Goal: Task Accomplishment & Management: Manage account settings

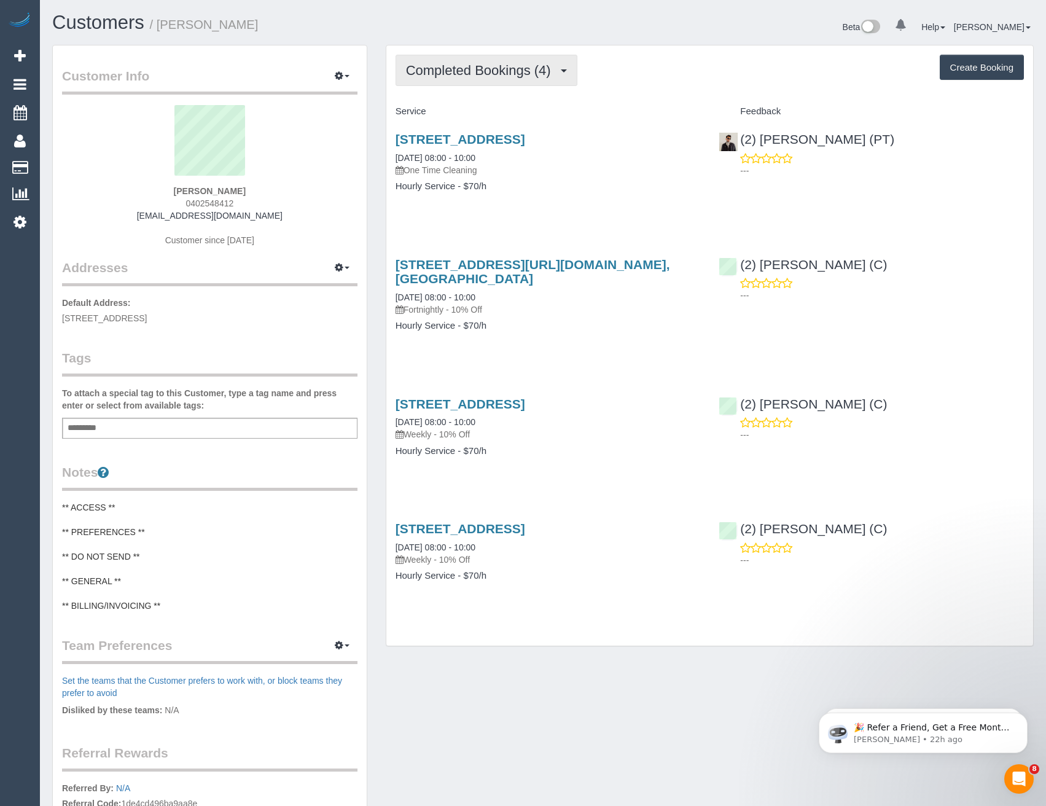
click at [540, 65] on span "Completed Bookings (4)" at bounding box center [481, 70] width 151 height 15
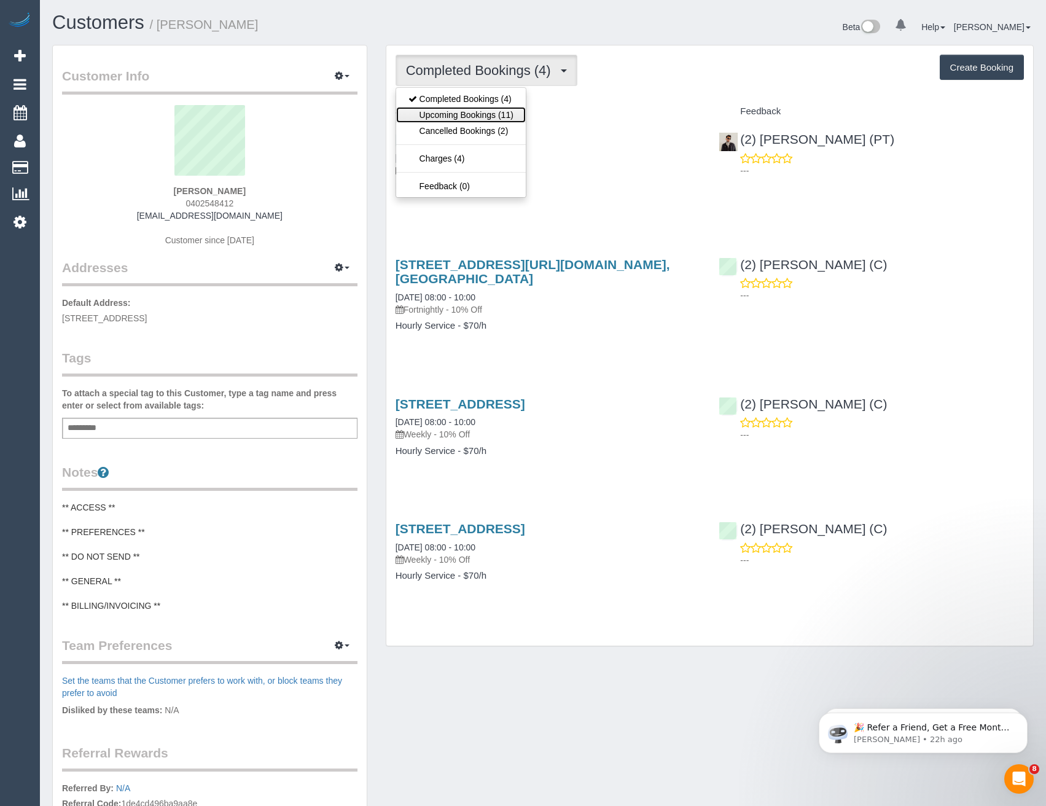
click at [513, 117] on link "Upcoming Bookings (11)" at bounding box center [461, 115] width 130 height 16
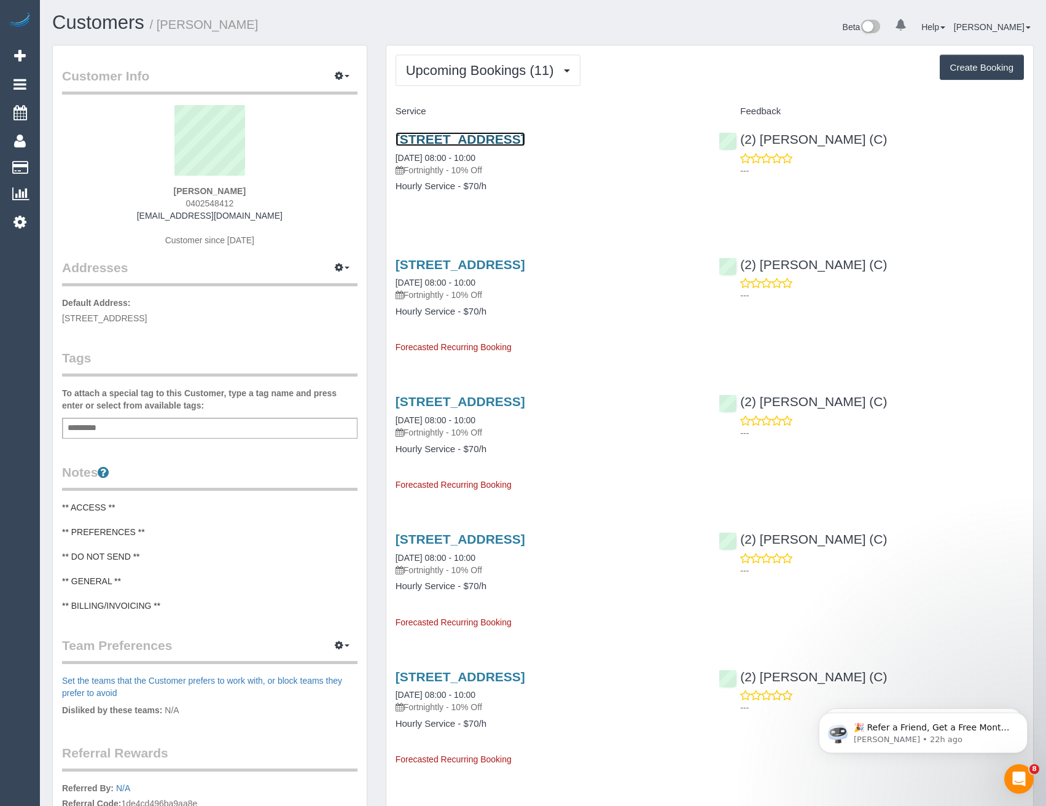
click at [525, 144] on link "236 La Trobe Street, Scape Aurora 2307, Melbourne, VIC 3000" at bounding box center [461, 139] width 130 height 14
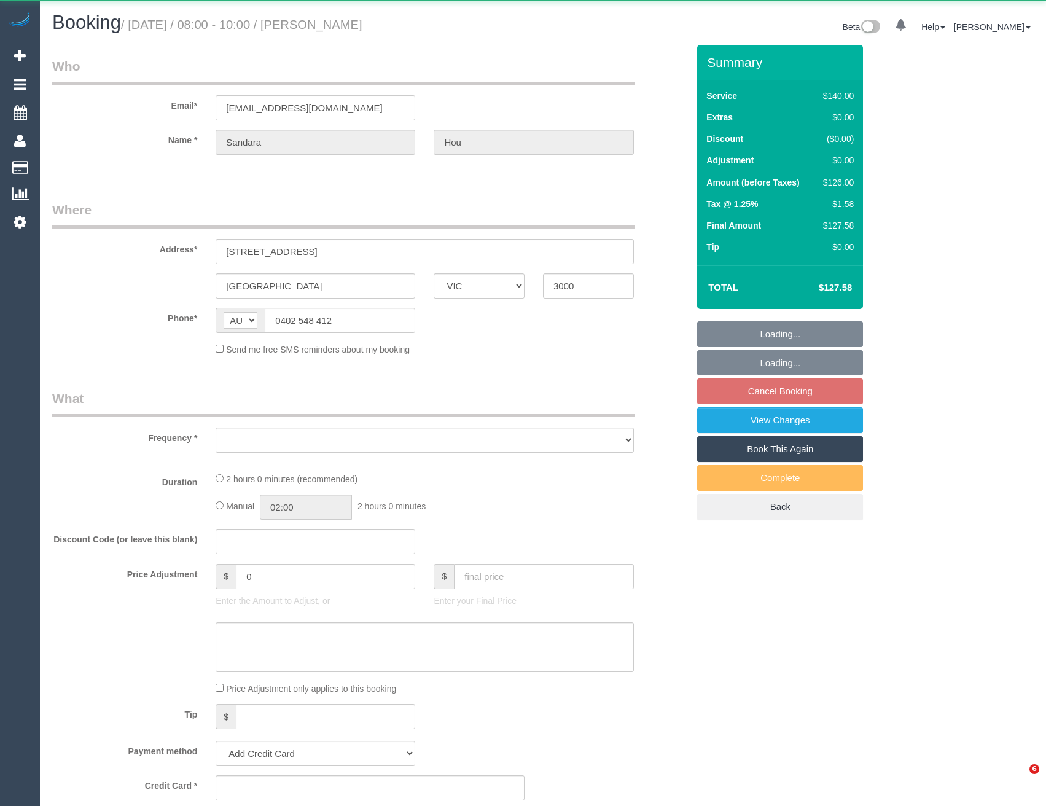
select select "VIC"
select select "string:stripe-pm_1S2rsM2GScqysDRVcXx3rgME"
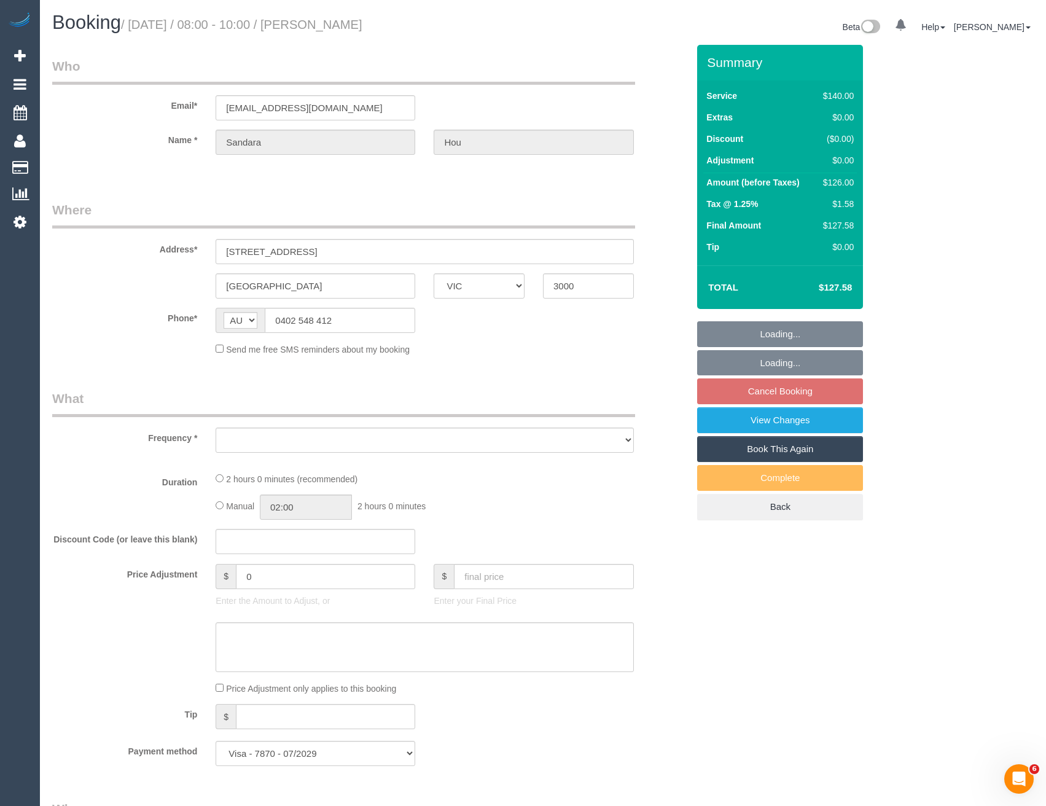
select select "number:28"
select select "number:14"
select select "number:20"
select select "number:24"
select select "number:34"
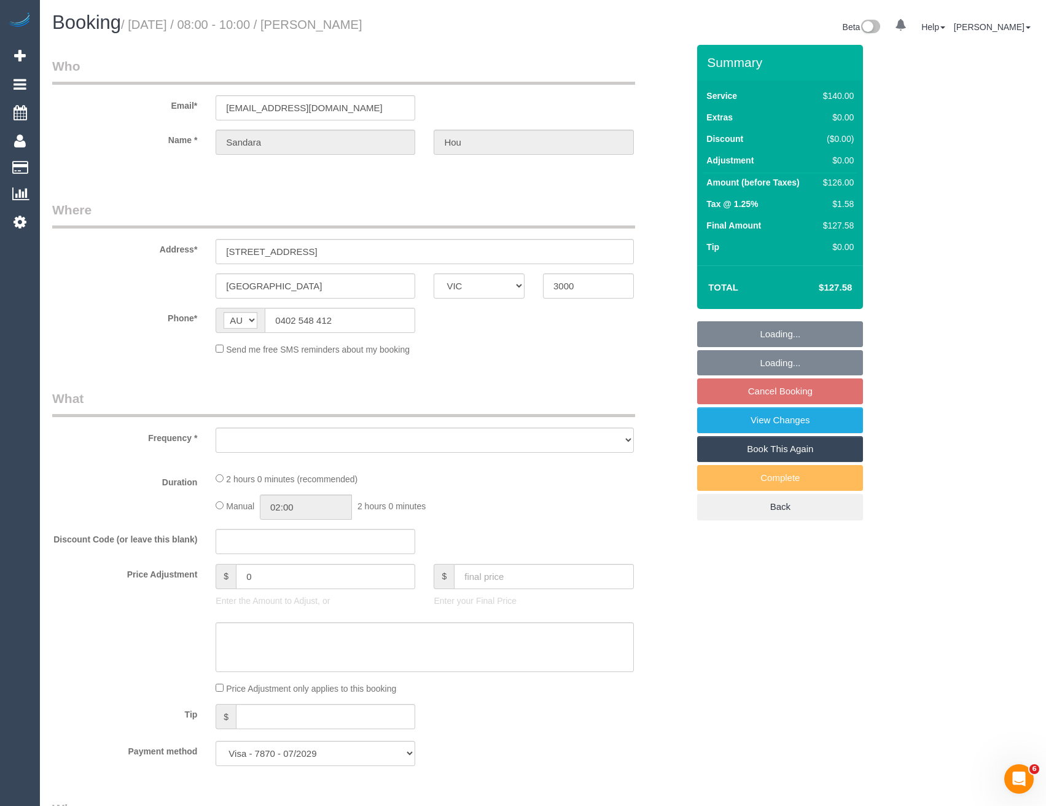
select select "number:11"
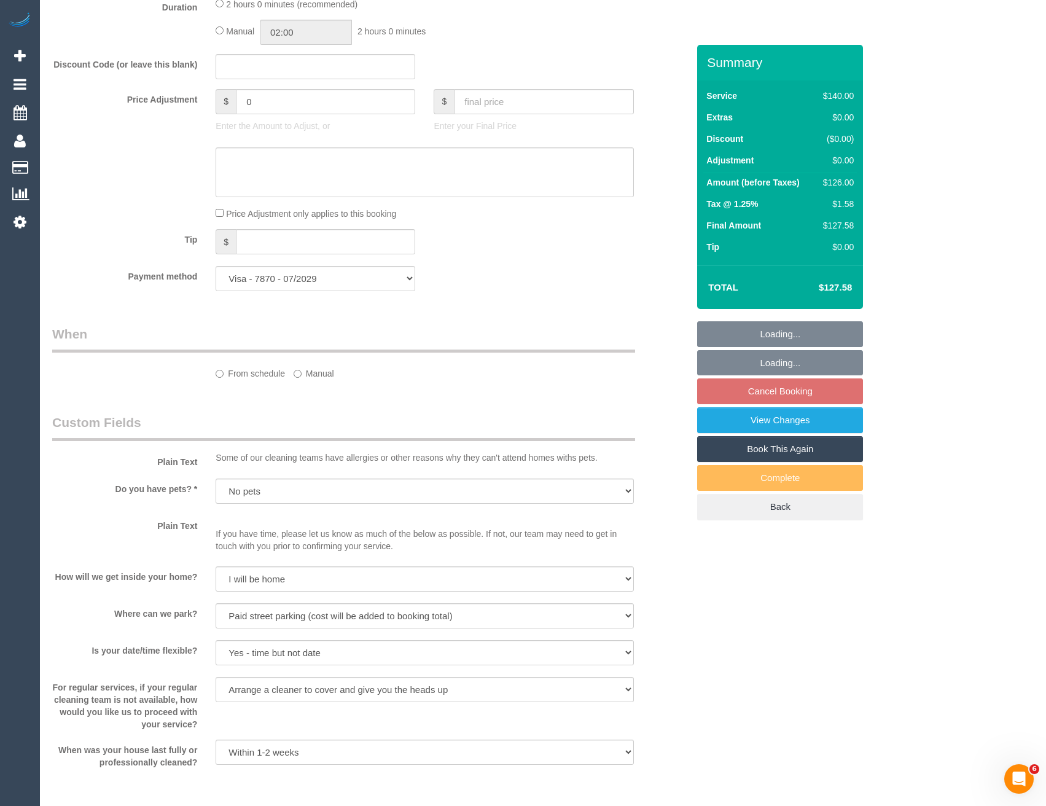
scroll to position [1555, 0]
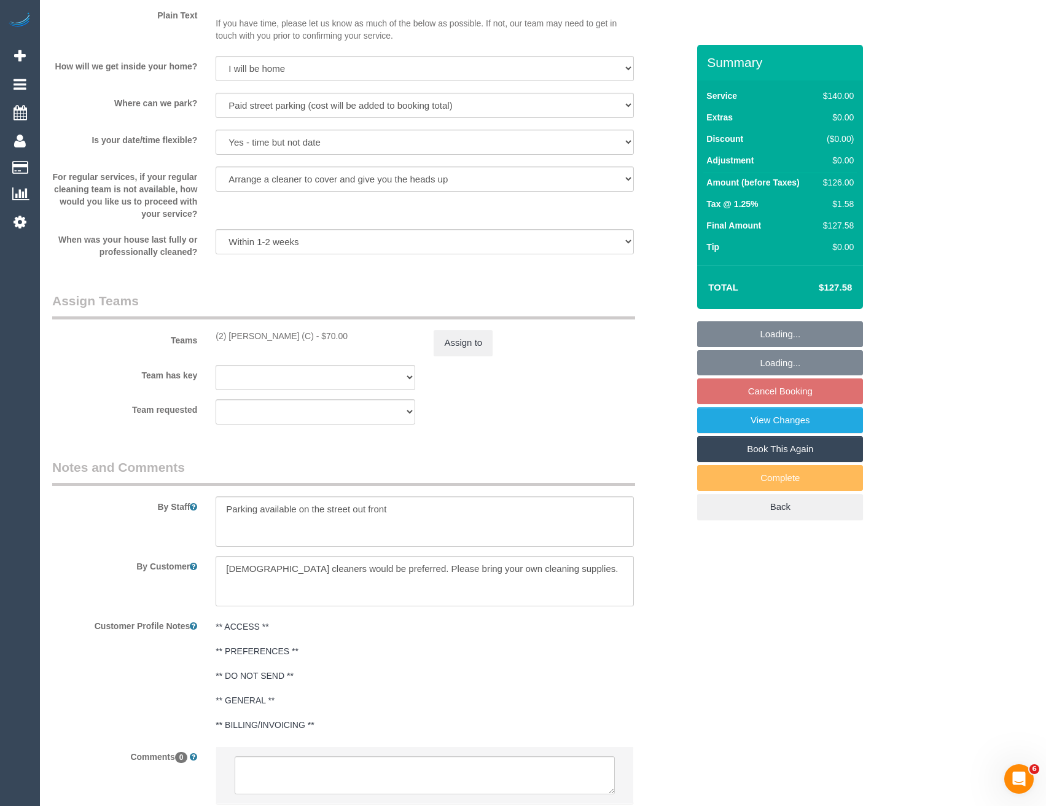
select select "object:1245"
click at [466, 346] on button "Assign to" at bounding box center [463, 343] width 59 height 26
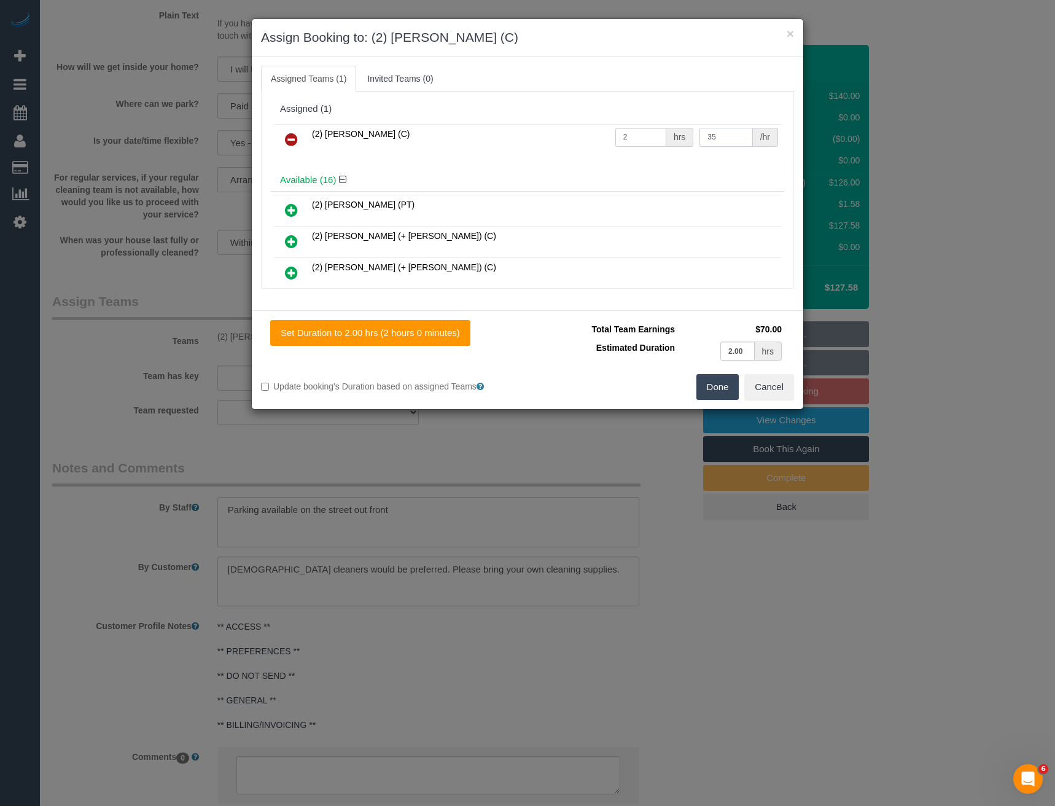
drag, startPoint x: 712, startPoint y: 128, endPoint x: 615, endPoint y: 131, distance: 97.1
click at [636, 138] on tr "(2) Nadine Young (C) 2 hrs 35 /hr" at bounding box center [527, 139] width 507 height 31
type input "37.5"
click at [706, 393] on button "Done" at bounding box center [718, 387] width 43 height 26
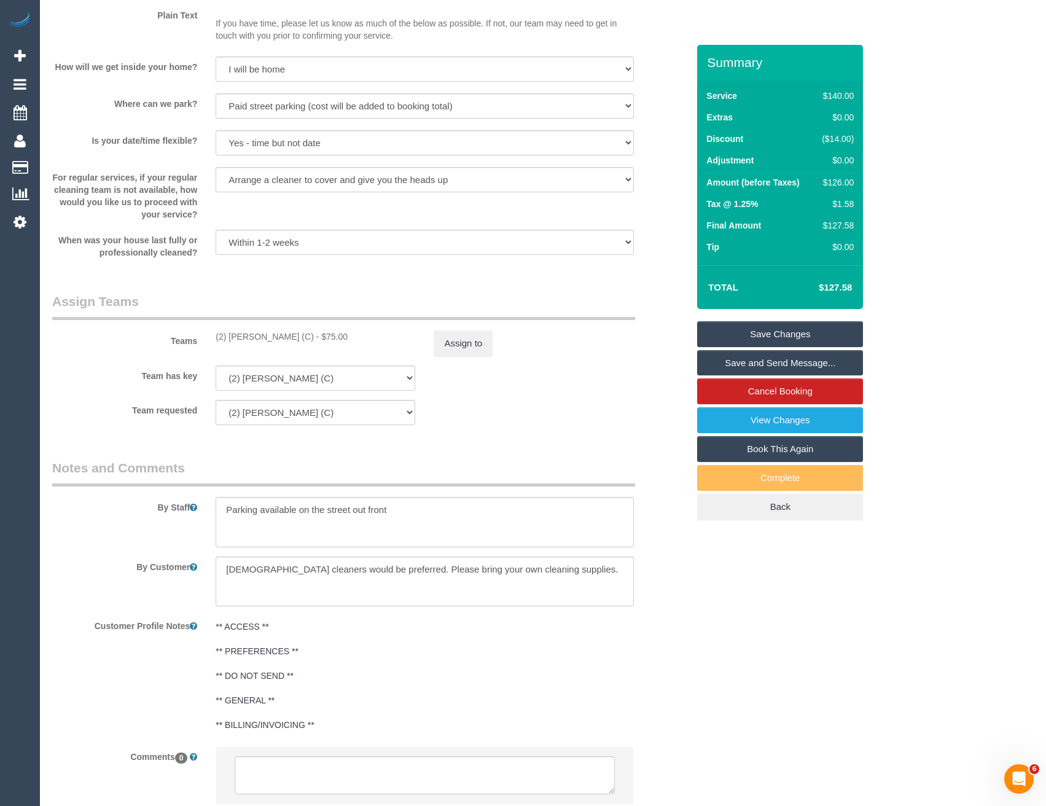
click at [744, 333] on link "Save Changes" at bounding box center [780, 334] width 166 height 26
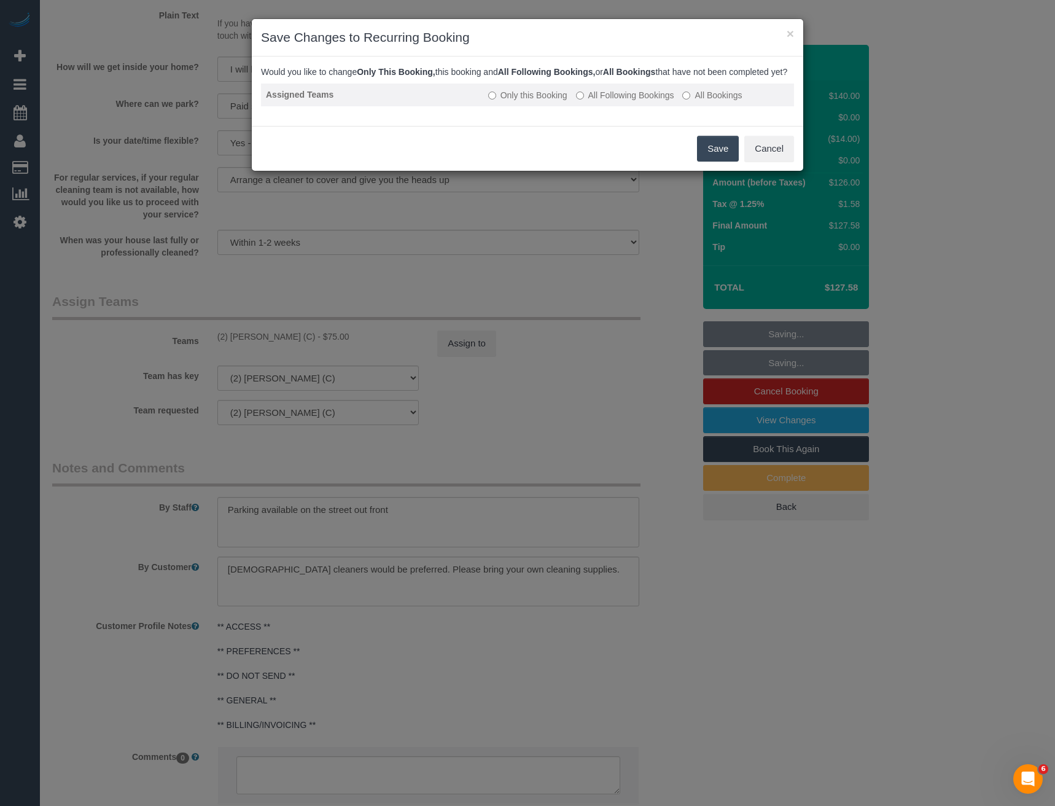
click at [589, 101] on label "All Following Bookings" at bounding box center [625, 95] width 98 height 12
click at [706, 155] on button "Save" at bounding box center [718, 149] width 42 height 26
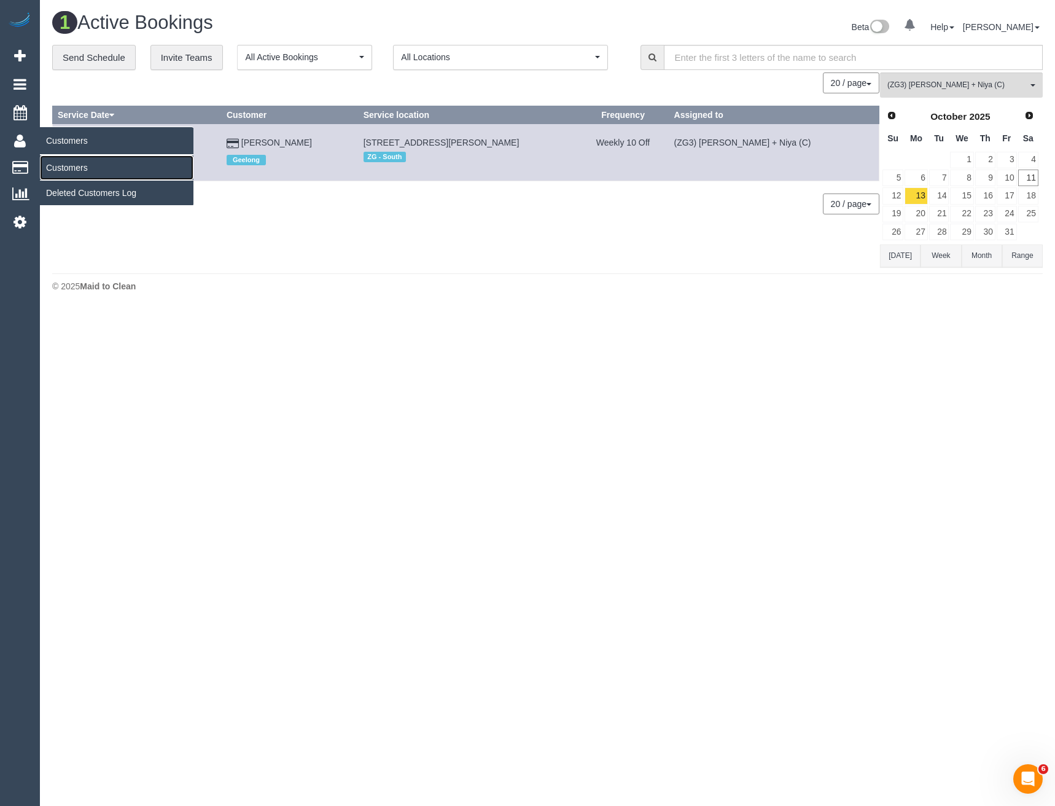
click at [65, 169] on link "Customers" at bounding box center [117, 167] width 154 height 25
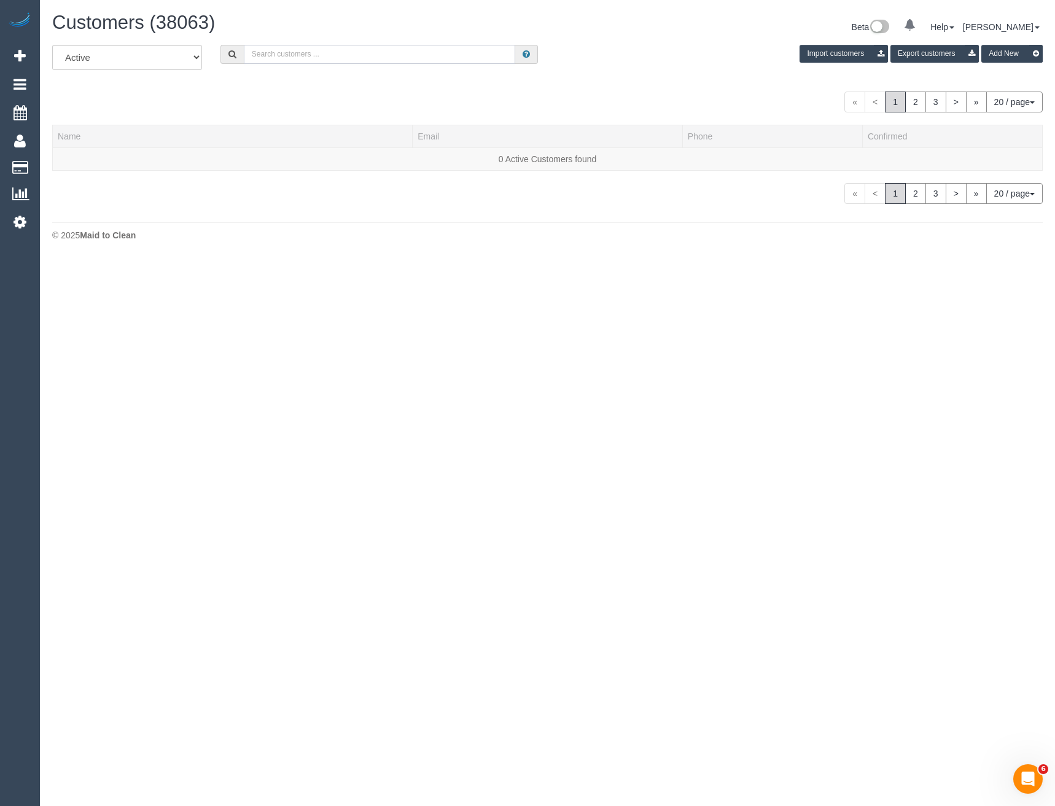
click at [265, 54] on input "text" at bounding box center [380, 54] width 272 height 19
type input "Cathie hard"
click at [103, 158] on link "Cathie Harding" at bounding box center [93, 159] width 71 height 10
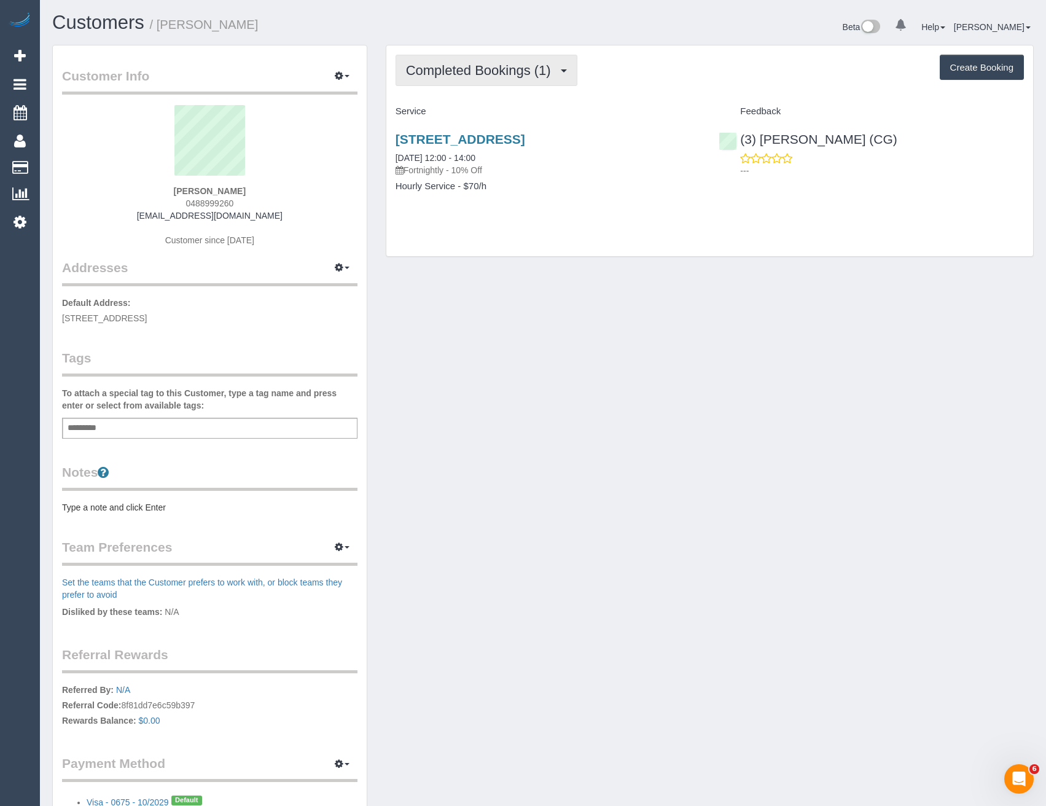
click at [523, 75] on span "Completed Bookings (1)" at bounding box center [481, 70] width 151 height 15
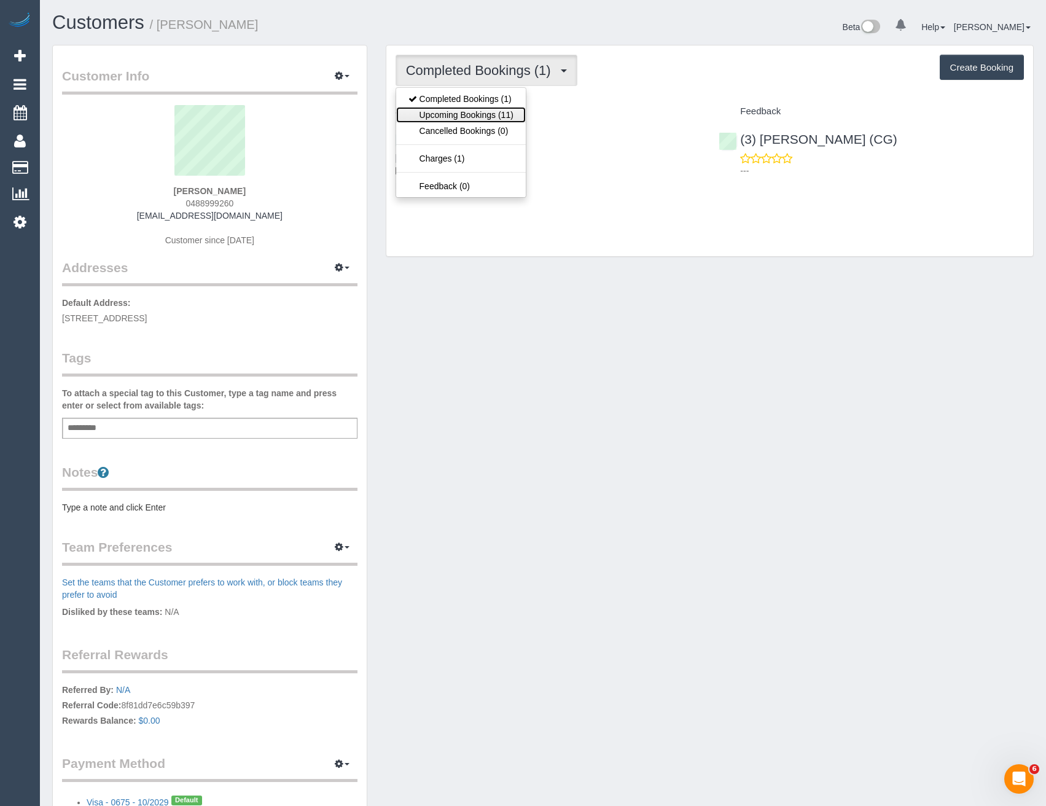
click at [504, 119] on link "Upcoming Bookings (11)" at bounding box center [461, 115] width 130 height 16
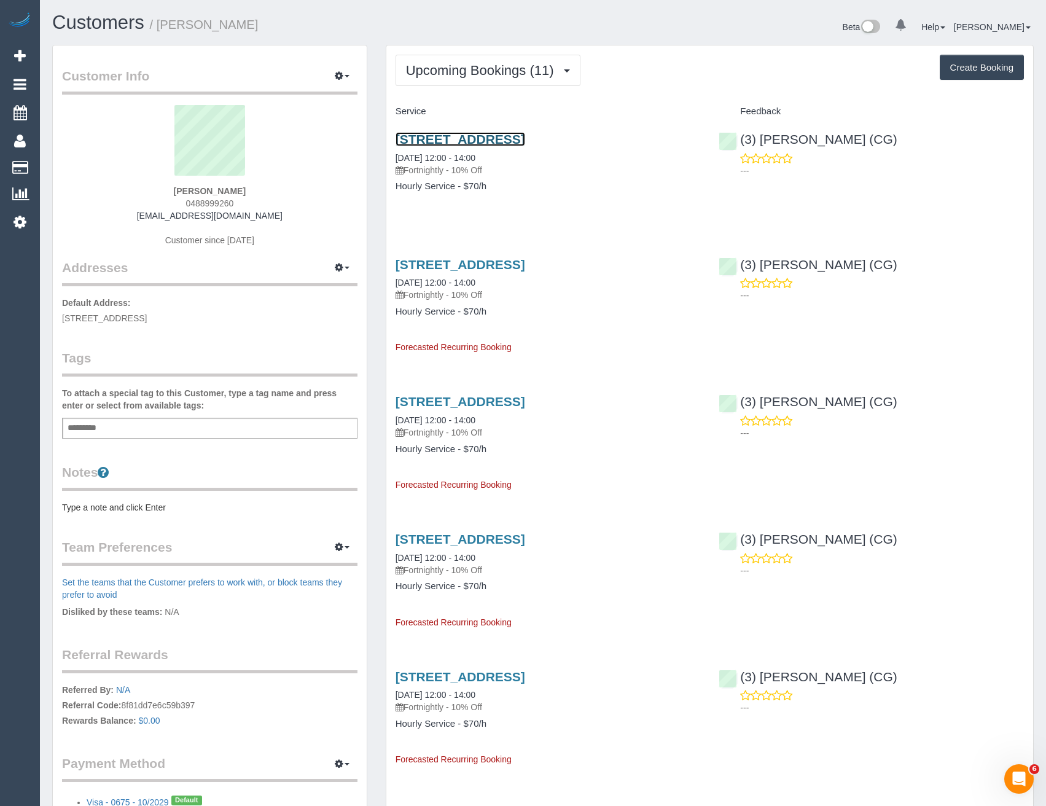
click at [467, 139] on link "41 Worthing Road, Moorabbin, VIC 3189" at bounding box center [461, 139] width 130 height 14
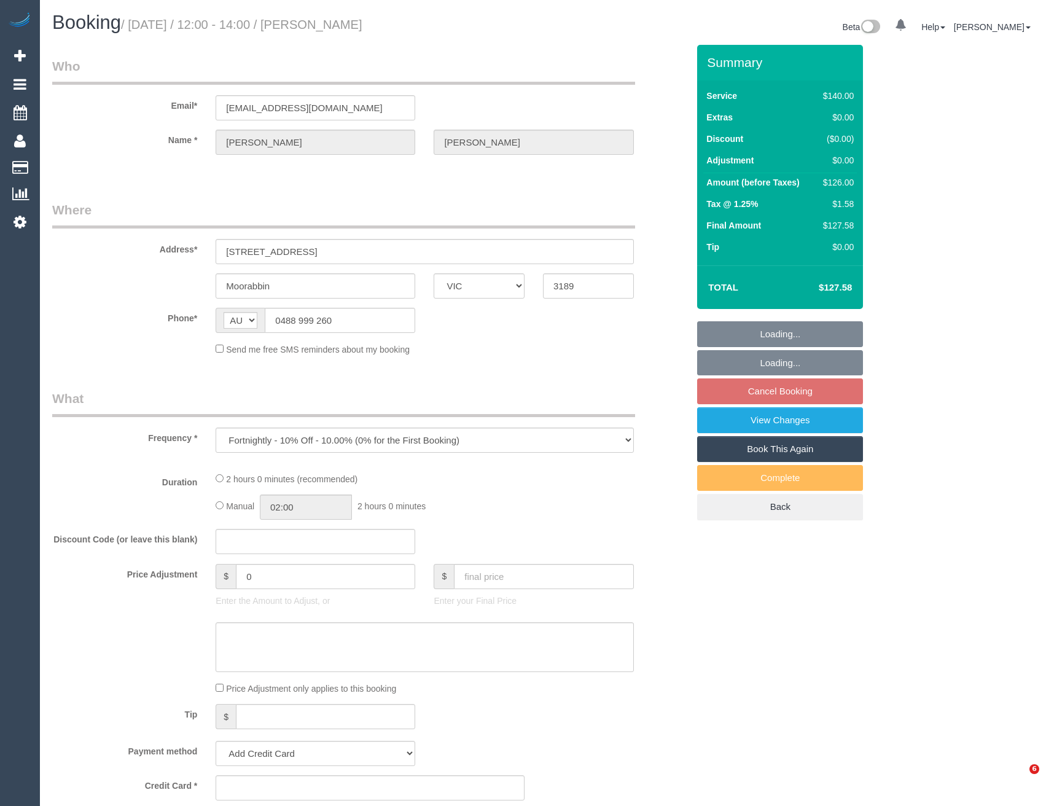
select select "VIC"
select select "string:stripe-pm_1SA0Wg2GScqysDRVcFUs1sfP"
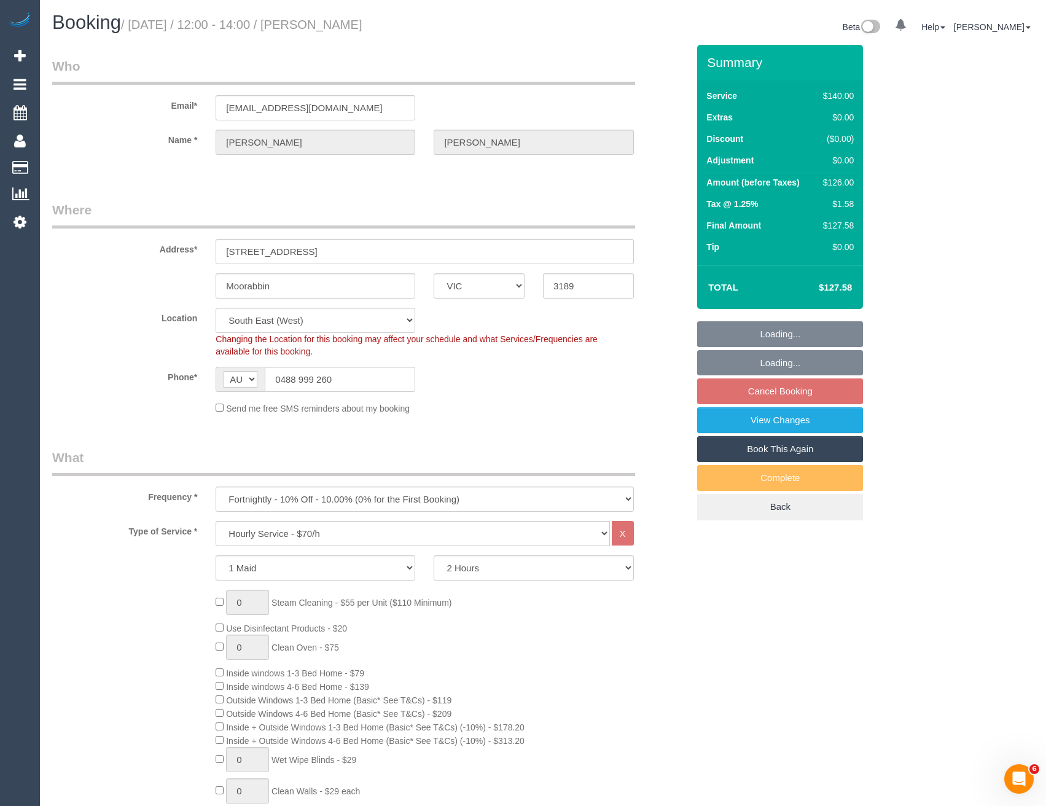
select select "object:857"
select select "number:30"
select select "number:16"
select select "number:19"
select select "number:22"
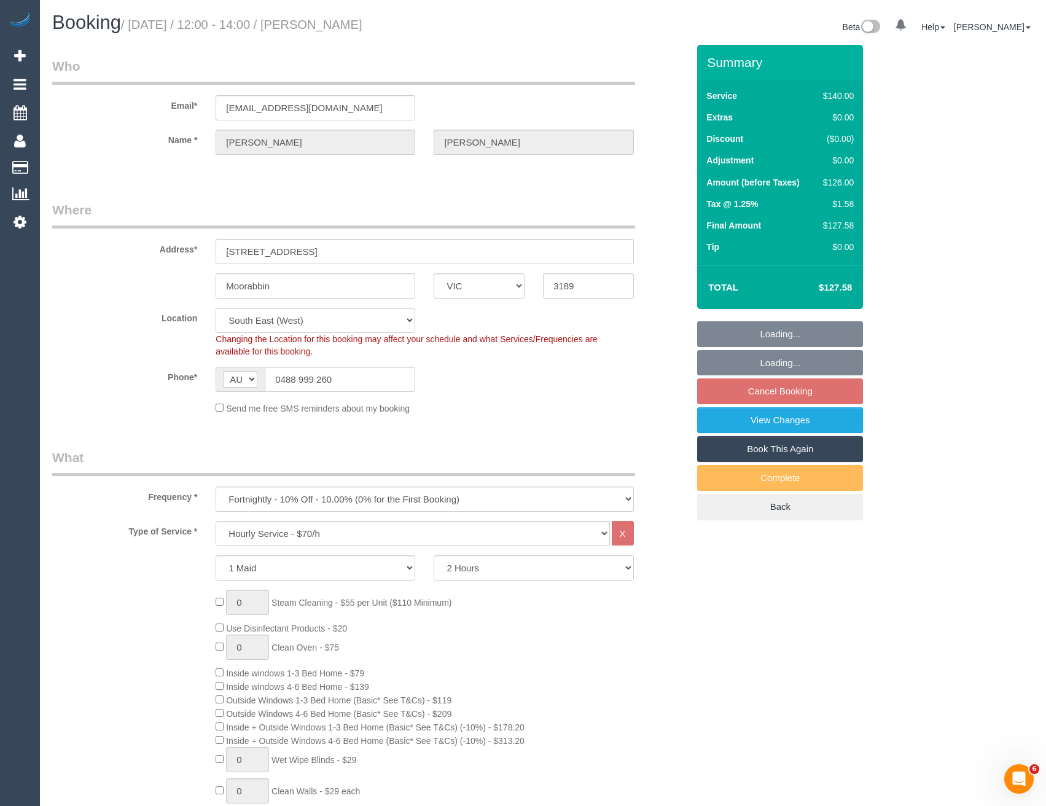
select select "number:34"
select select "number:26"
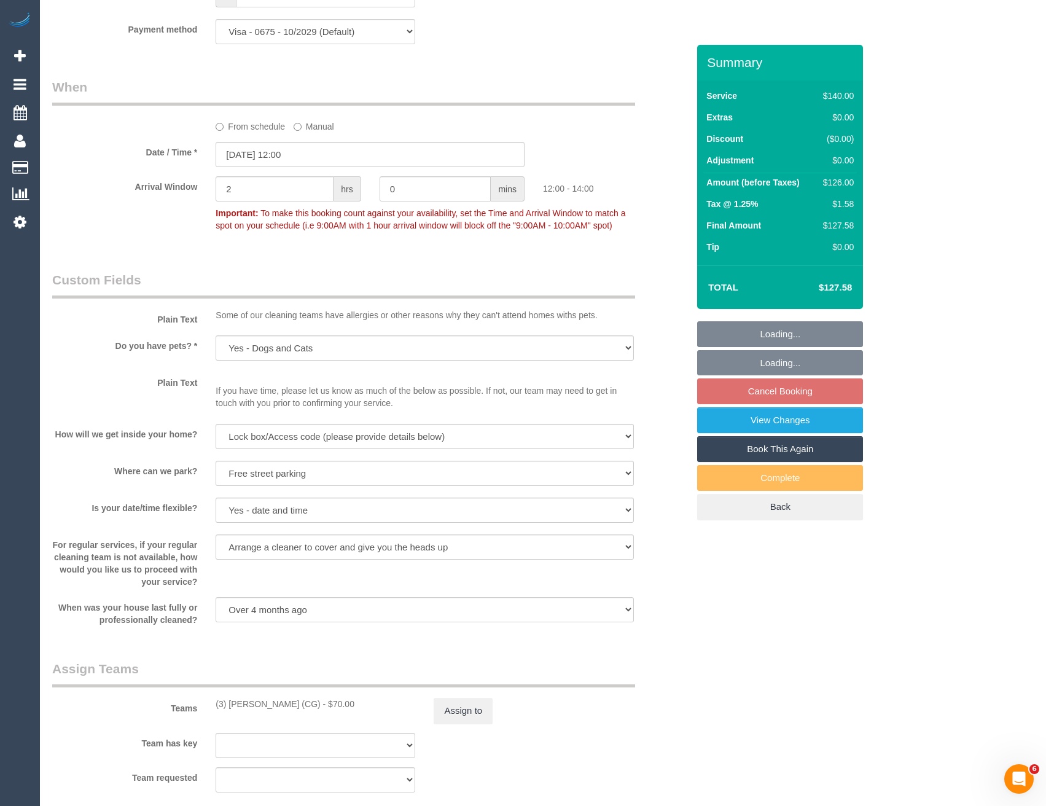
scroll to position [1641, 0]
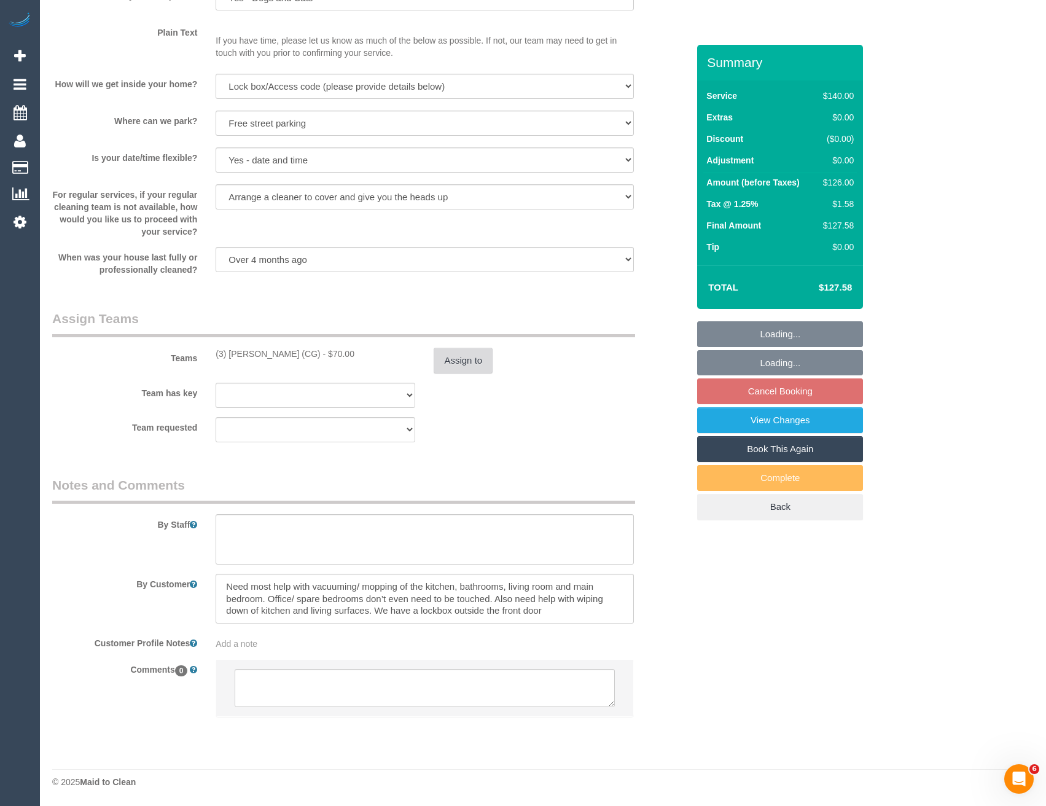
click at [464, 365] on button "Assign to" at bounding box center [463, 361] width 59 height 26
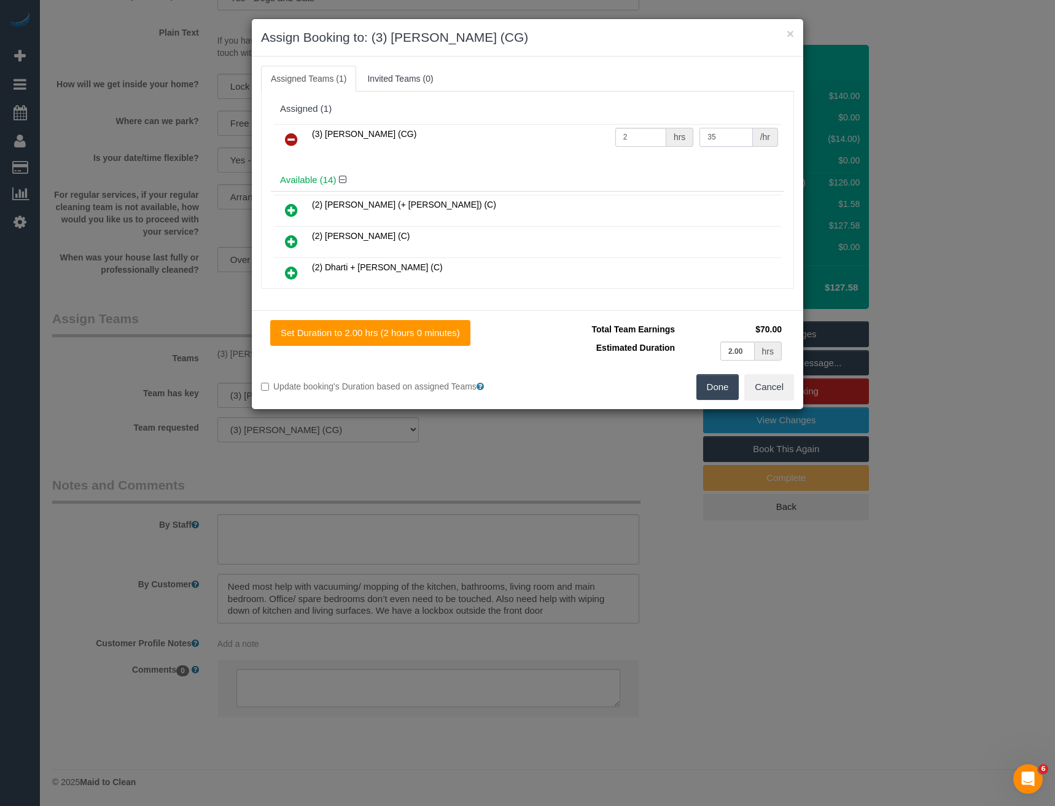
drag, startPoint x: 711, startPoint y: 141, endPoint x: 652, endPoint y: 149, distance: 59.5
click at [657, 149] on tr "(3) Ashish Patel (CG) 2 hrs 35 /hr" at bounding box center [527, 139] width 507 height 31
type input "38.5"
click at [708, 388] on button "Done" at bounding box center [718, 387] width 43 height 26
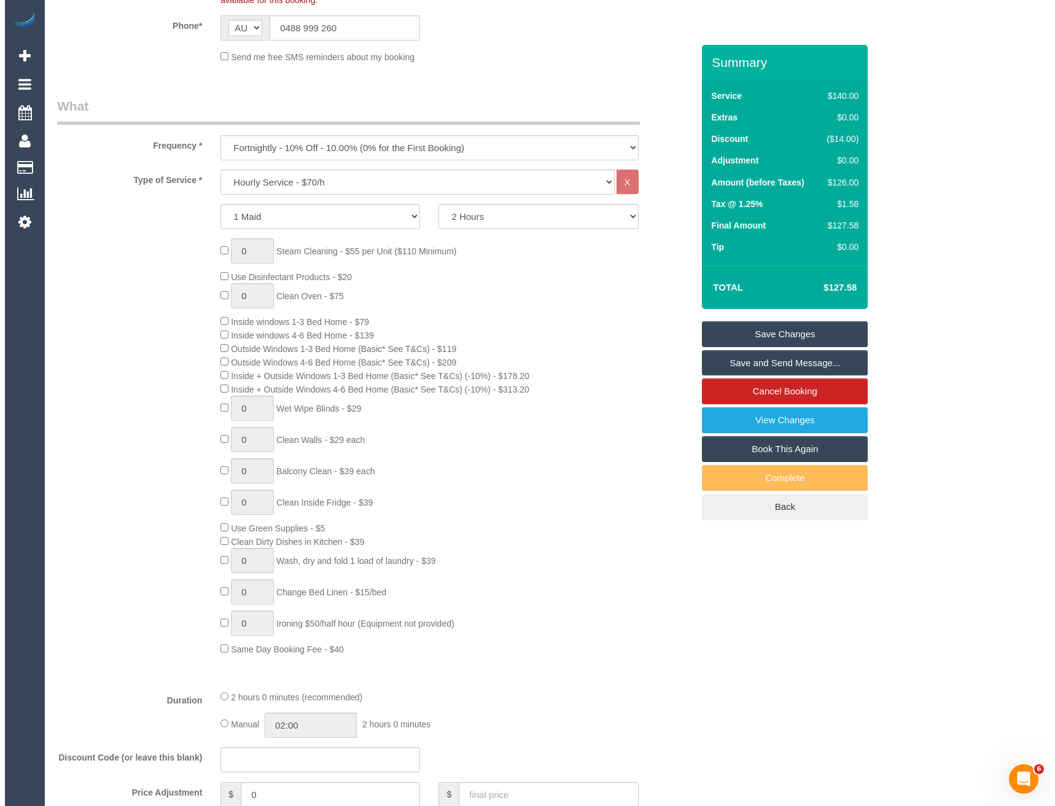
scroll to position [0, 0]
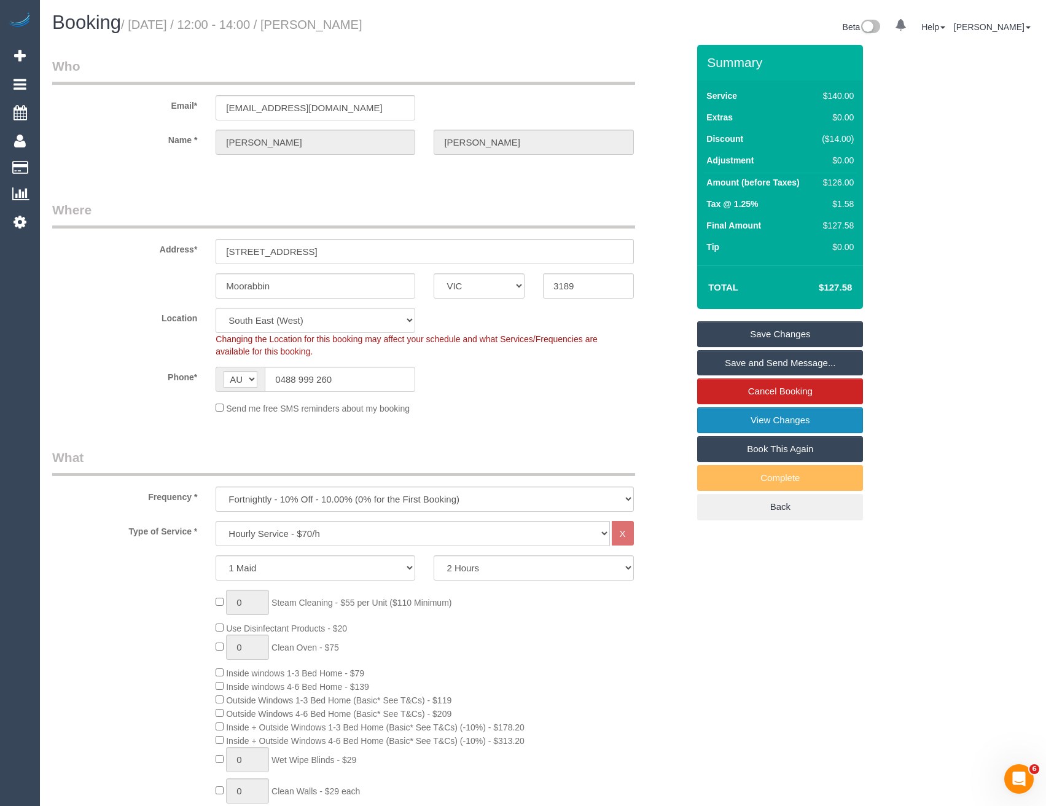
click at [777, 420] on link "View Changes" at bounding box center [780, 420] width 166 height 26
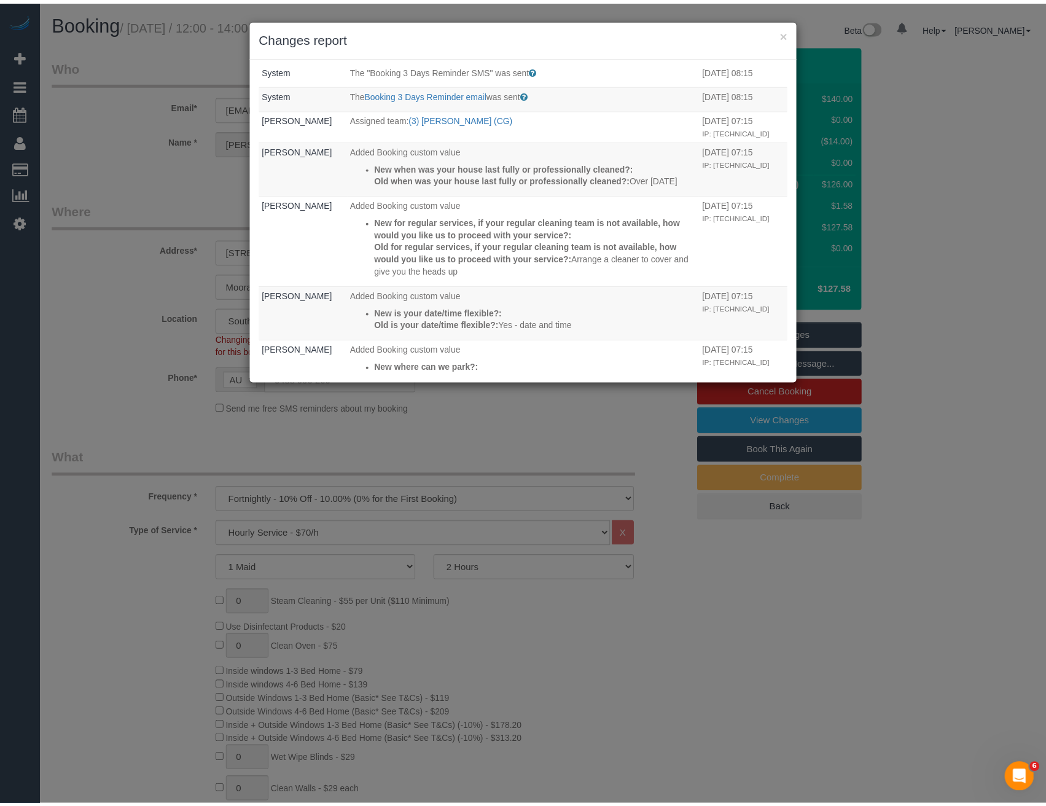
scroll to position [24, 0]
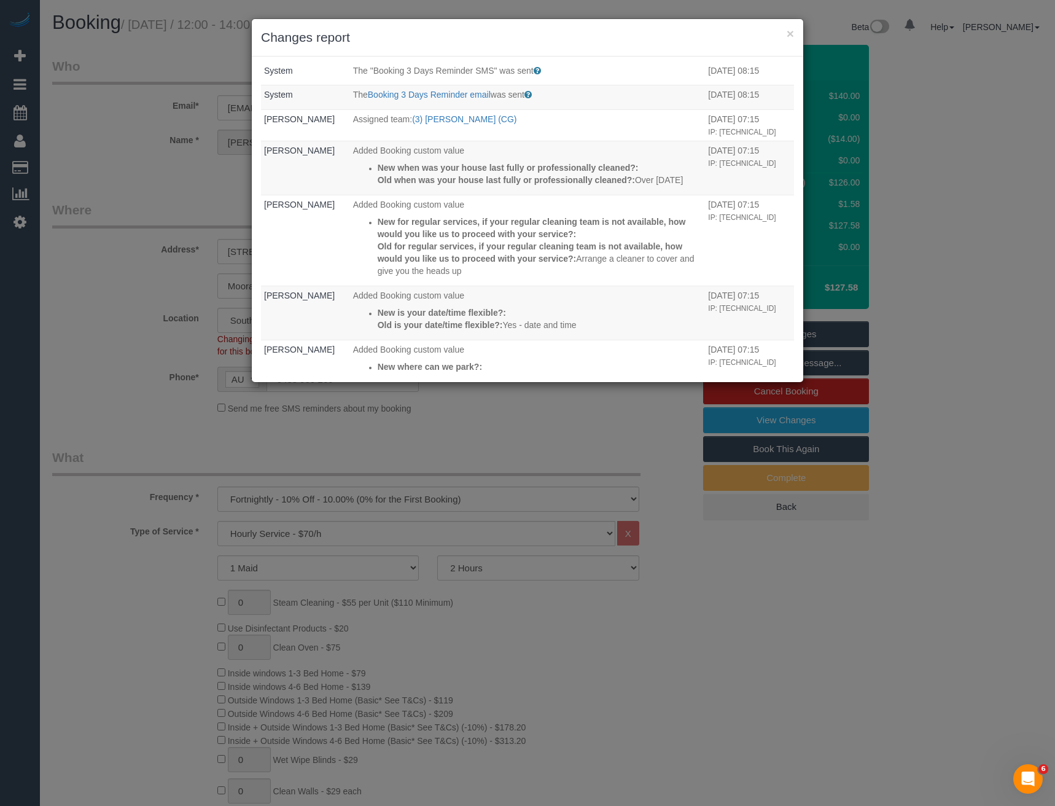
click at [512, 413] on div "× Changes report Who What When System The "Booking 3 Days Reminder SMS" was sen…" at bounding box center [527, 403] width 1055 height 806
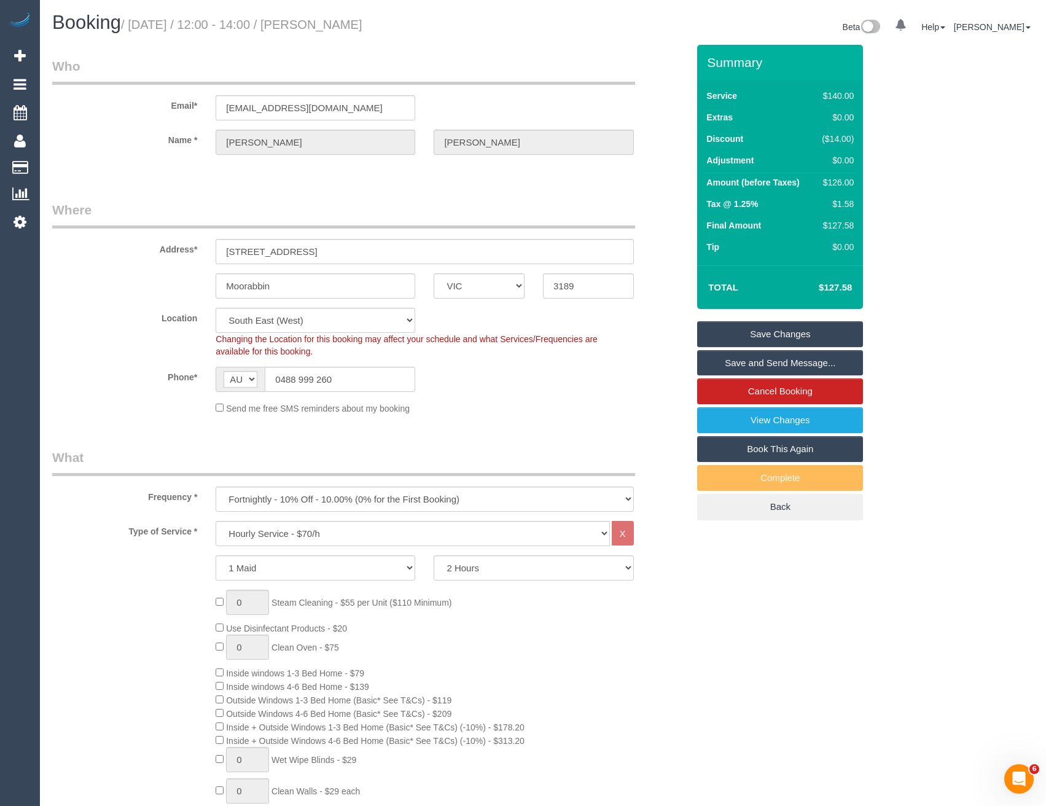
click at [751, 332] on link "Save Changes" at bounding box center [780, 334] width 166 height 26
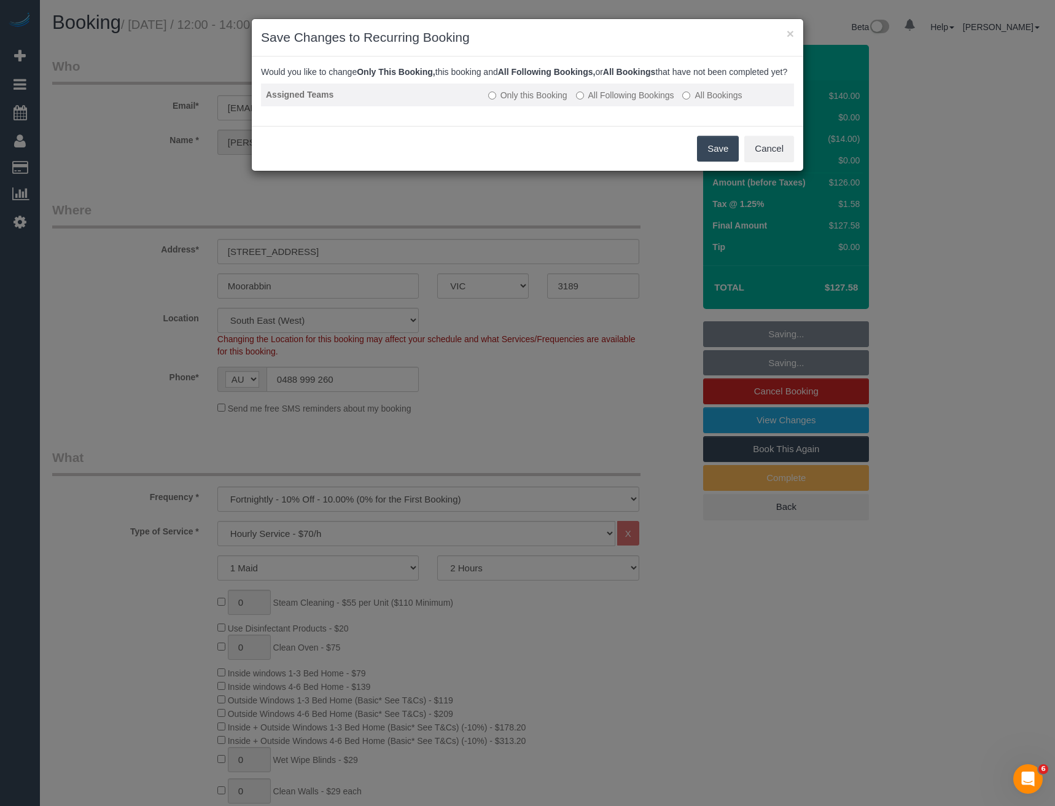
click at [598, 101] on label "All Following Bookings" at bounding box center [625, 95] width 98 height 12
click at [721, 157] on button "Save" at bounding box center [718, 149] width 42 height 26
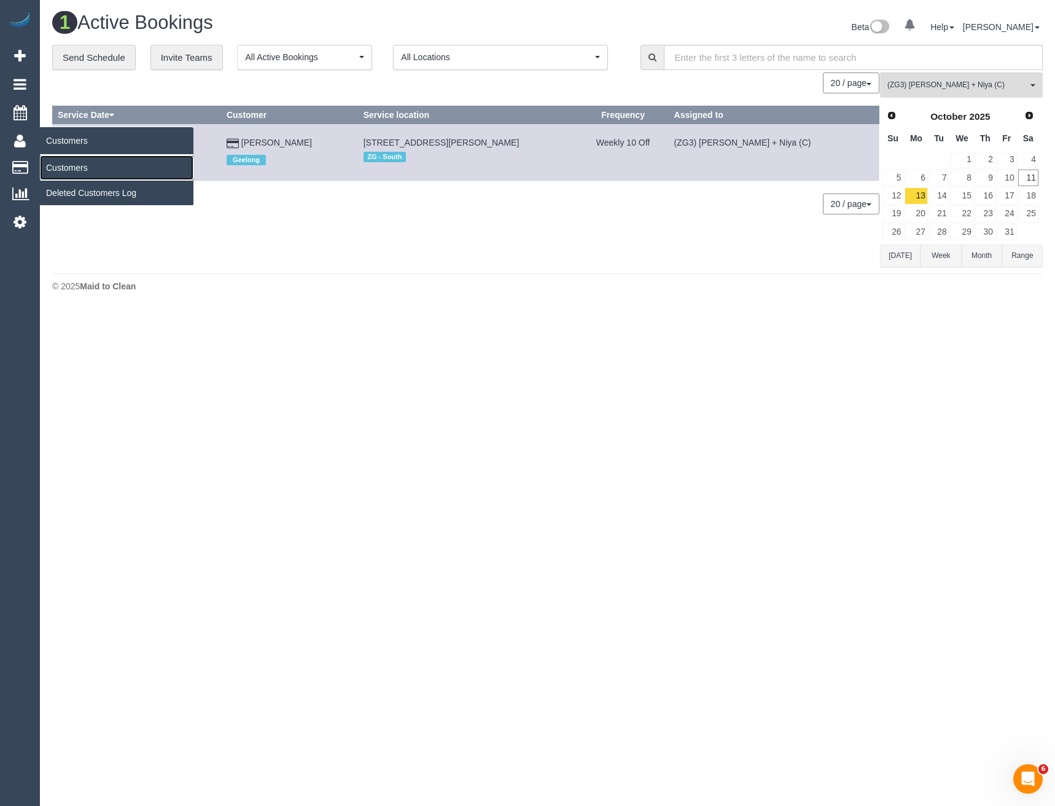
click at [76, 171] on link "Customers" at bounding box center [117, 167] width 154 height 25
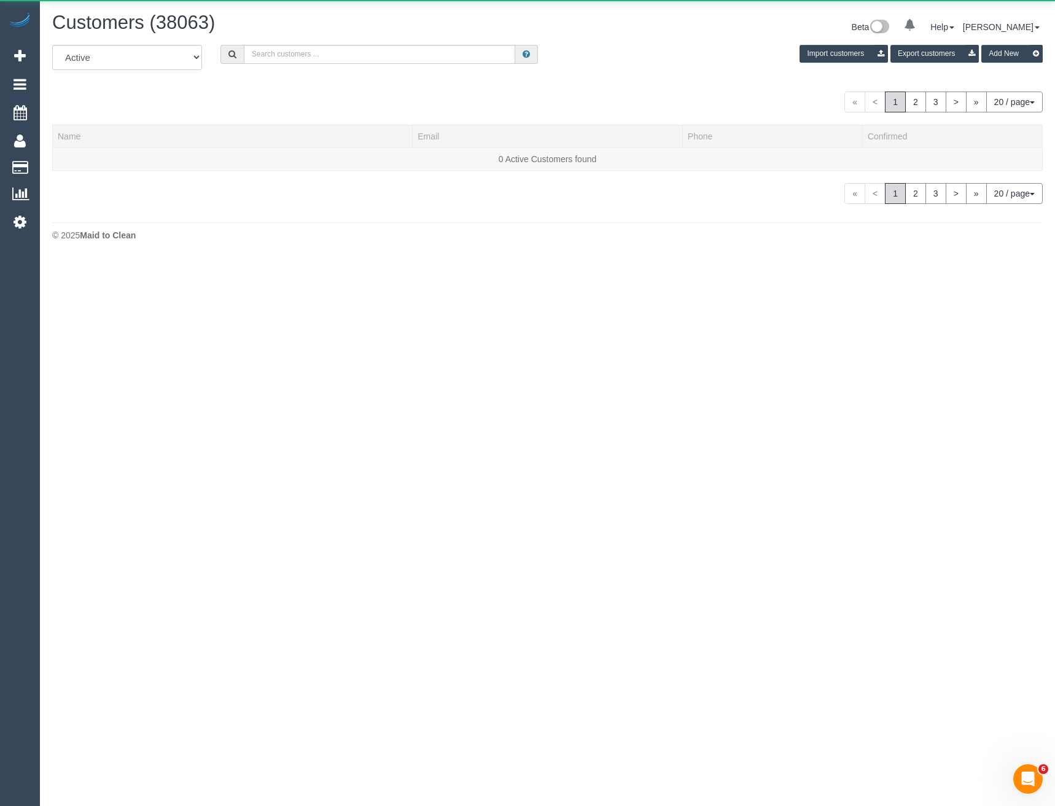
click at [291, 65] on div "All Active Archived Import customers Export customers Add New" at bounding box center [547, 62] width 1009 height 34
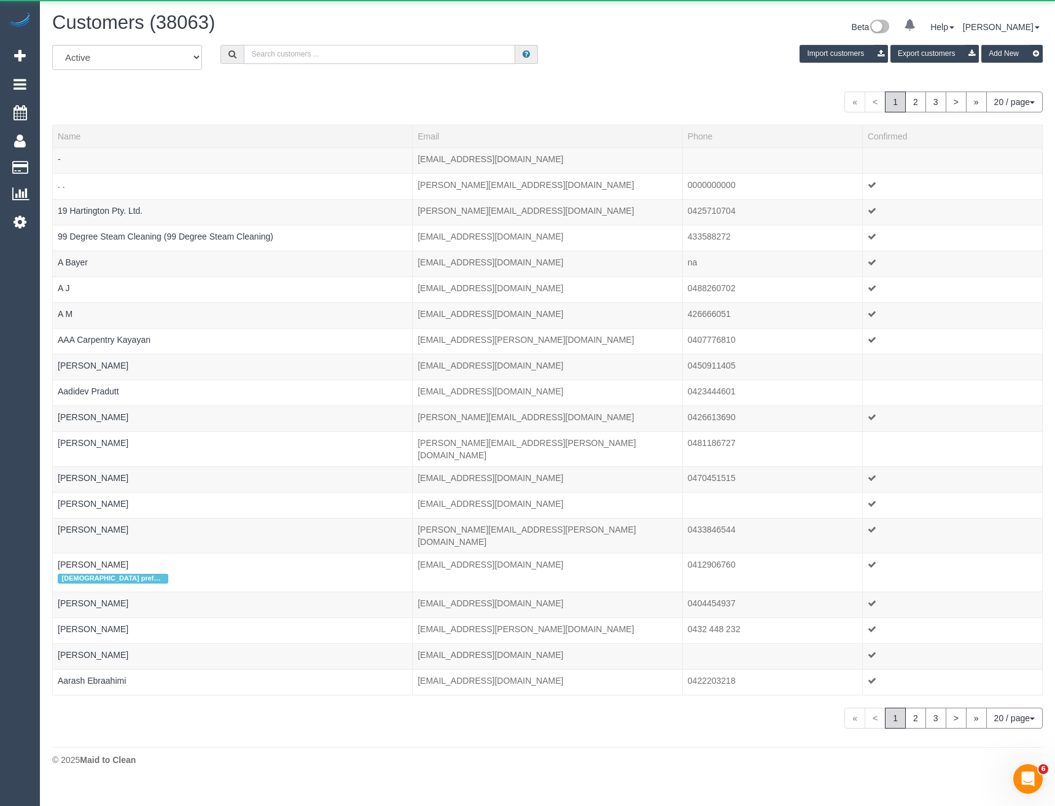
click at [287, 57] on input "text" at bounding box center [380, 54] width 272 height 19
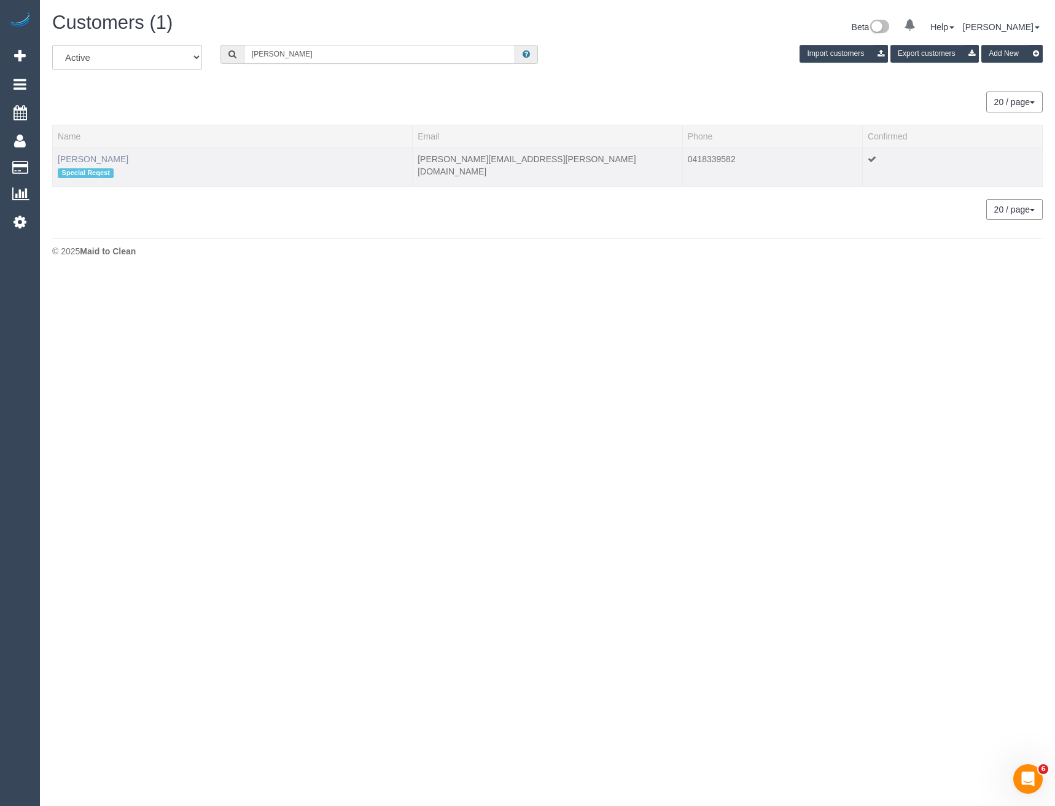
type input "Erin dale"
click at [76, 160] on link "Erin Dale" at bounding box center [93, 159] width 71 height 10
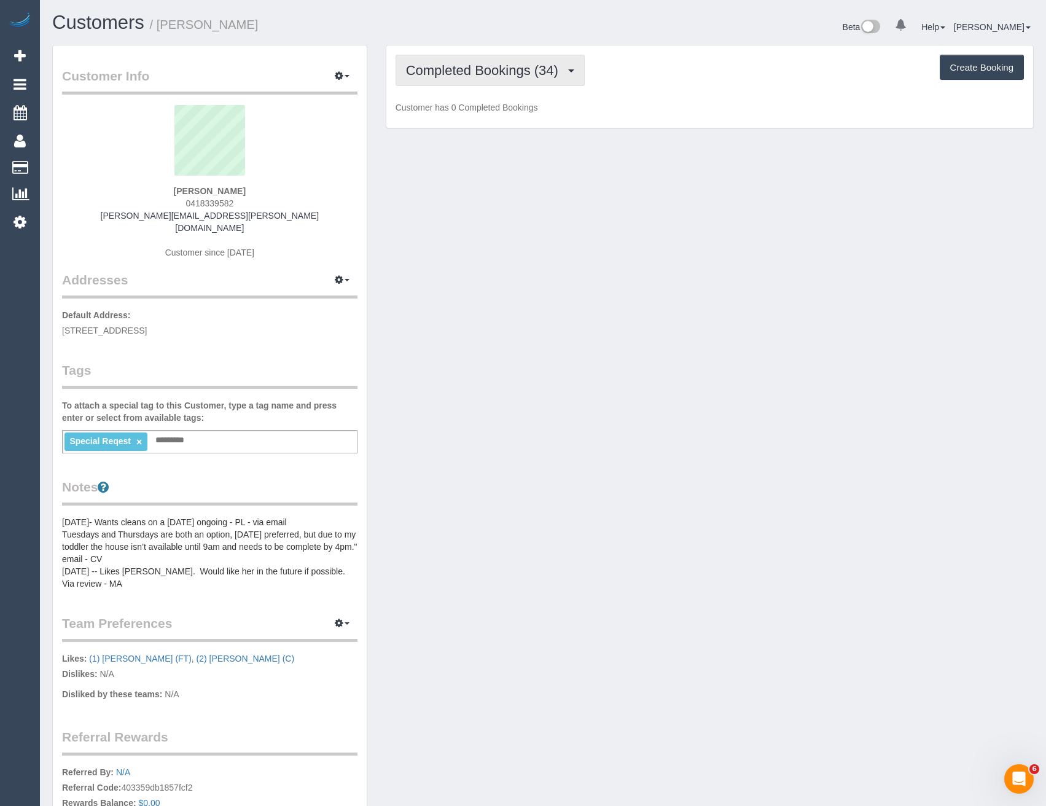
click at [551, 61] on button "Completed Bookings (34)" at bounding box center [490, 70] width 189 height 31
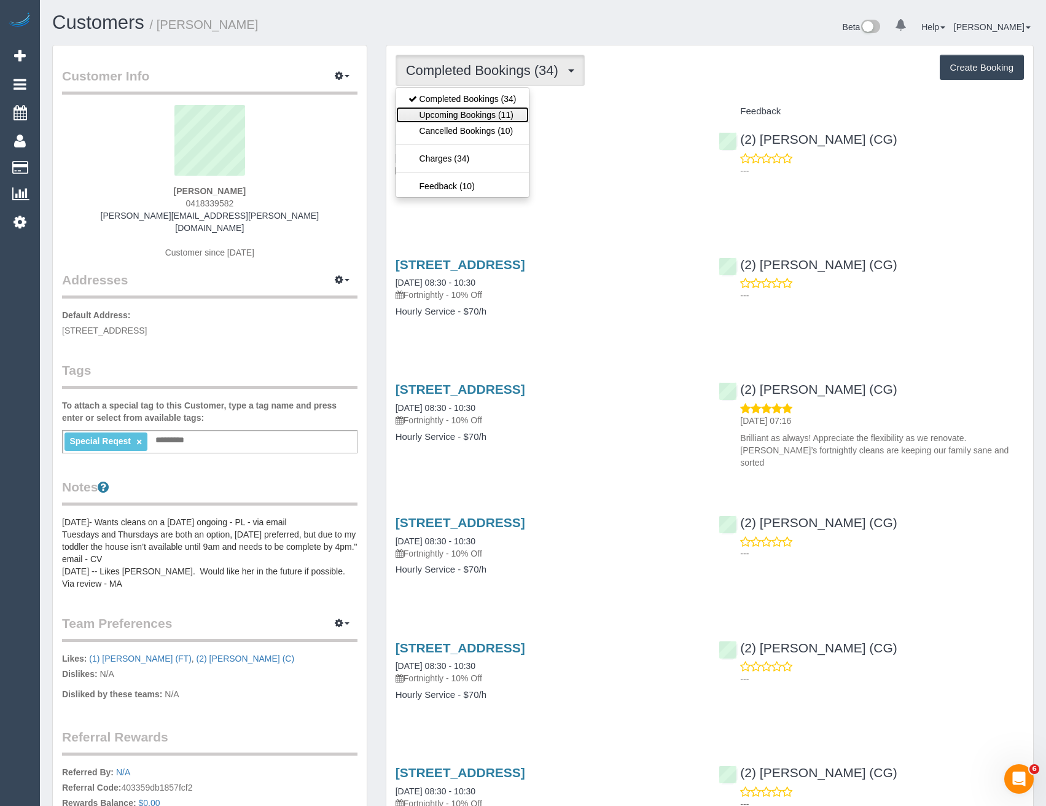
click at [518, 115] on link "Upcoming Bookings (11)" at bounding box center [462, 115] width 133 height 16
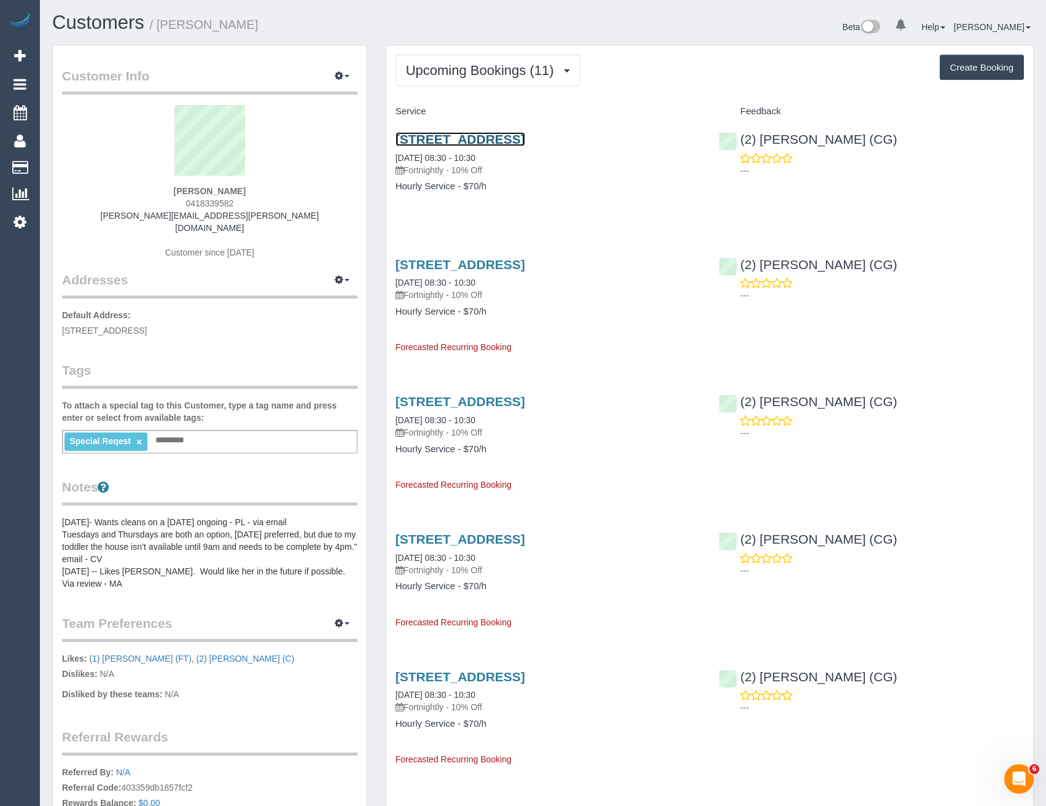
click at [525, 139] on link "9, Methven Street, Coburg, VIC 3058" at bounding box center [461, 139] width 130 height 14
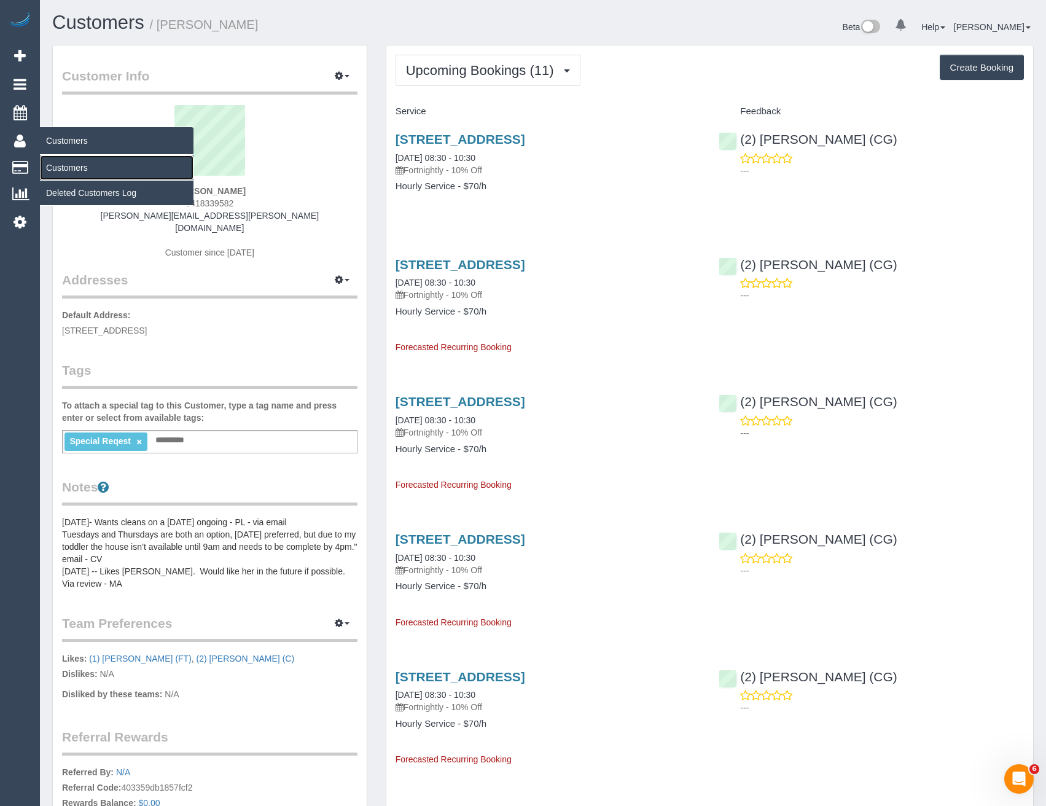
click at [68, 168] on link "Customers" at bounding box center [117, 167] width 154 height 25
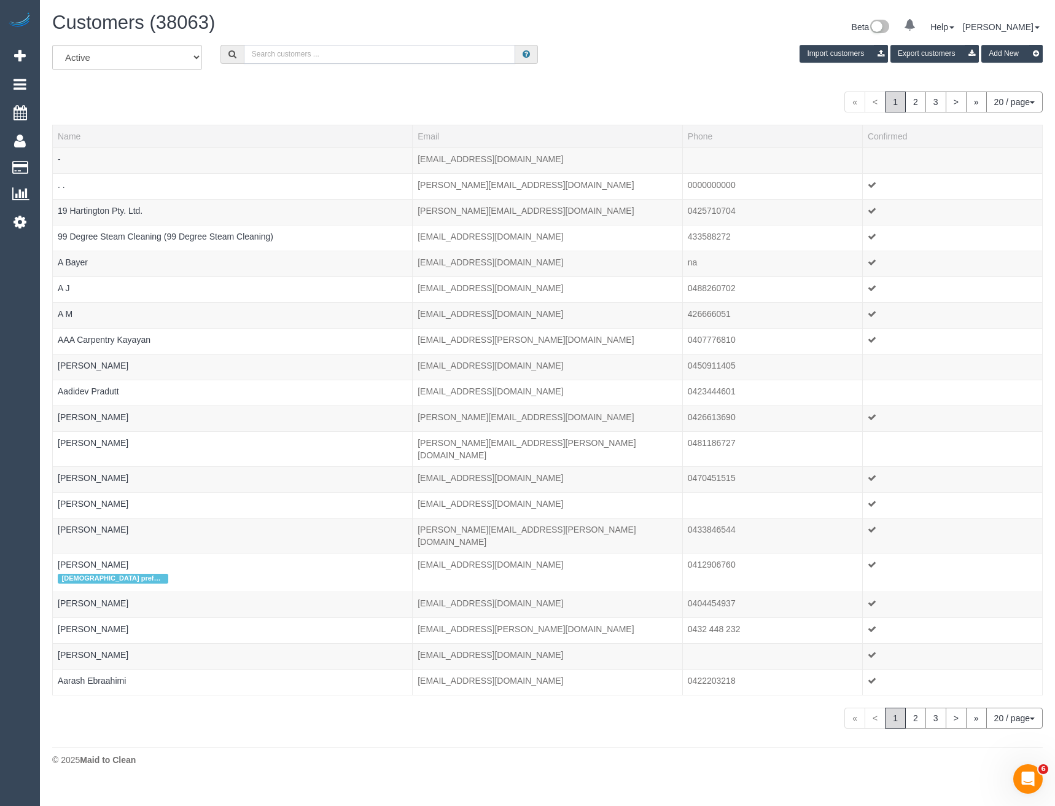
click at [397, 52] on input "text" at bounding box center [380, 54] width 272 height 19
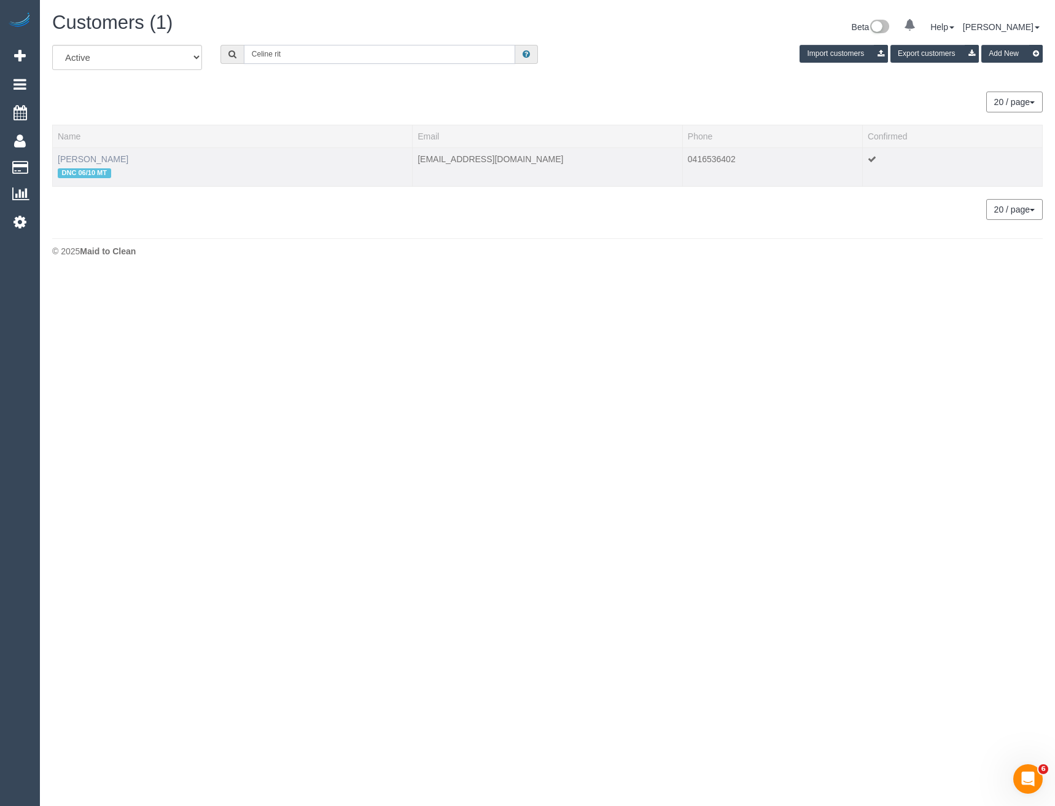
type input "Celine rit"
click at [79, 160] on link "Celine Ritson" at bounding box center [93, 159] width 71 height 10
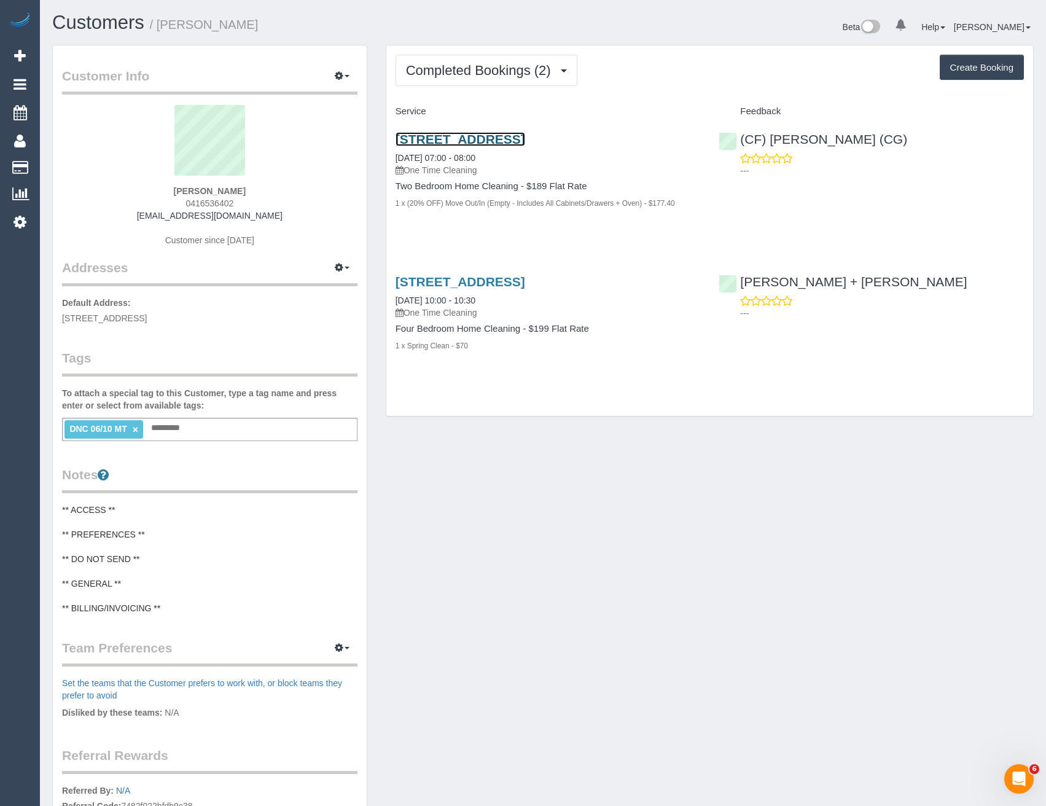
click at [525, 140] on link "2/384 Nepean Hwy, 2, Parkdale, VIC 3195" at bounding box center [461, 139] width 130 height 14
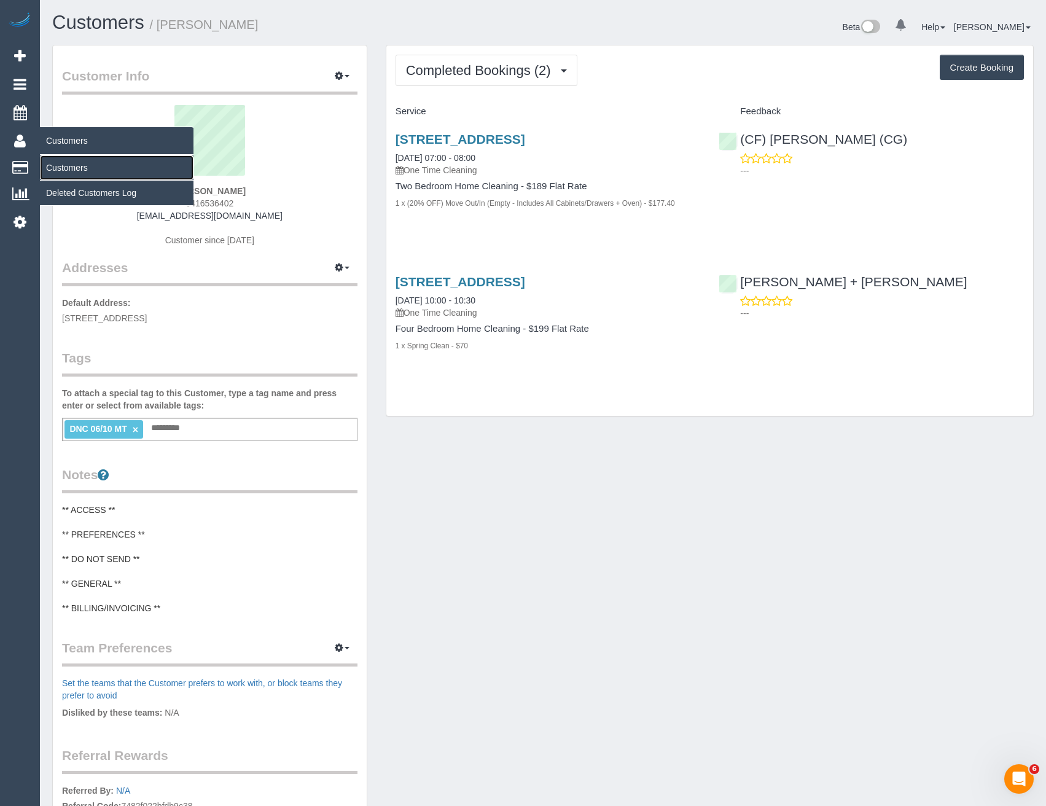
click at [69, 164] on link "Customers" at bounding box center [117, 167] width 154 height 25
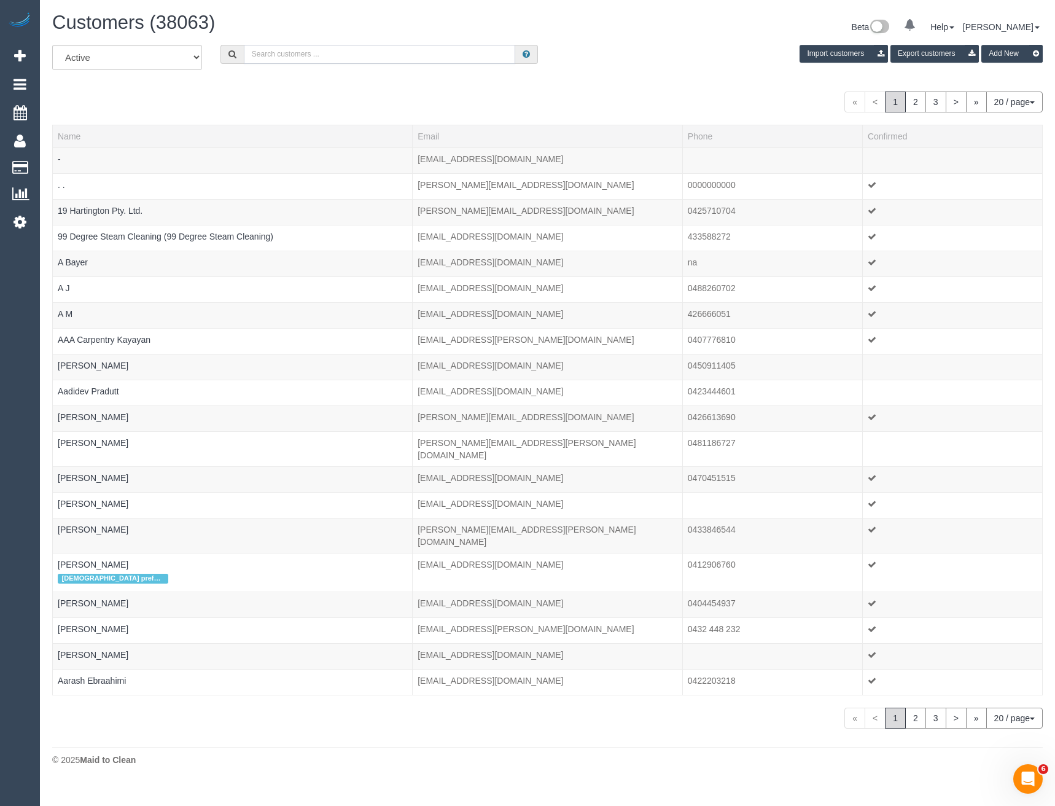
click at [286, 57] on input "text" at bounding box center [380, 54] width 272 height 19
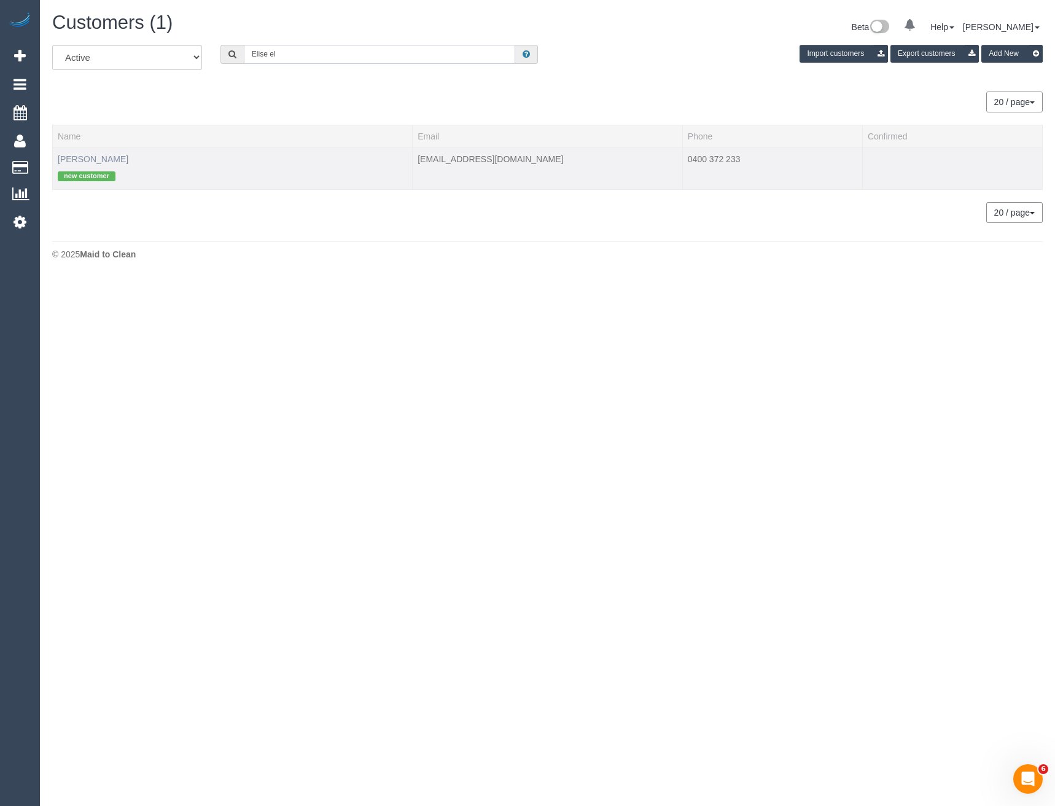
type input "Elise el"
click at [83, 163] on link "Elise Elliott" at bounding box center [93, 159] width 71 height 10
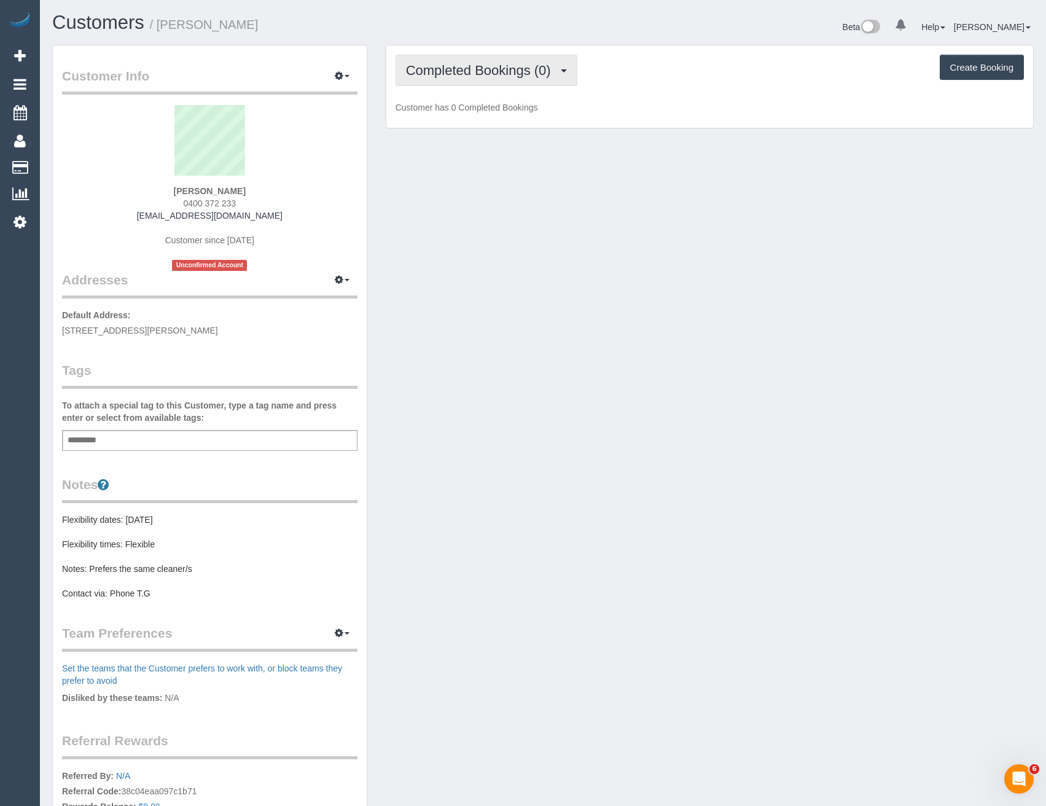
click at [508, 76] on span "Completed Bookings (0)" at bounding box center [481, 70] width 151 height 15
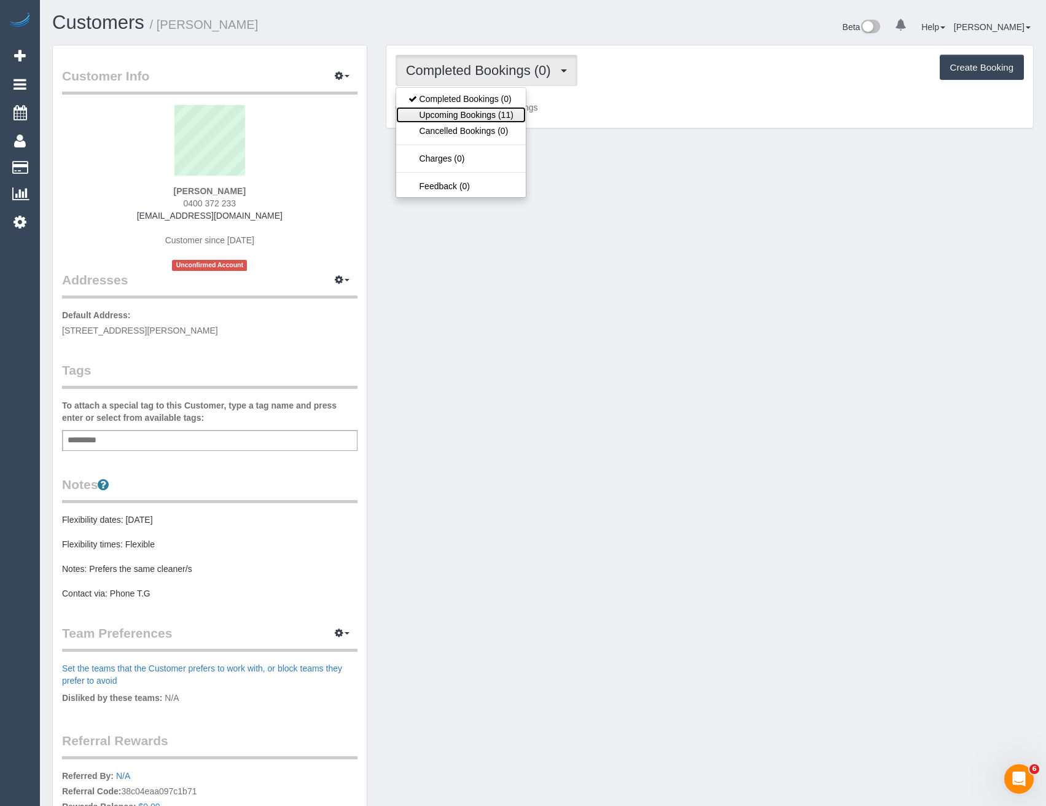
click at [502, 114] on link "Upcoming Bookings (11)" at bounding box center [461, 115] width 130 height 16
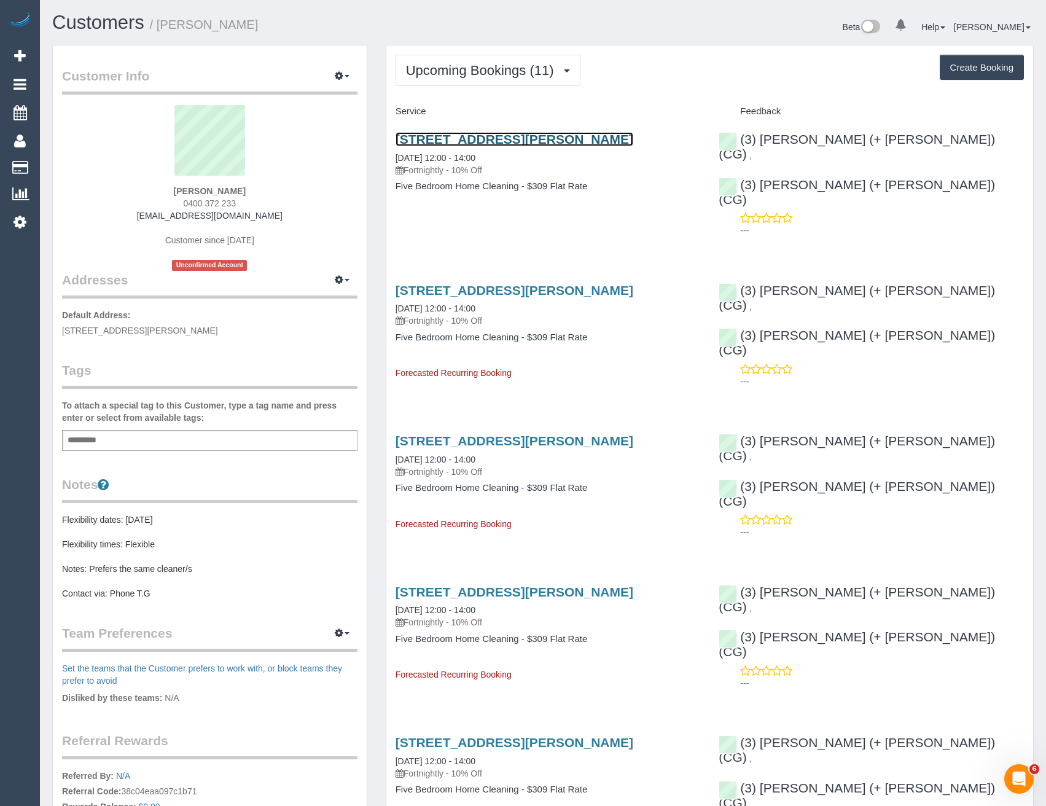
click at [581, 141] on link "238 George Street, Fitzroy, VIC 3065" at bounding box center [515, 139] width 238 height 14
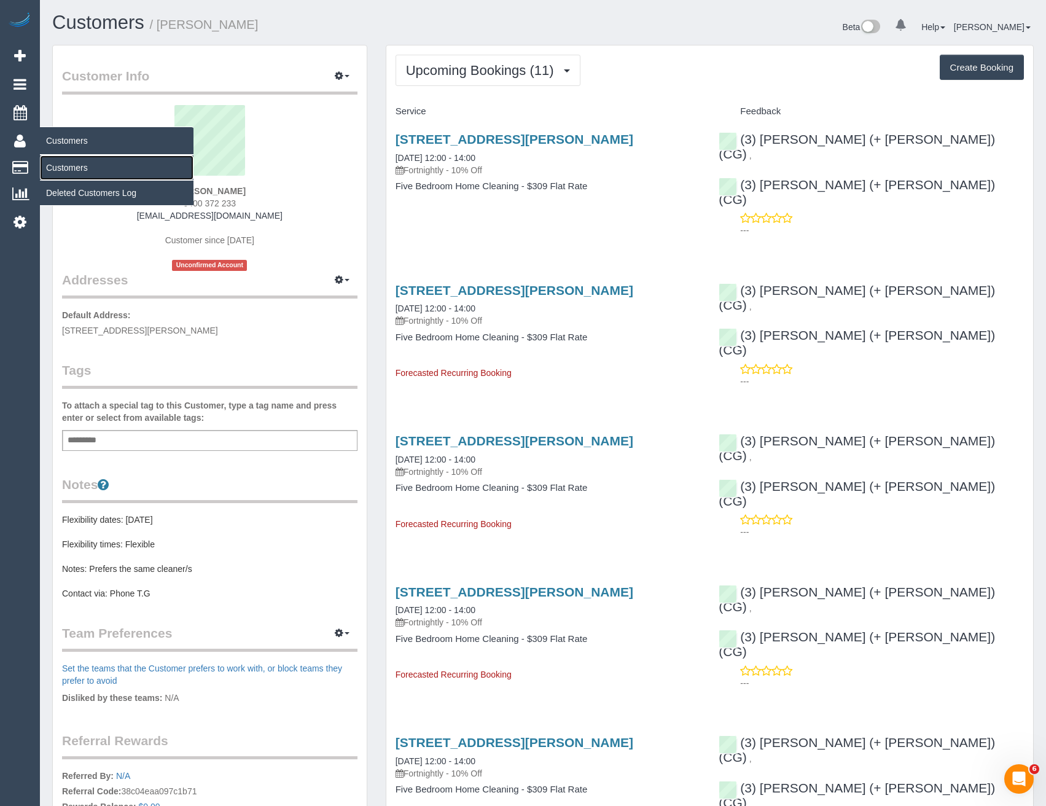
click at [49, 165] on link "Customers" at bounding box center [117, 167] width 154 height 25
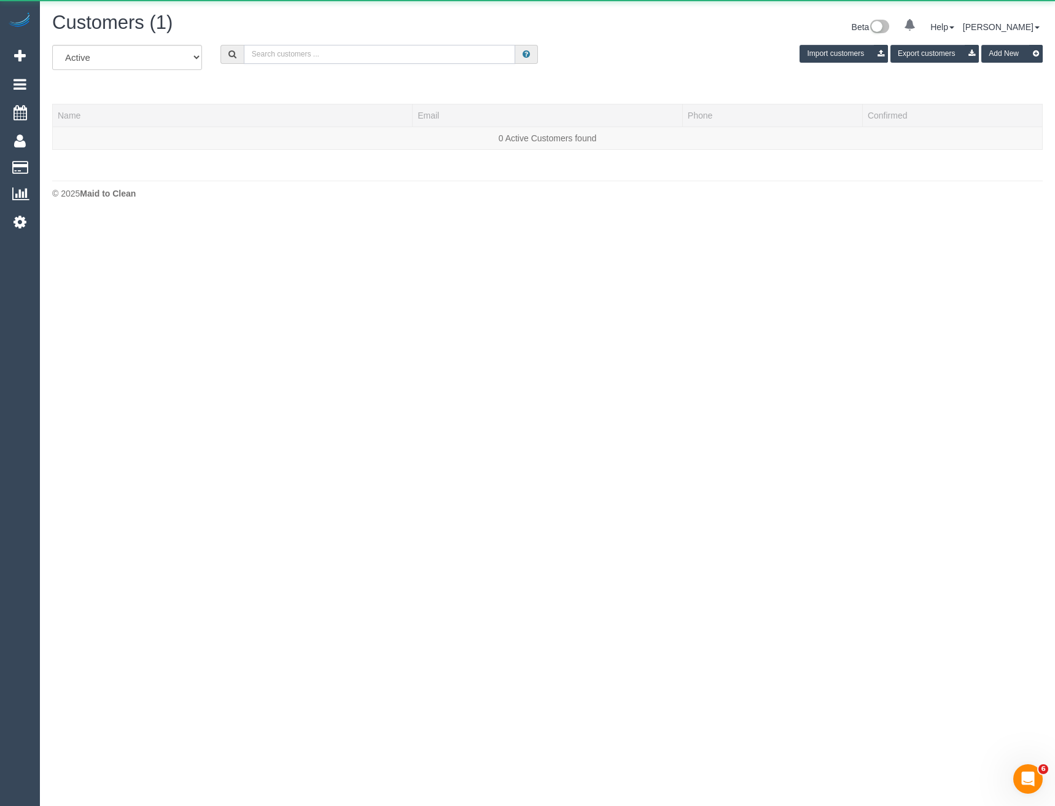
click at [296, 57] on input "text" at bounding box center [380, 54] width 272 height 19
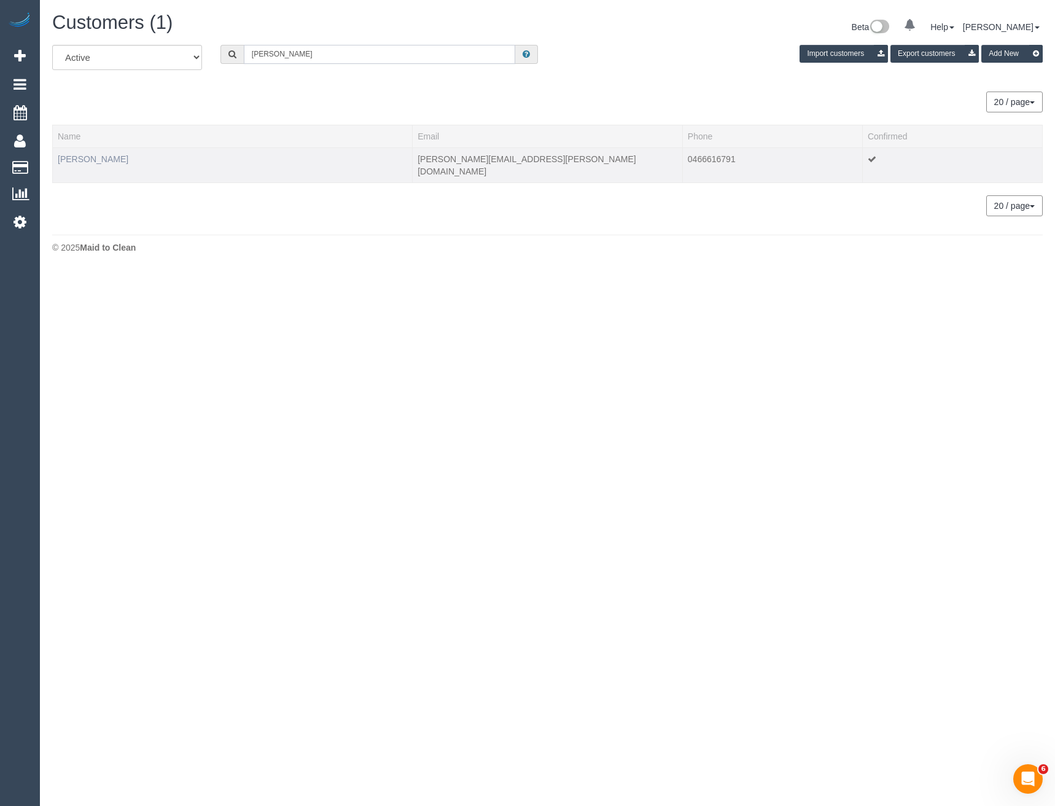
type input "Samuel don"
click at [108, 157] on link "Samuel Donnelly" at bounding box center [93, 159] width 71 height 10
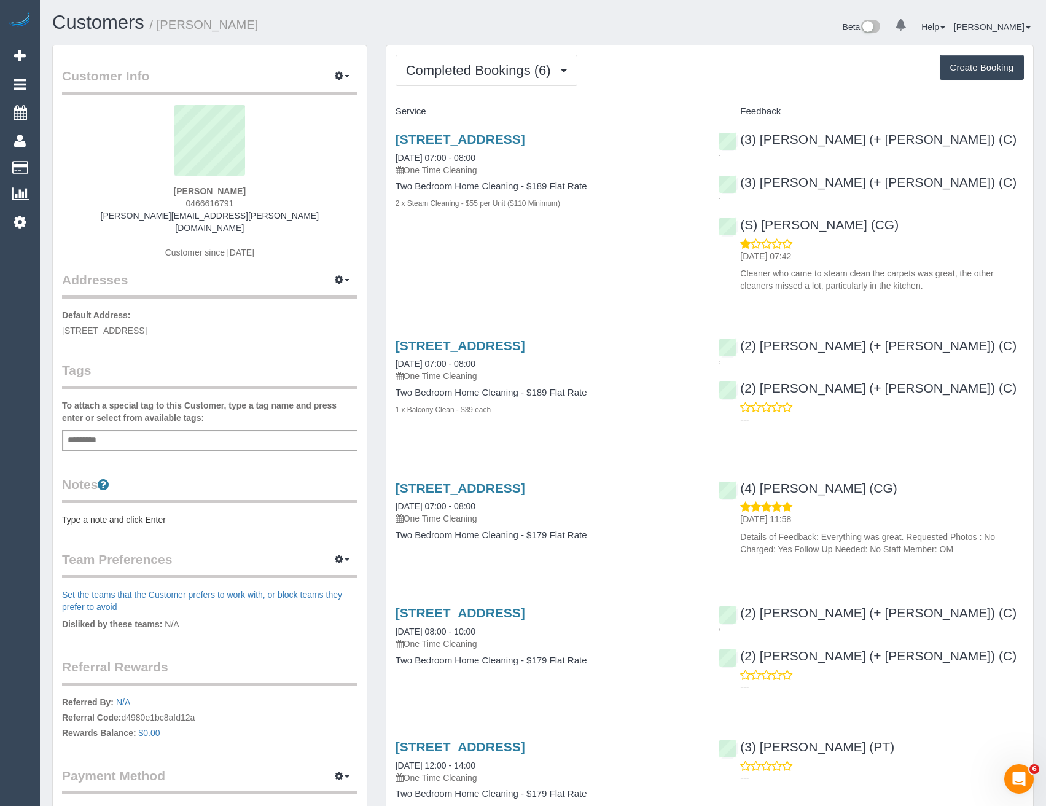
click at [547, 89] on div "Completed Bookings (6) Completed Bookings (6) Upcoming Bookings (1) Cancelled B…" at bounding box center [709, 531] width 647 height 973
click at [545, 79] on button "Completed Bookings (6)" at bounding box center [487, 70] width 182 height 31
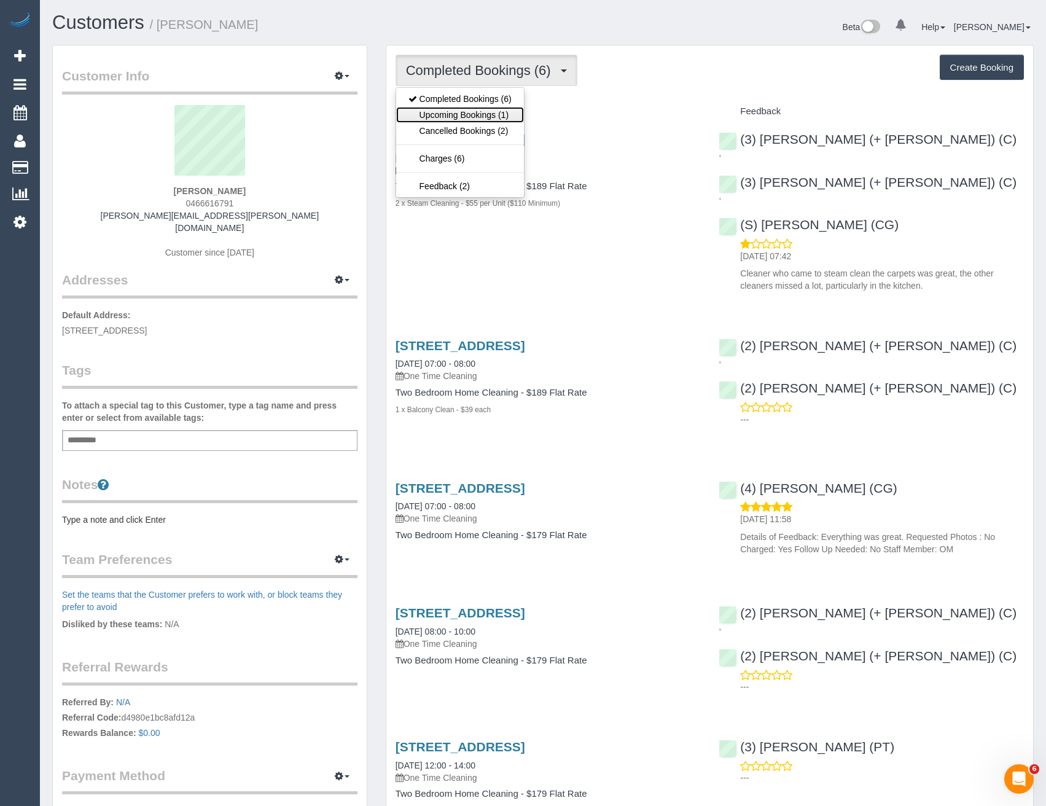
click at [494, 115] on link "Upcoming Bookings (1)" at bounding box center [460, 115] width 128 height 16
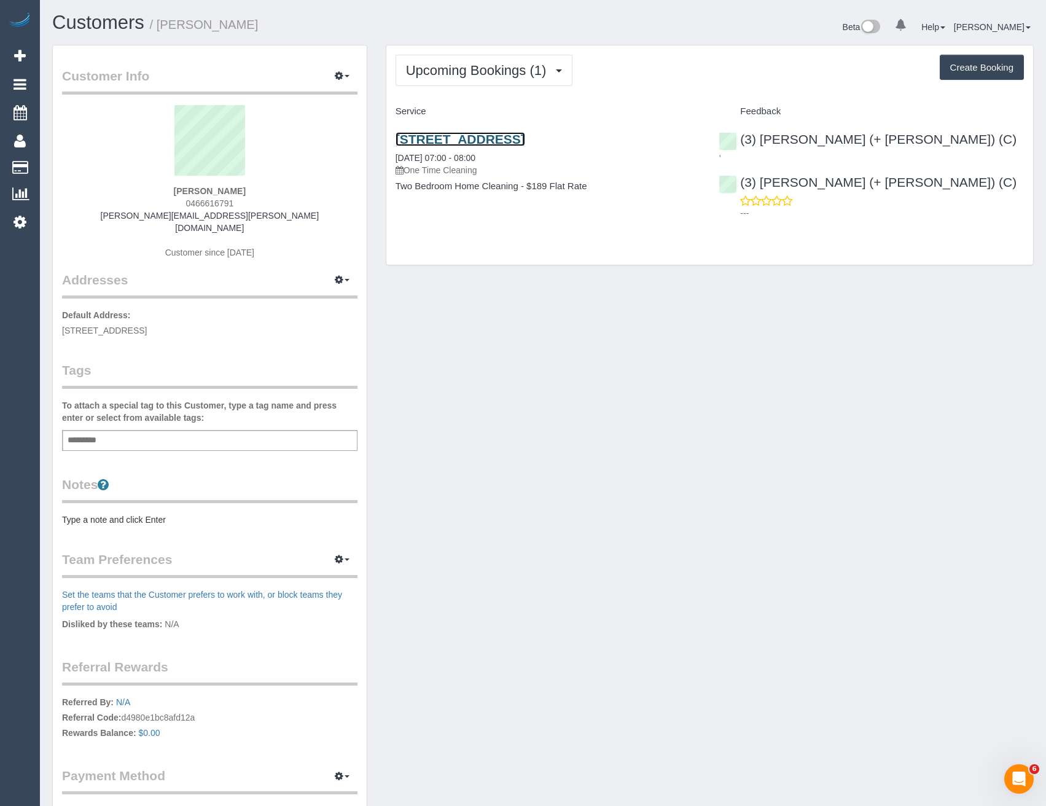
click at [525, 141] on link "333 Coventry Street, 26, South Melbourne, VIC 3205" at bounding box center [461, 139] width 130 height 14
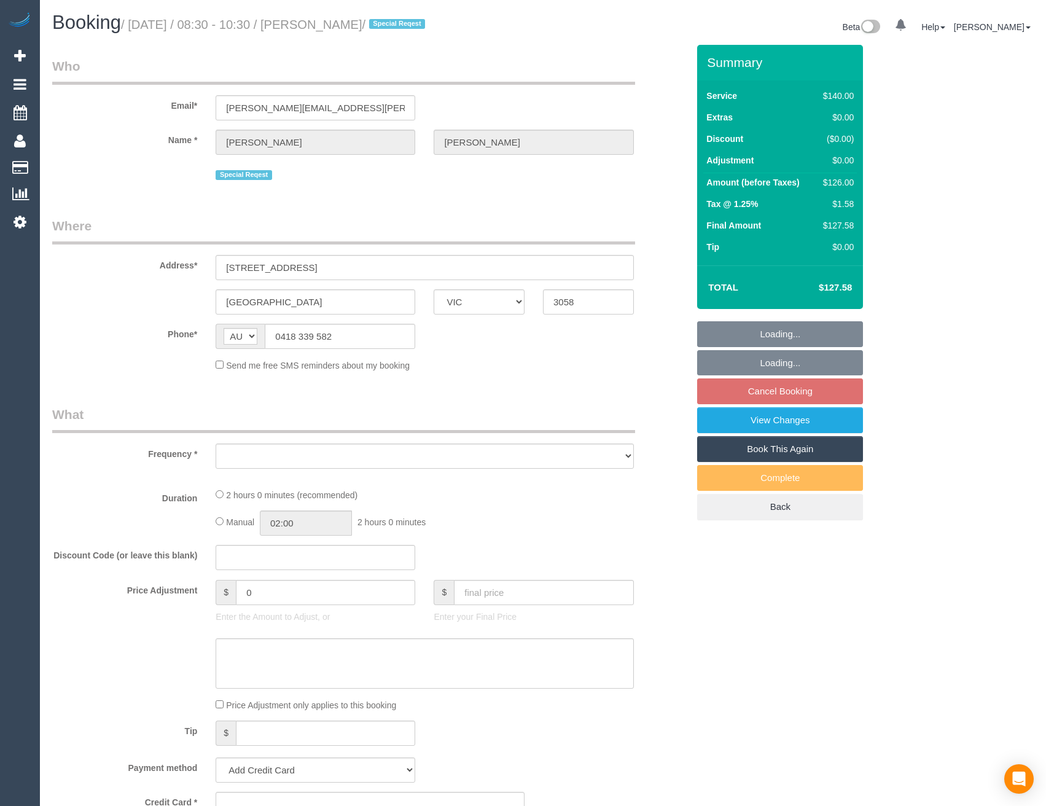
select select "VIC"
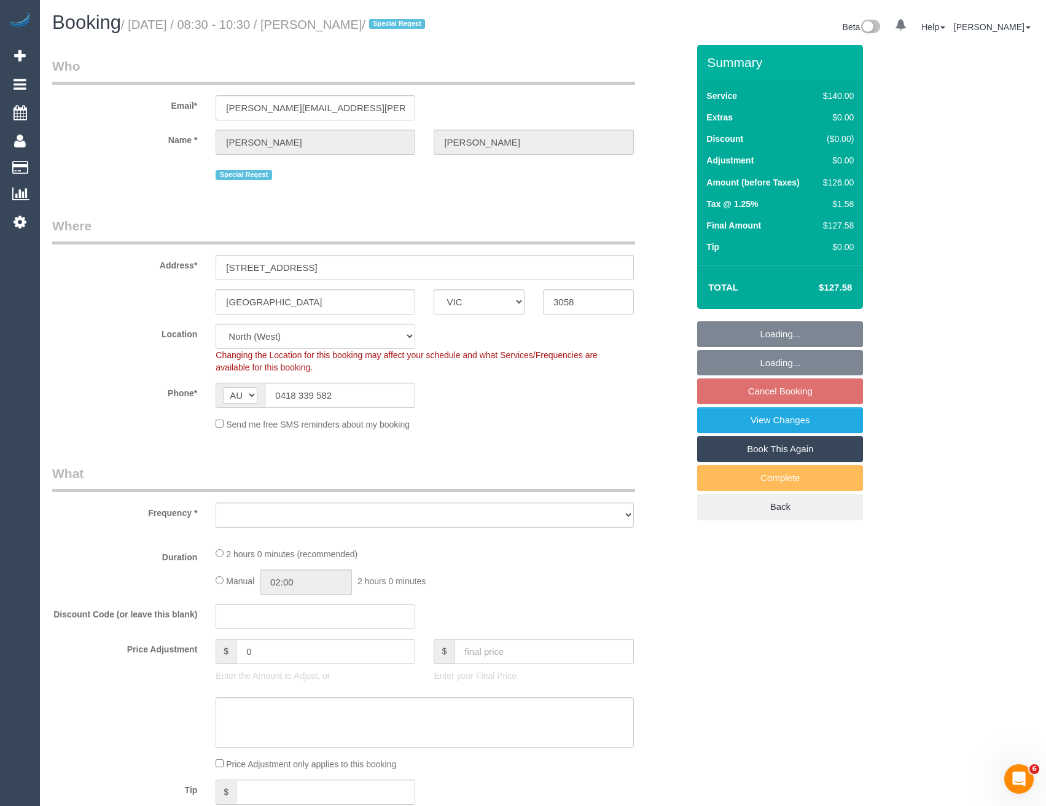
select select "object:539"
select select "string:stripe-pm_1O2MGs2GScqysDRV2iLr6rWT"
select select "object:720"
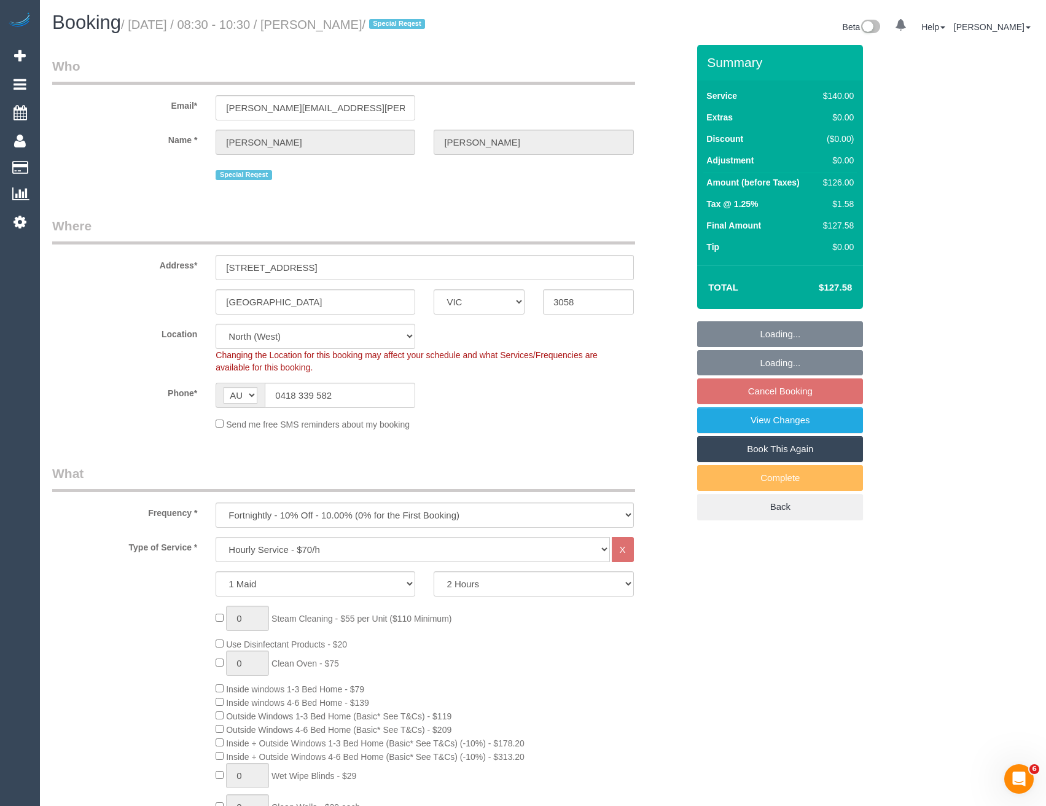
select select "number:28"
select select "number:17"
select select "number:18"
select select "number:22"
select select "number:34"
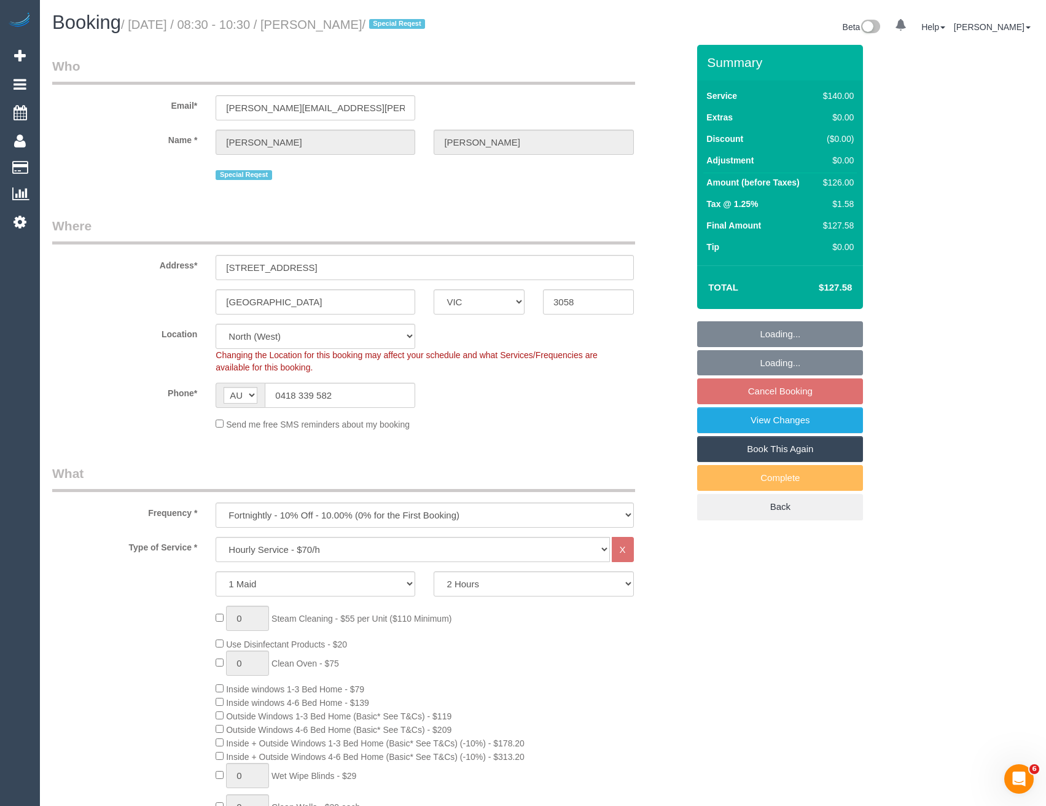
select select "number:11"
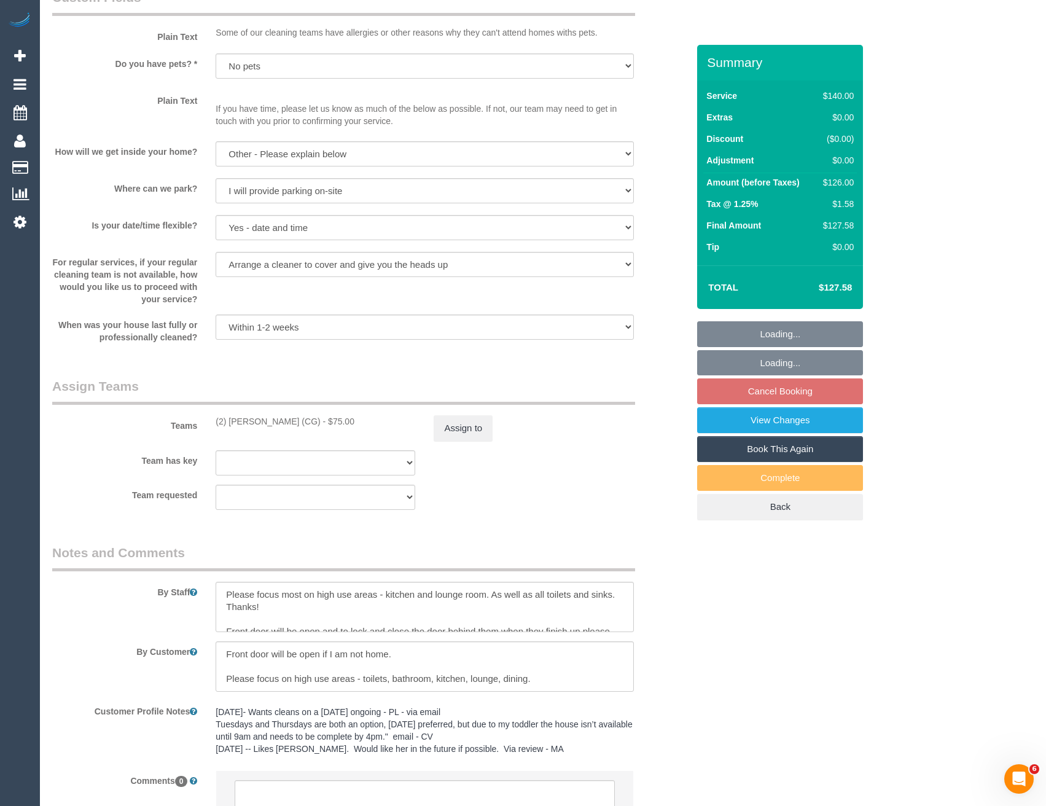
scroll to position [1701, 0]
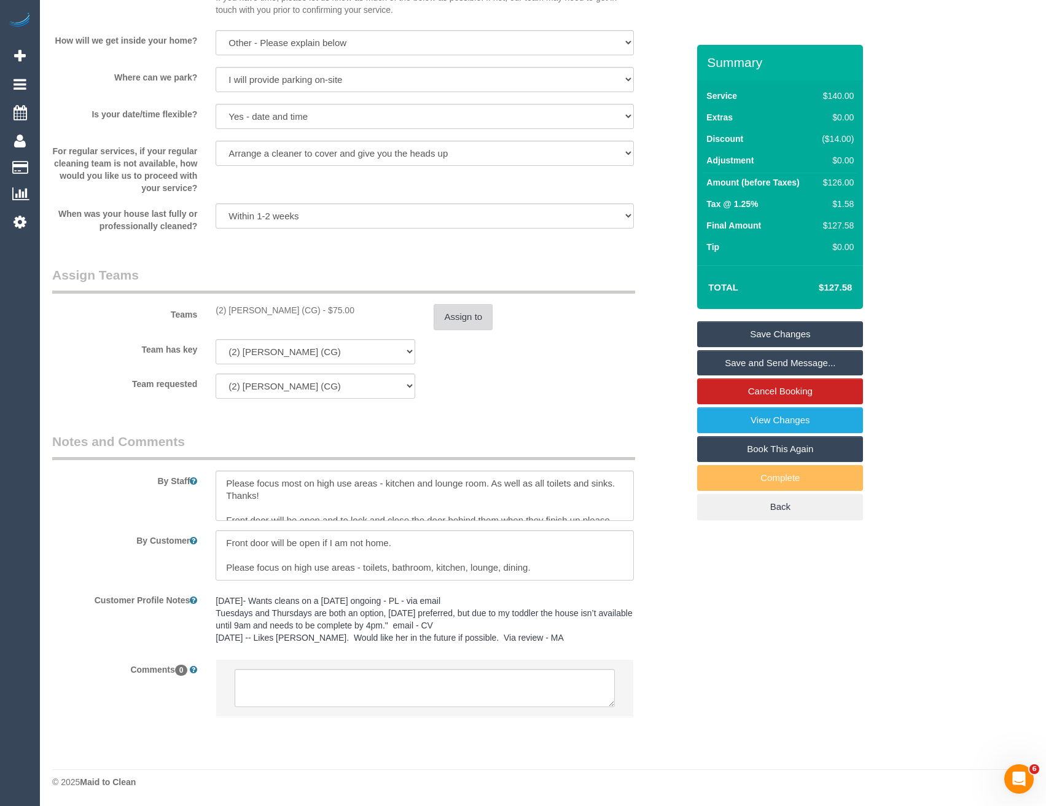
click at [488, 319] on button "Assign to" at bounding box center [463, 317] width 59 height 26
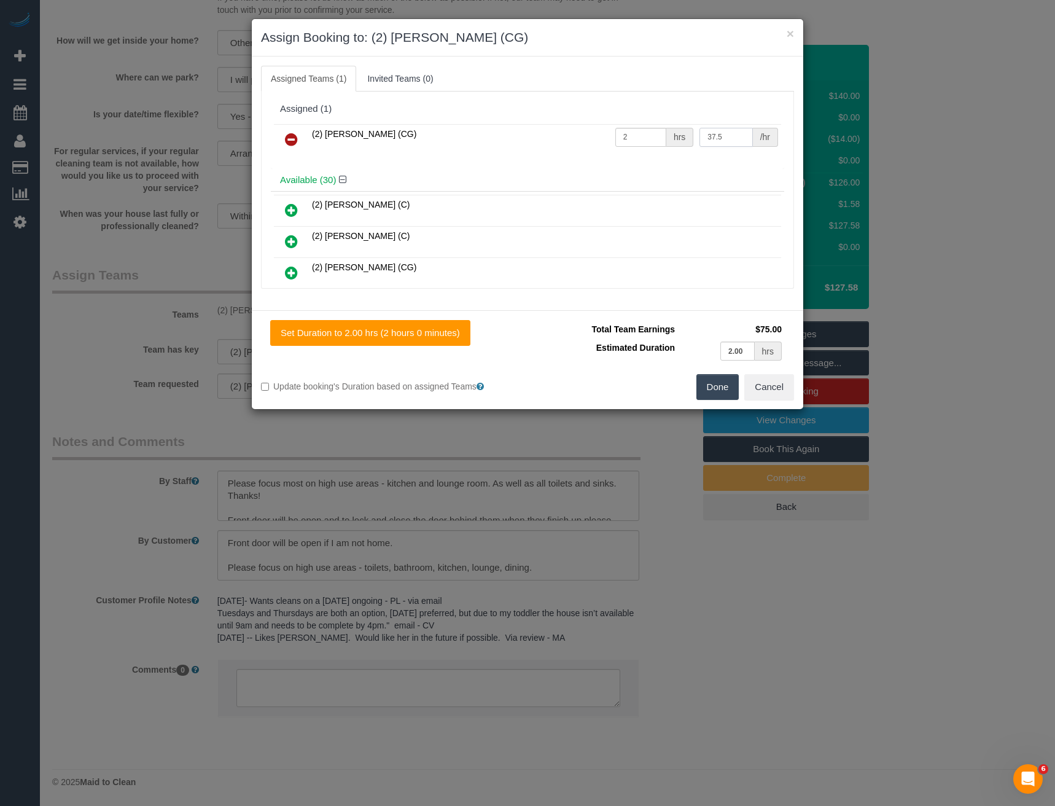
drag, startPoint x: 733, startPoint y: 135, endPoint x: 599, endPoint y: 146, distance: 134.9
click at [603, 146] on tr "(2) Binoy Adheesha (CG) 2 hrs 37.5 /hr" at bounding box center [527, 139] width 507 height 31
type input "41.25"
click at [722, 385] on button "Done" at bounding box center [718, 387] width 43 height 26
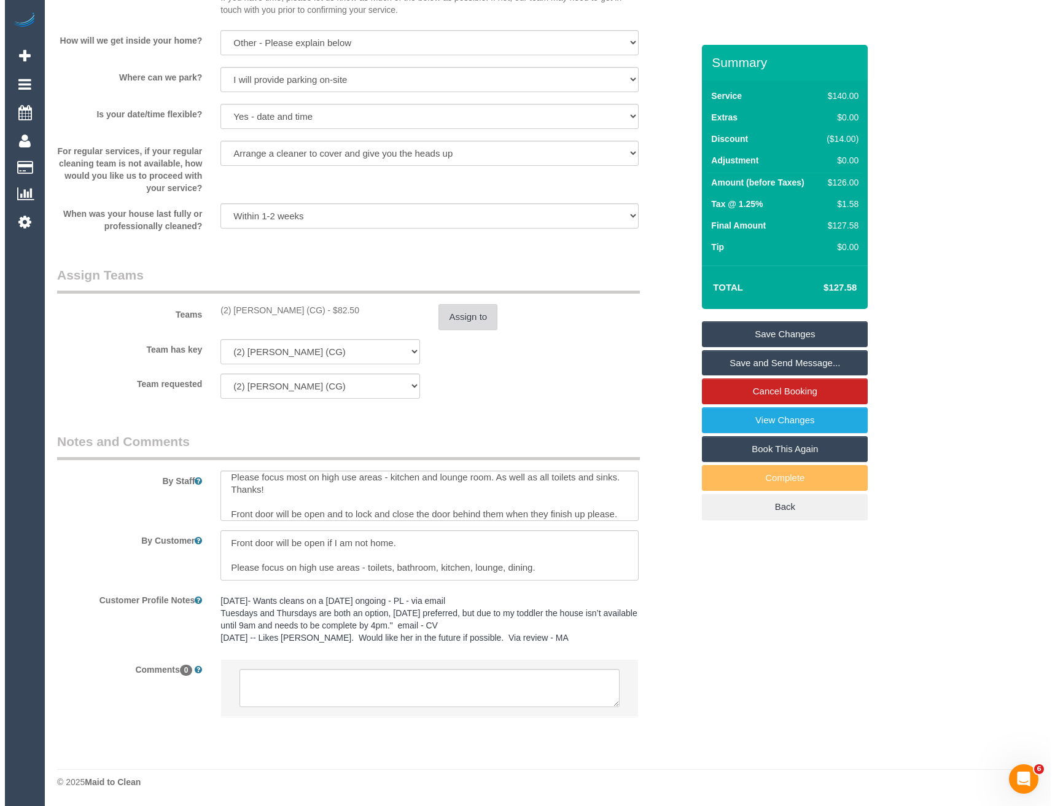
scroll to position [12, 0]
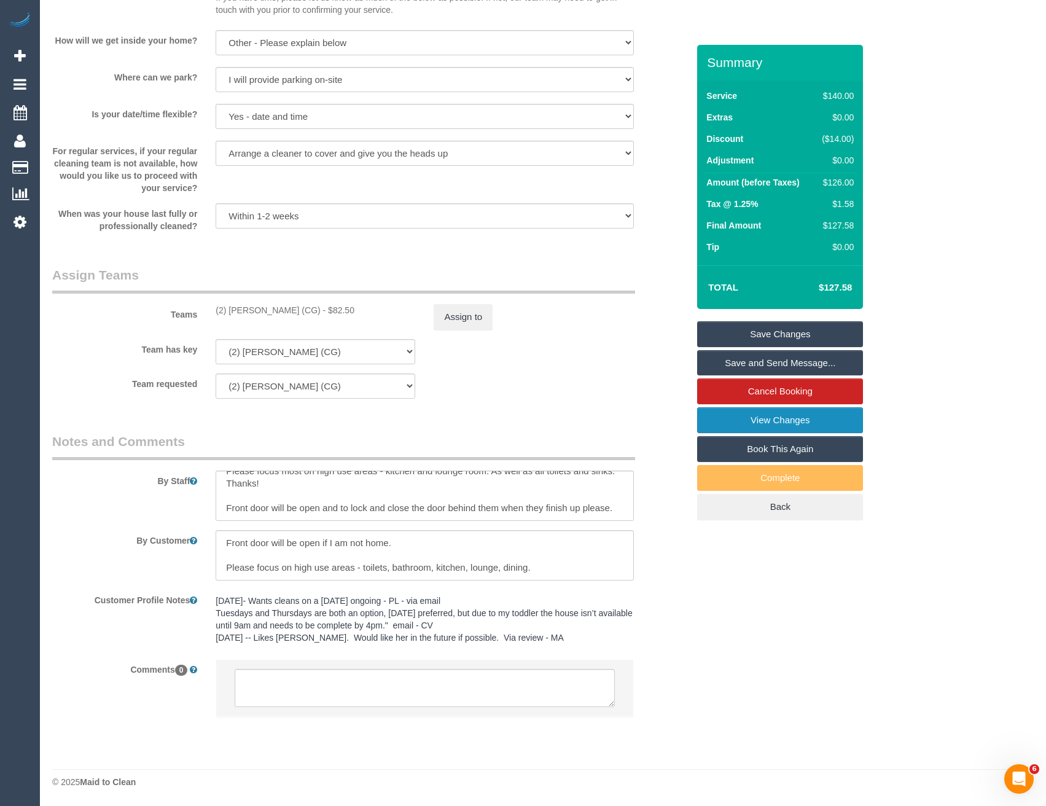
click at [737, 417] on link "View Changes" at bounding box center [780, 420] width 166 height 26
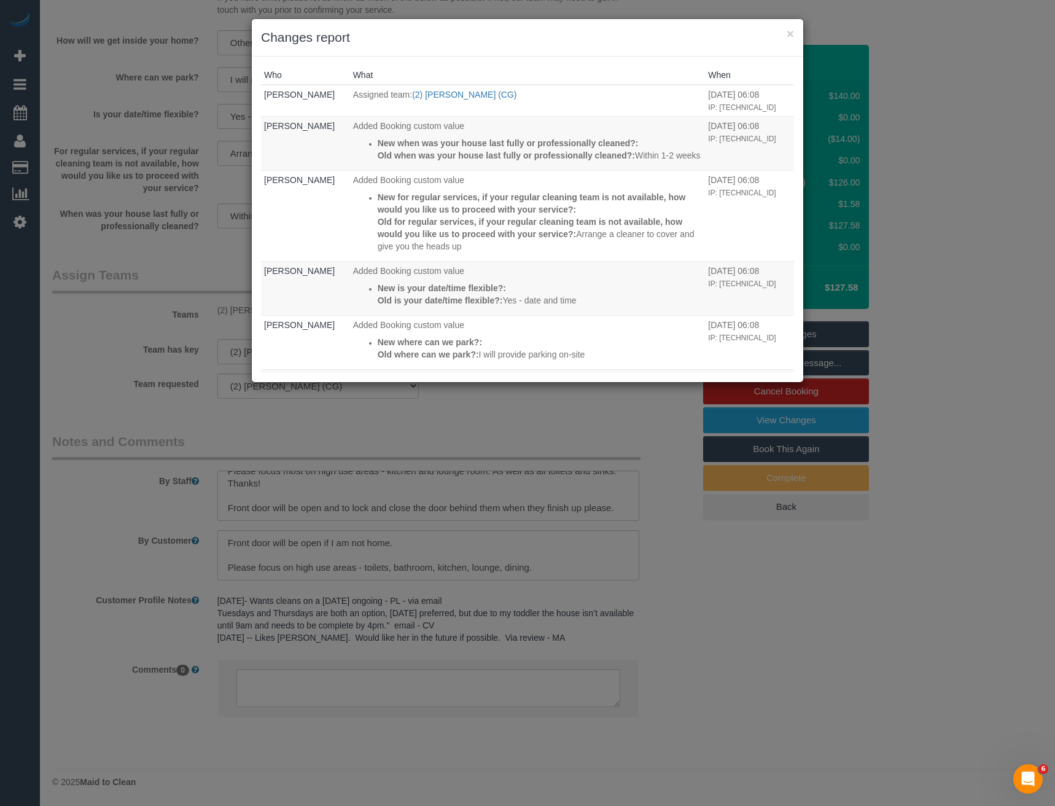
click at [474, 416] on div "× Changes report Who What When Erin Dale Assigned team: (2) Binoy Adheesha (CG)…" at bounding box center [527, 403] width 1055 height 806
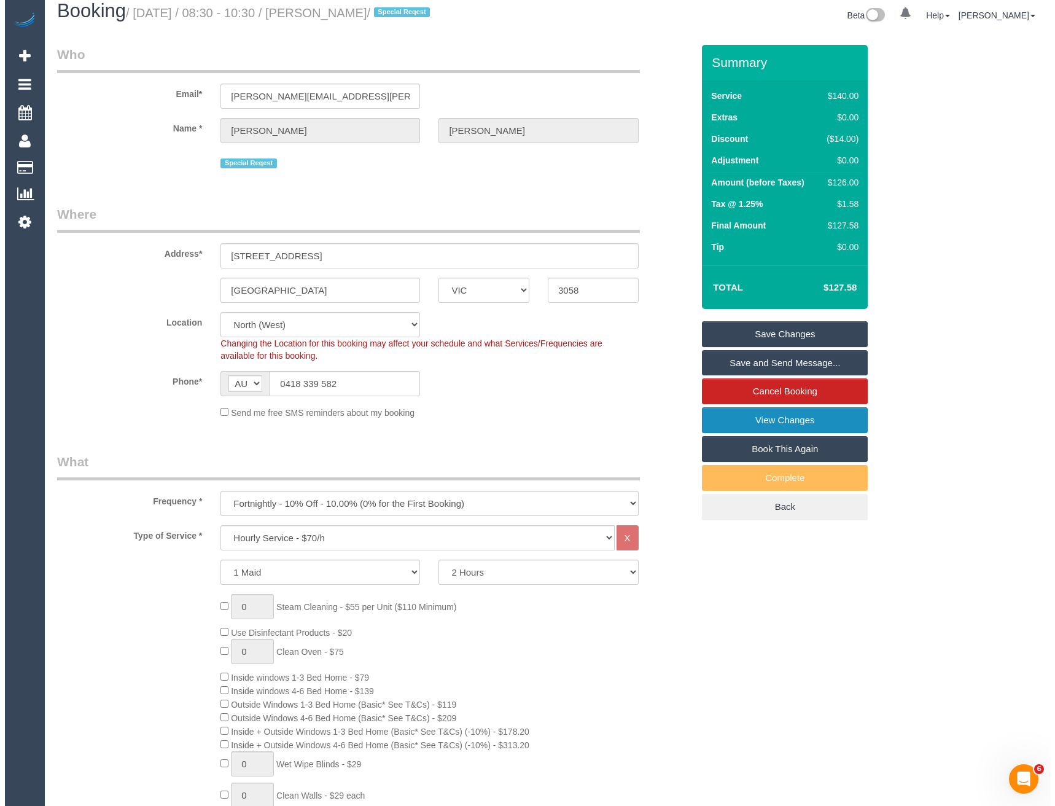
scroll to position [0, 0]
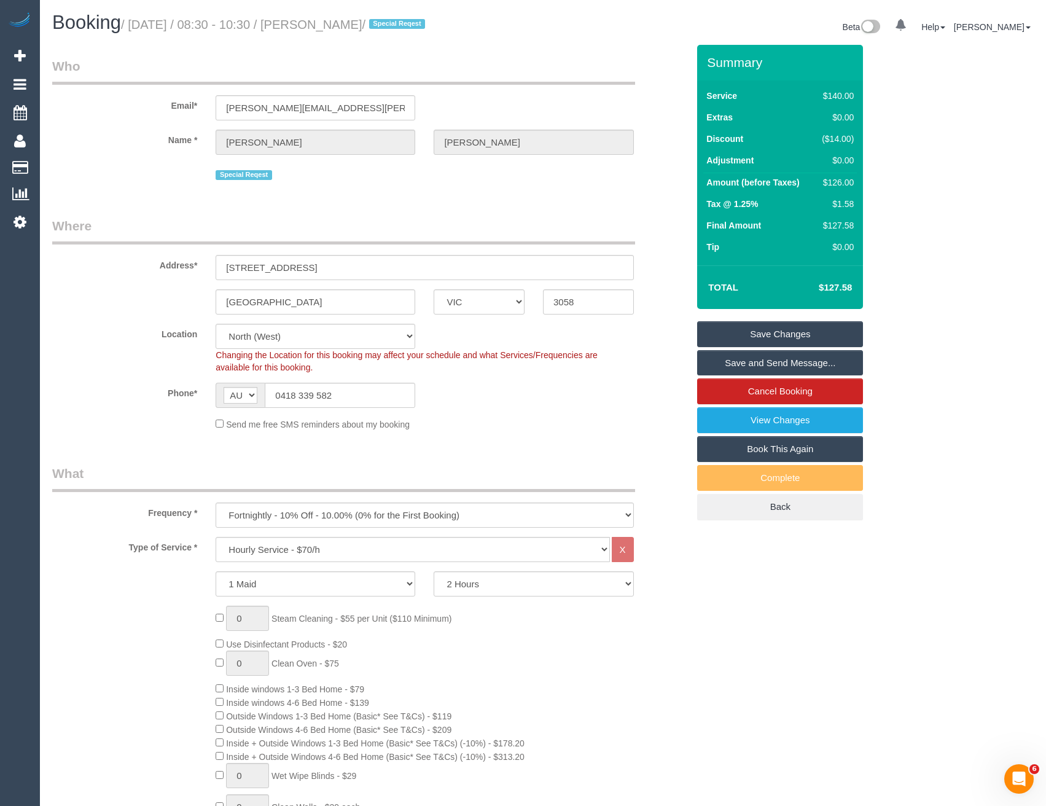
click at [750, 330] on link "Save Changes" at bounding box center [780, 334] width 166 height 26
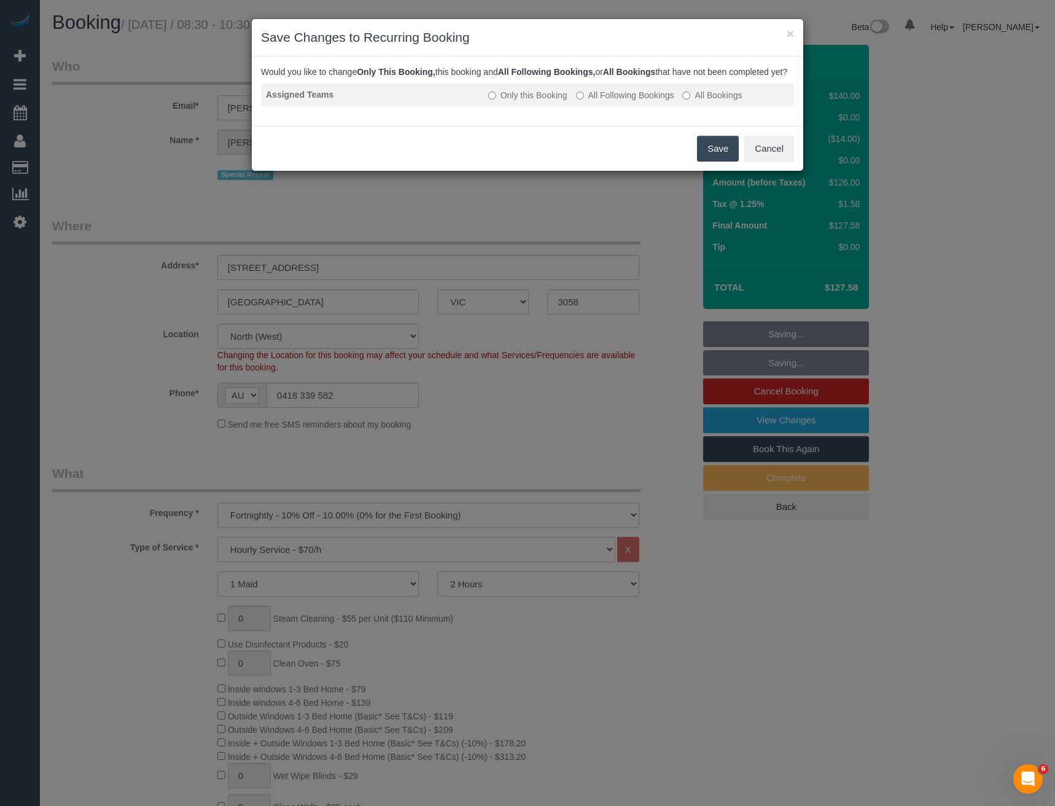
click at [599, 101] on label "All Following Bookings" at bounding box center [625, 95] width 98 height 12
click at [726, 157] on button "Save" at bounding box center [718, 149] width 42 height 26
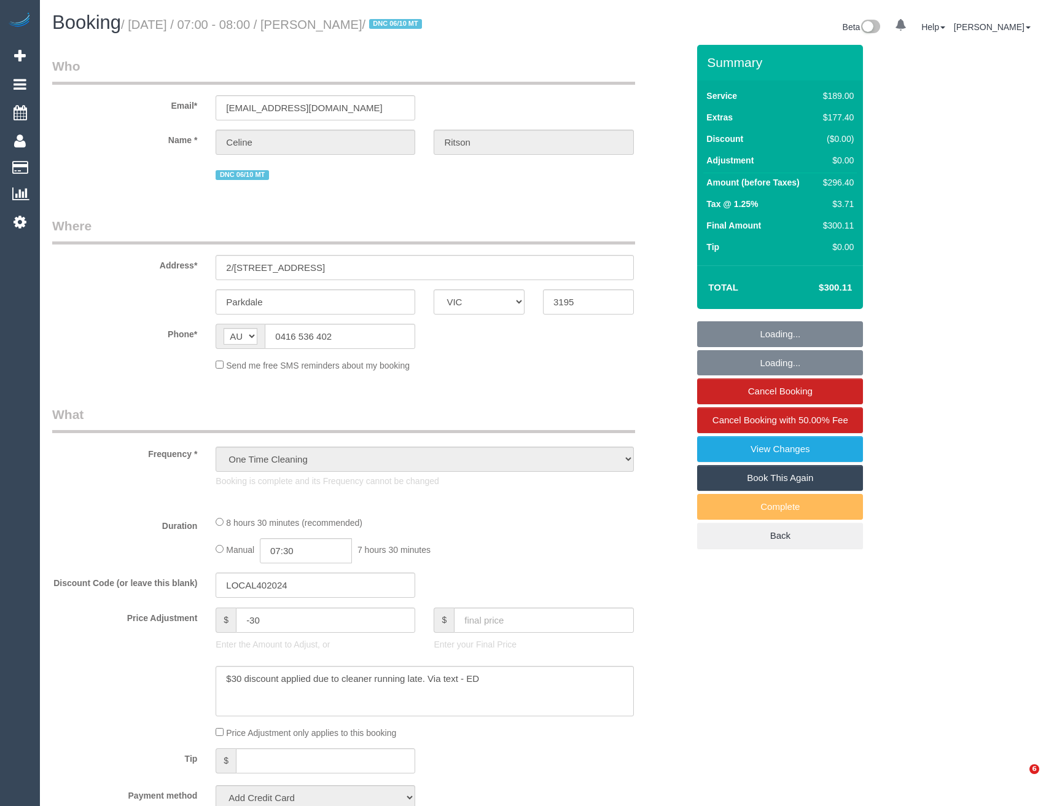
select select "VIC"
select select "string:stripe-pm_1SEyVL2GScqysDRVbraLFOsh"
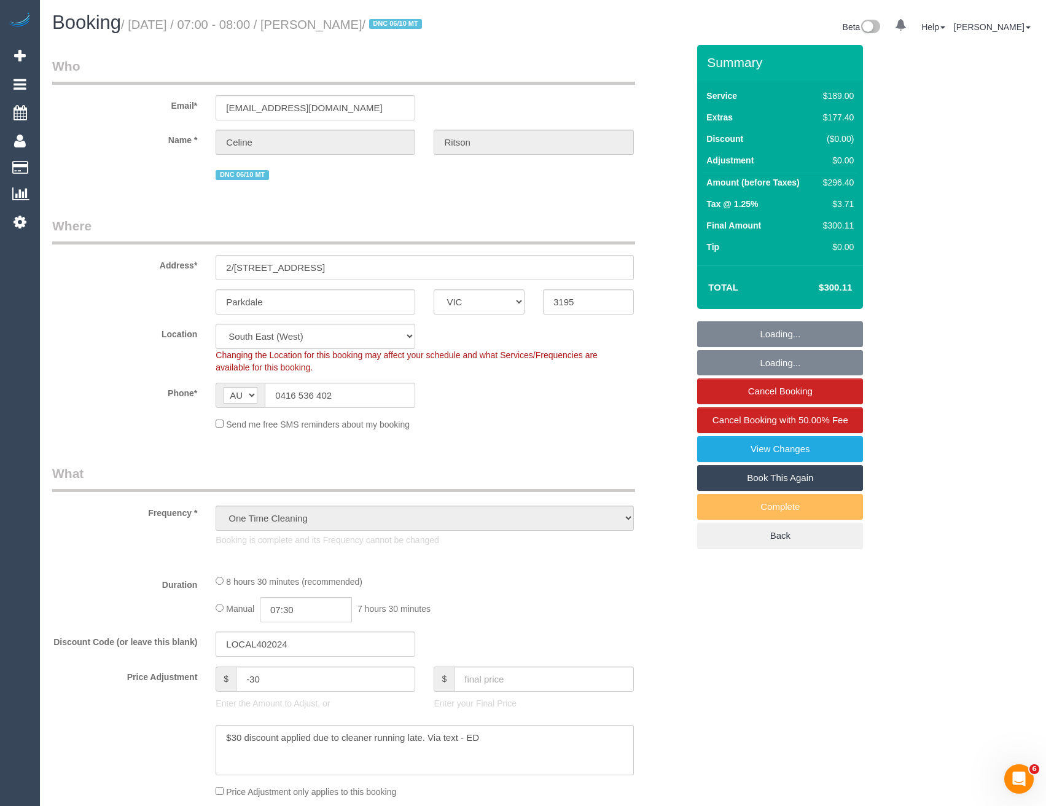
select select "object:577"
select select "number:28"
select select "number:14"
select select "number:19"
select select "number:25"
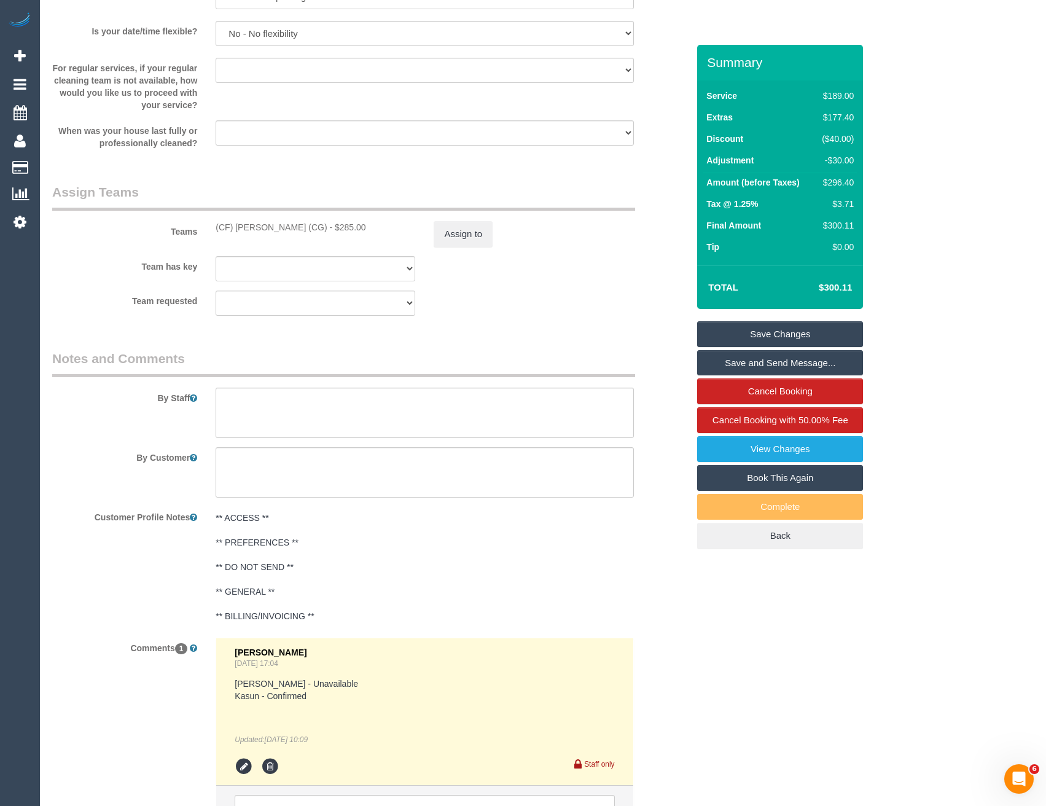
scroll to position [1904, 0]
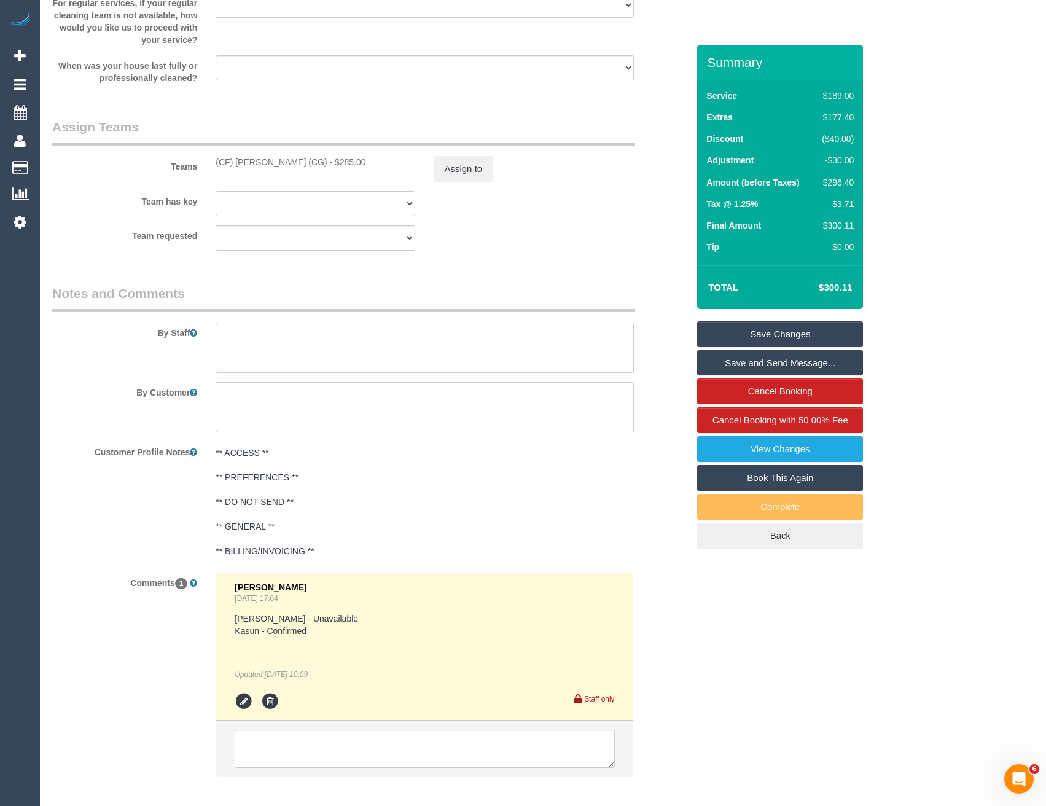
click at [238, 334] on textarea at bounding box center [425, 347] width 418 height 50
type textarea "Est 5 - 7 hours"
click at [735, 331] on link "Save Changes" at bounding box center [780, 334] width 166 height 26
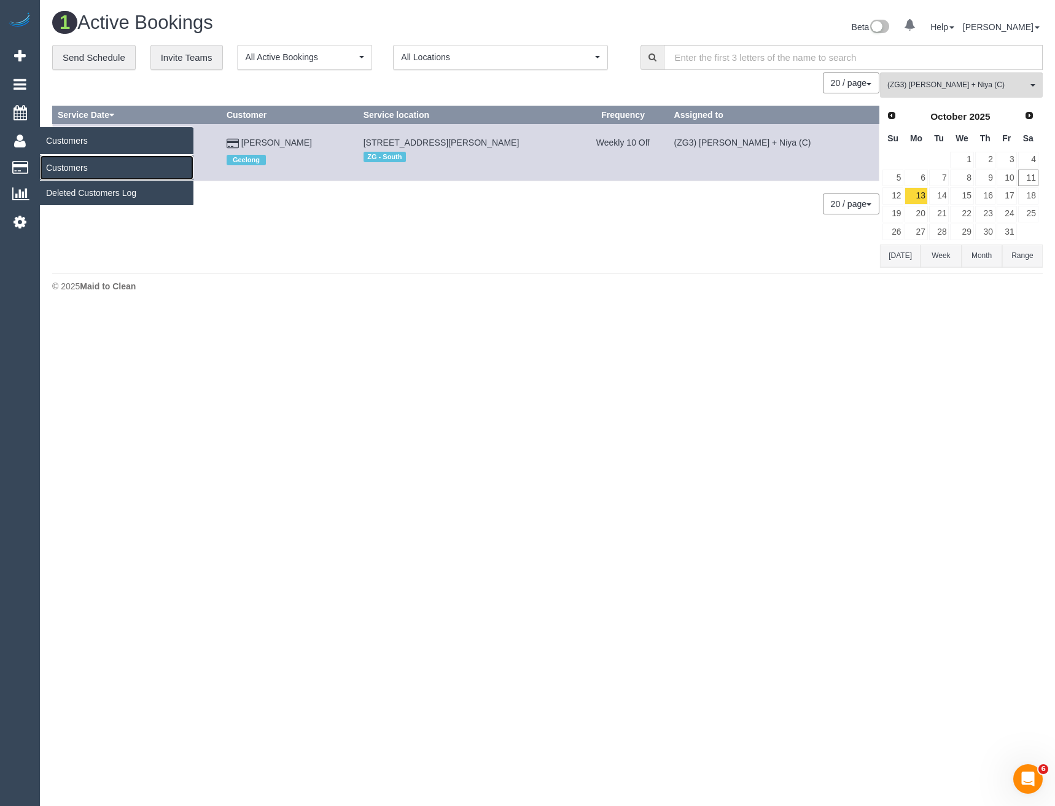
click at [67, 162] on link "Customers" at bounding box center [117, 167] width 154 height 25
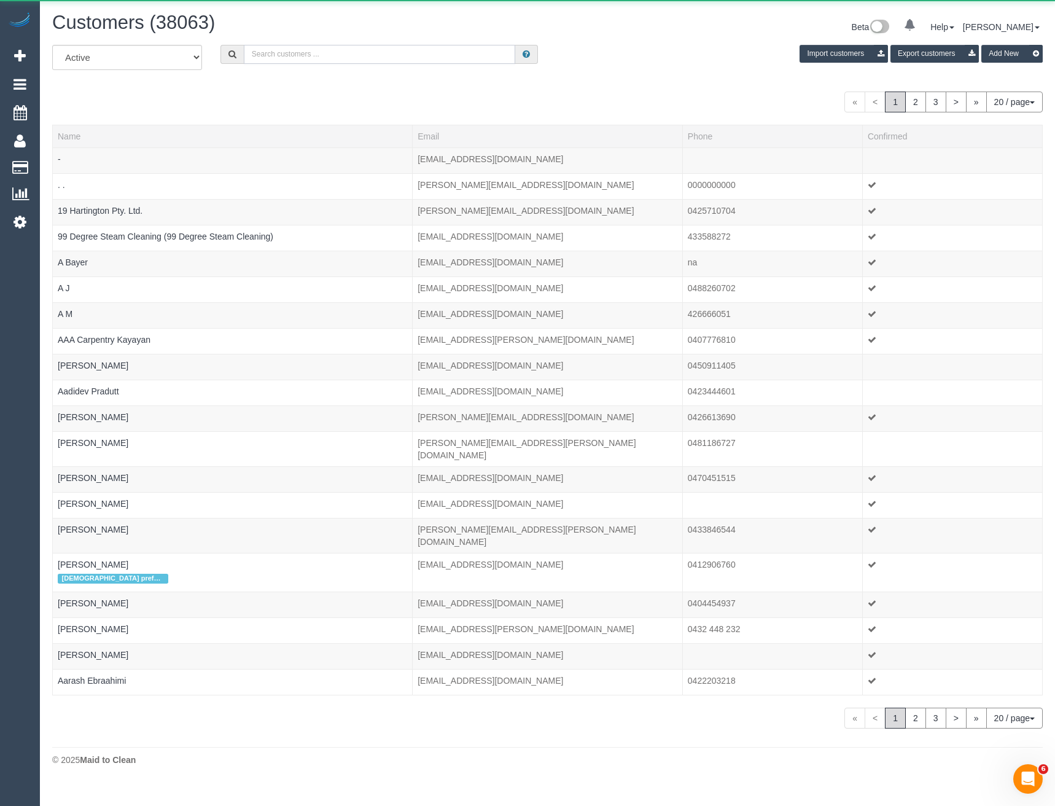
click at [313, 57] on input "text" at bounding box center [380, 54] width 272 height 19
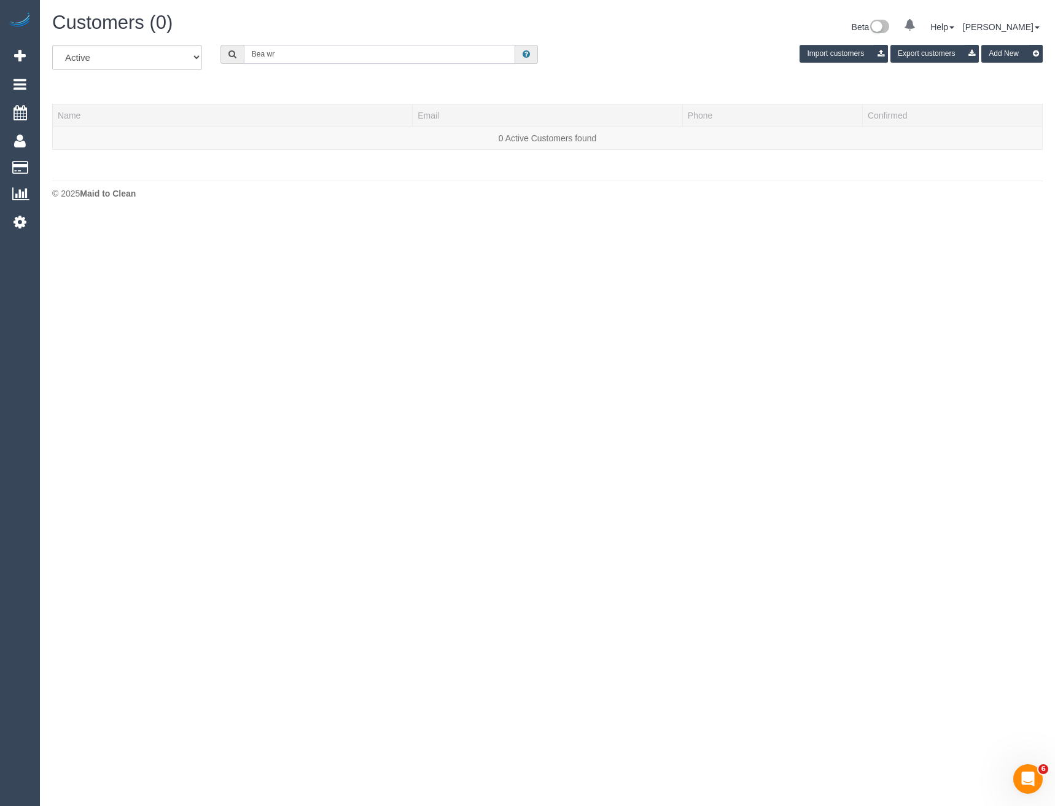
drag, startPoint x: 279, startPoint y: 55, endPoint x: 204, endPoint y: 56, distance: 75.6
click at [204, 56] on div "All Active Archived Bea wr Import customers Export customers Add New" at bounding box center [547, 62] width 1009 height 34
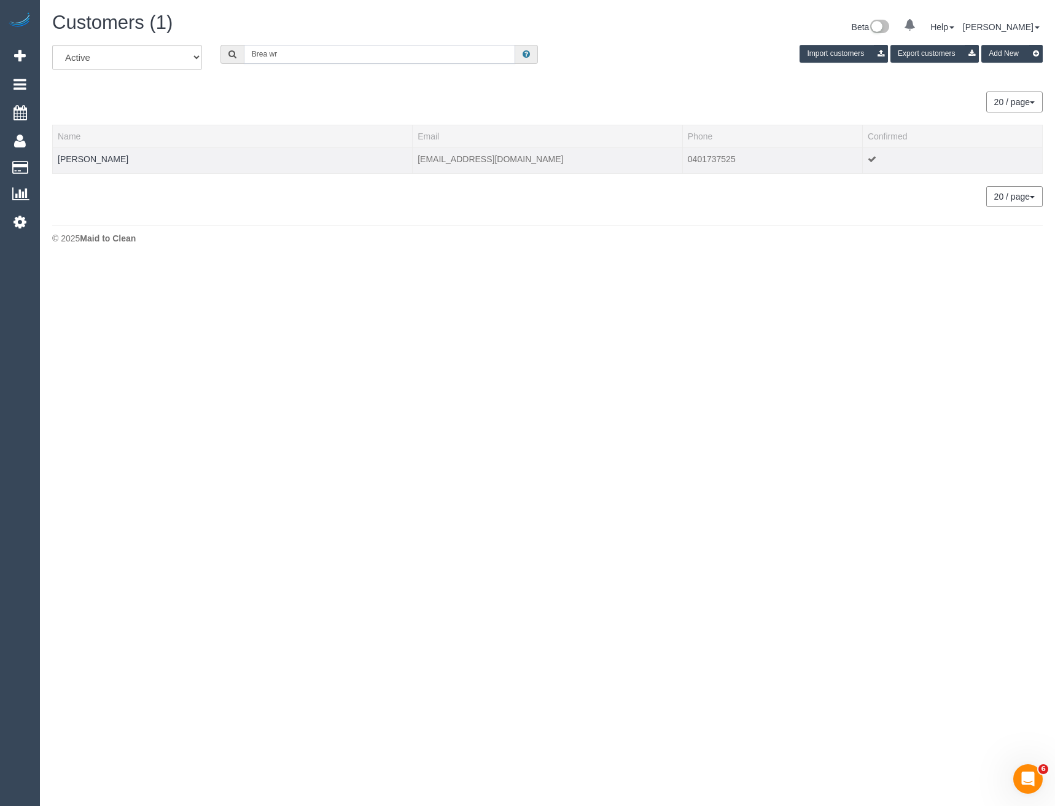
type input "Brea wr"
click at [87, 164] on td "Brea Wright" at bounding box center [233, 160] width 360 height 26
click at [90, 157] on link "Brea Wright" at bounding box center [93, 159] width 71 height 10
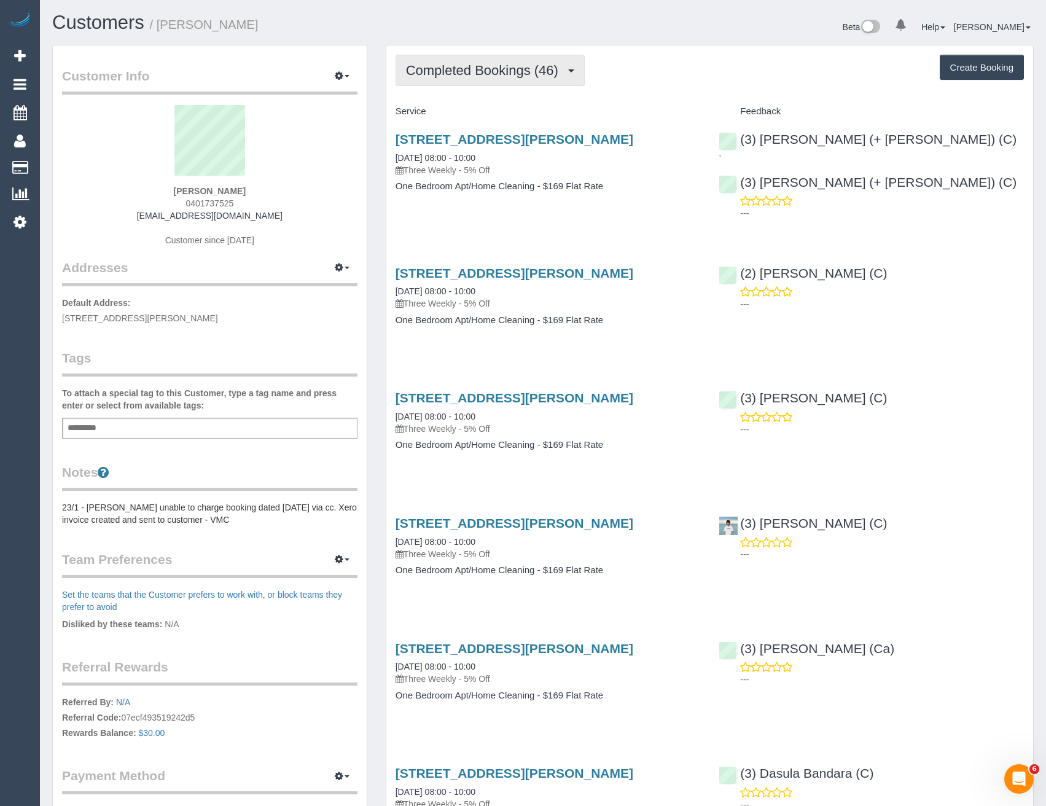
click at [546, 84] on button "Completed Bookings (46)" at bounding box center [490, 70] width 189 height 31
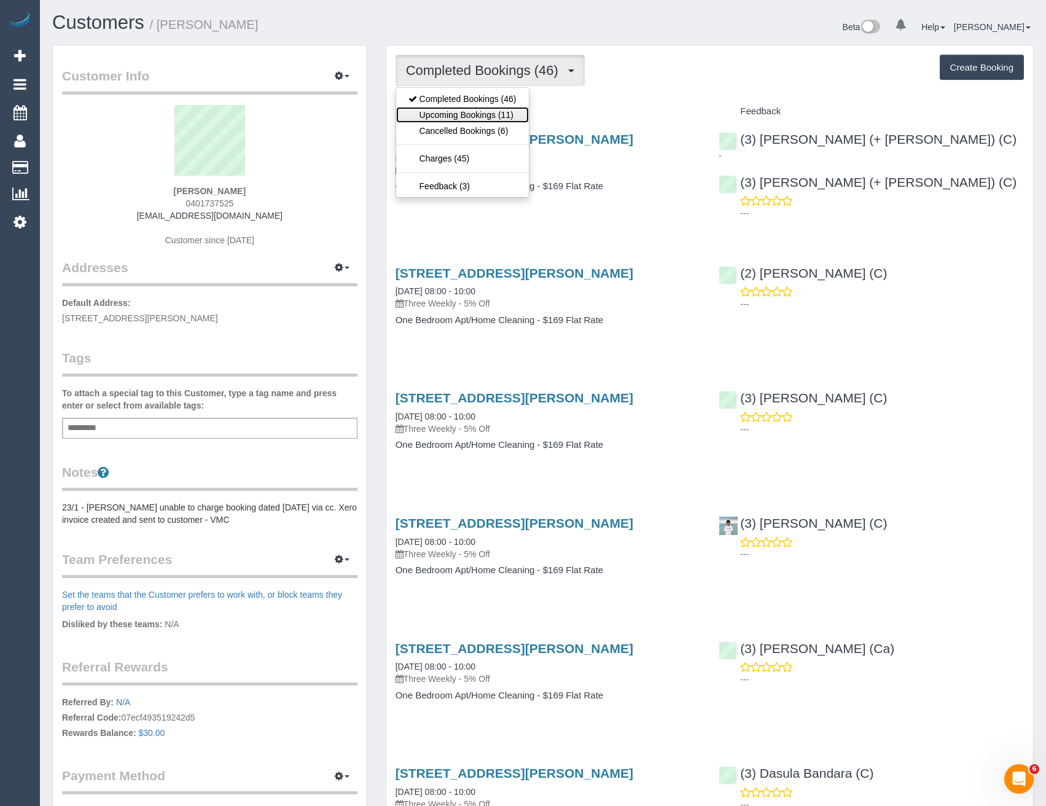
click at [522, 115] on link "Upcoming Bookings (11)" at bounding box center [462, 115] width 133 height 16
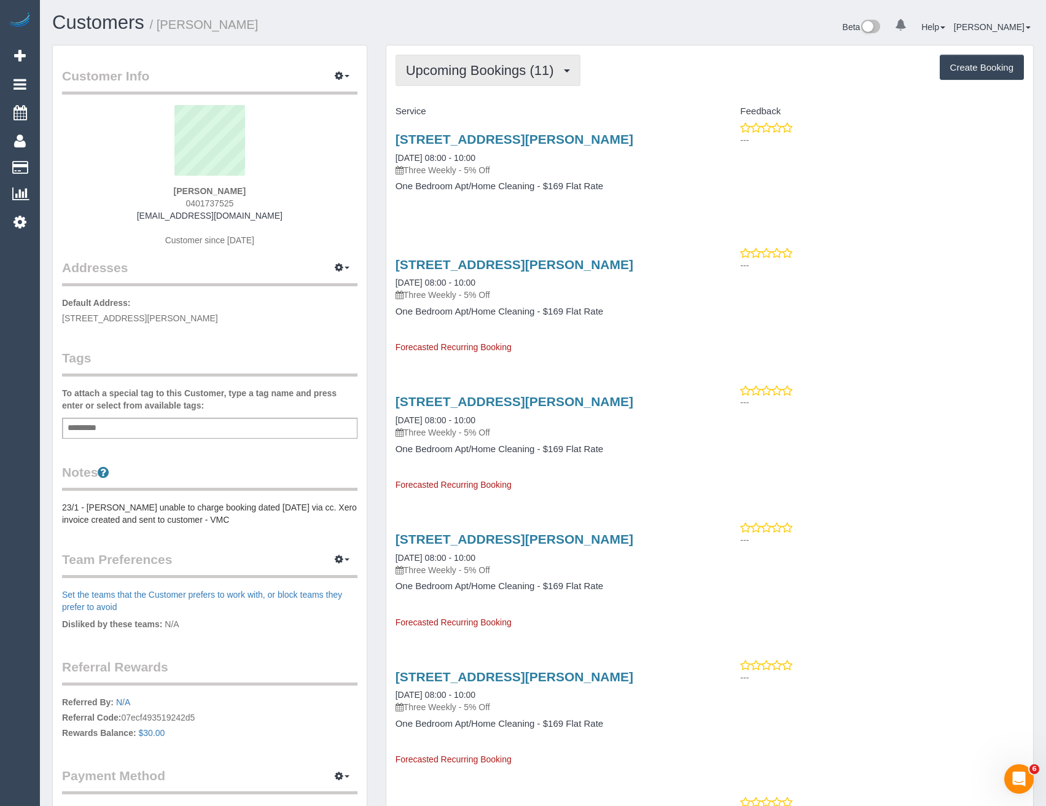
click at [460, 71] on span "Upcoming Bookings (11)" at bounding box center [483, 70] width 154 height 15
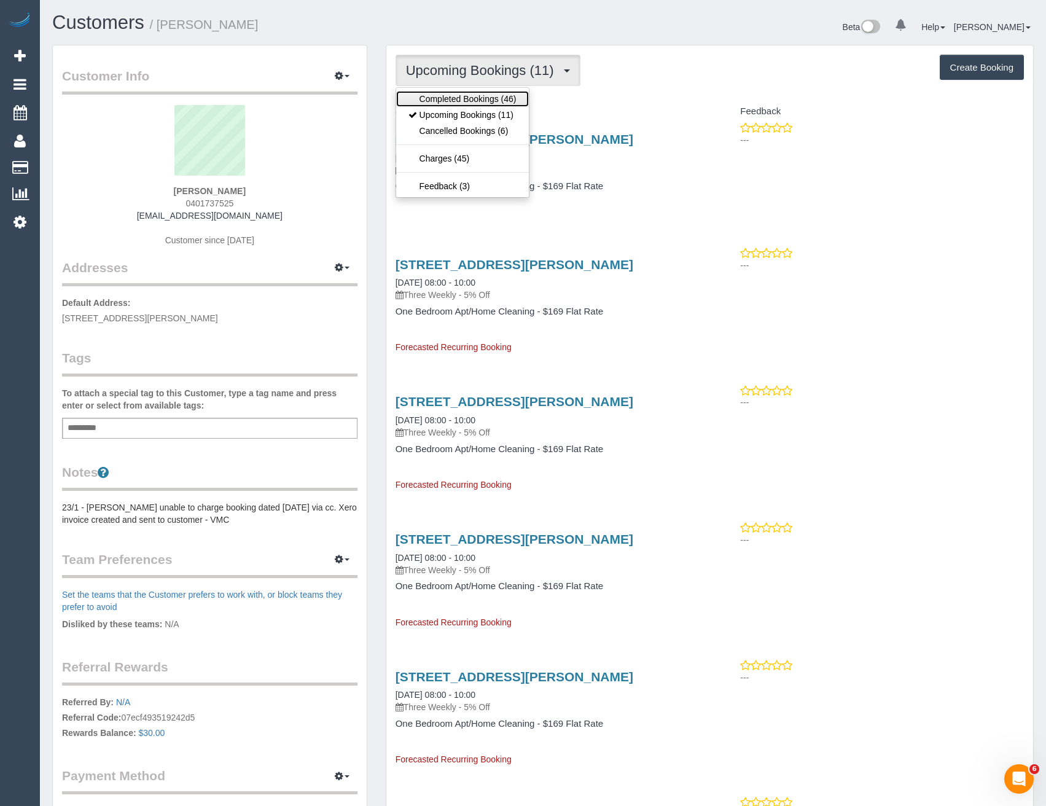
click at [455, 97] on link "Completed Bookings (46)" at bounding box center [462, 99] width 133 height 16
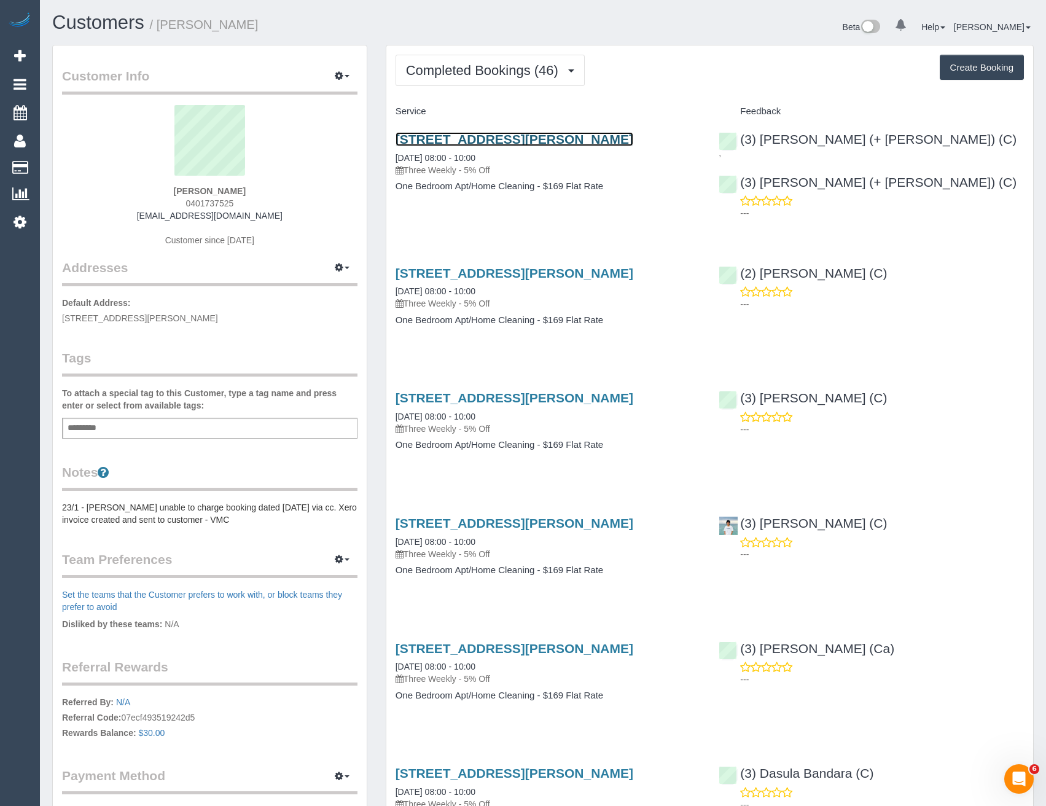
click at [596, 134] on link "2/26 Florence Road, Surrey Hills, VIC 3127" at bounding box center [515, 139] width 238 height 14
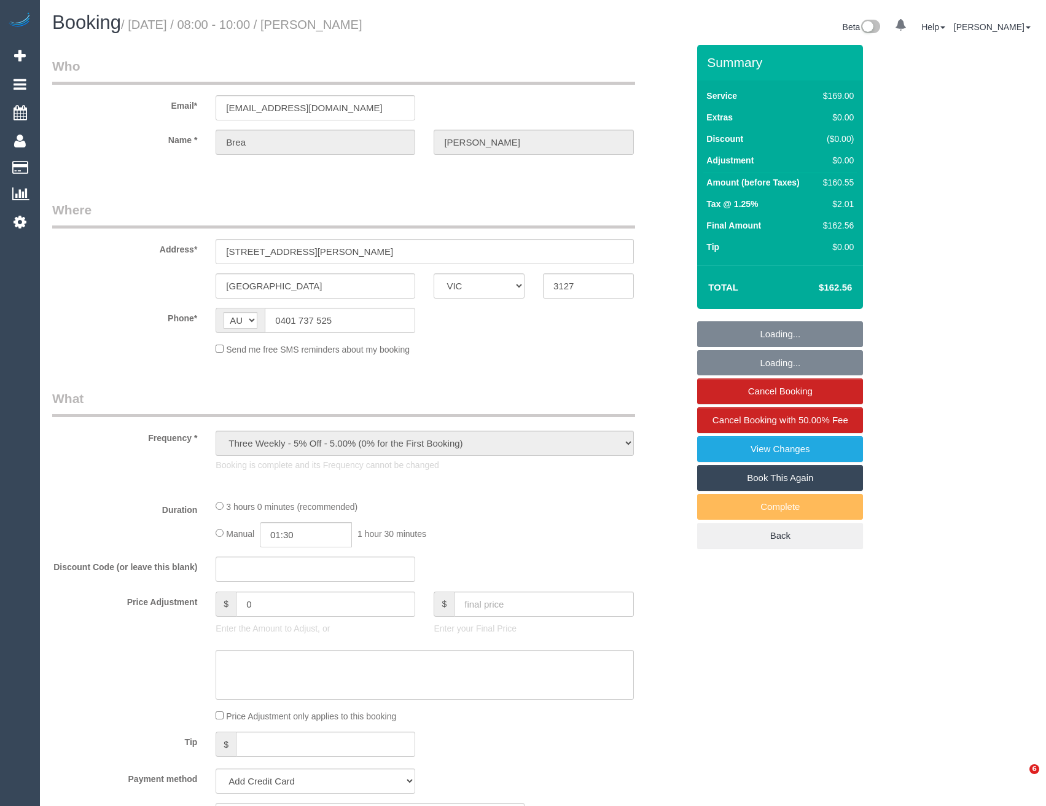
select select "VIC"
select select "string:stripe-pm_1O6QKD2GScqysDRVGd2r9RGe"
select select "number:28"
select select "number:14"
select select "number:18"
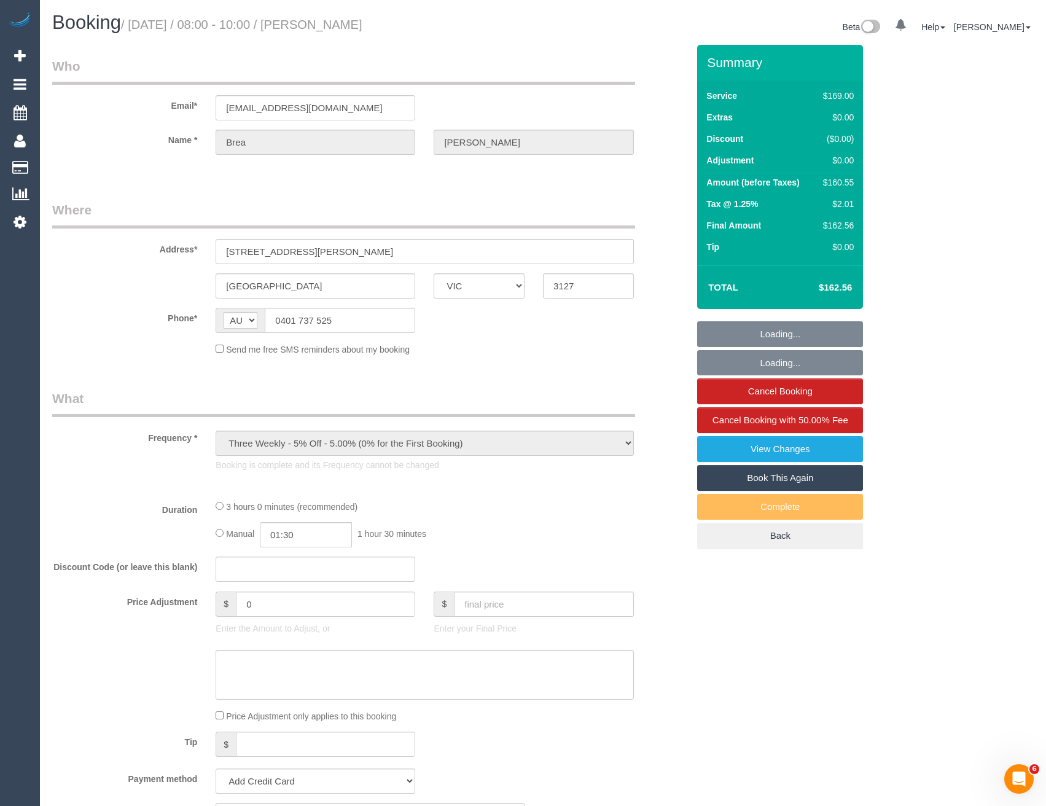
select select "number:24"
select select "number:33"
select select "number:11"
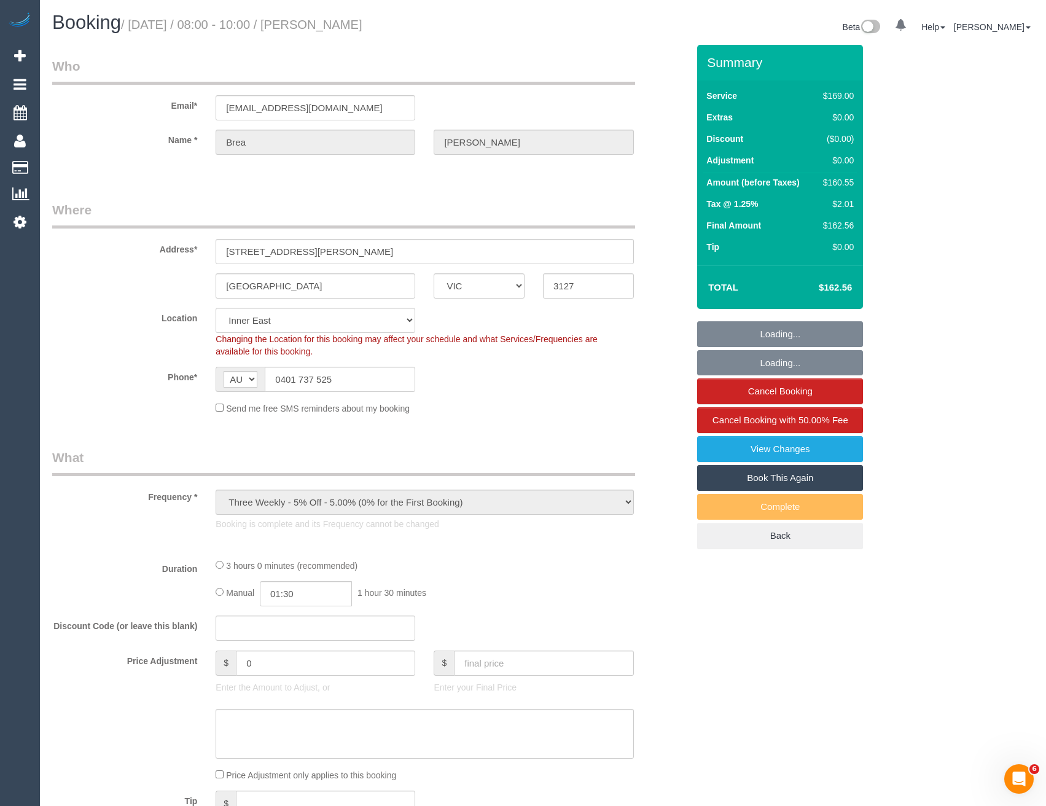
select select "object:1366"
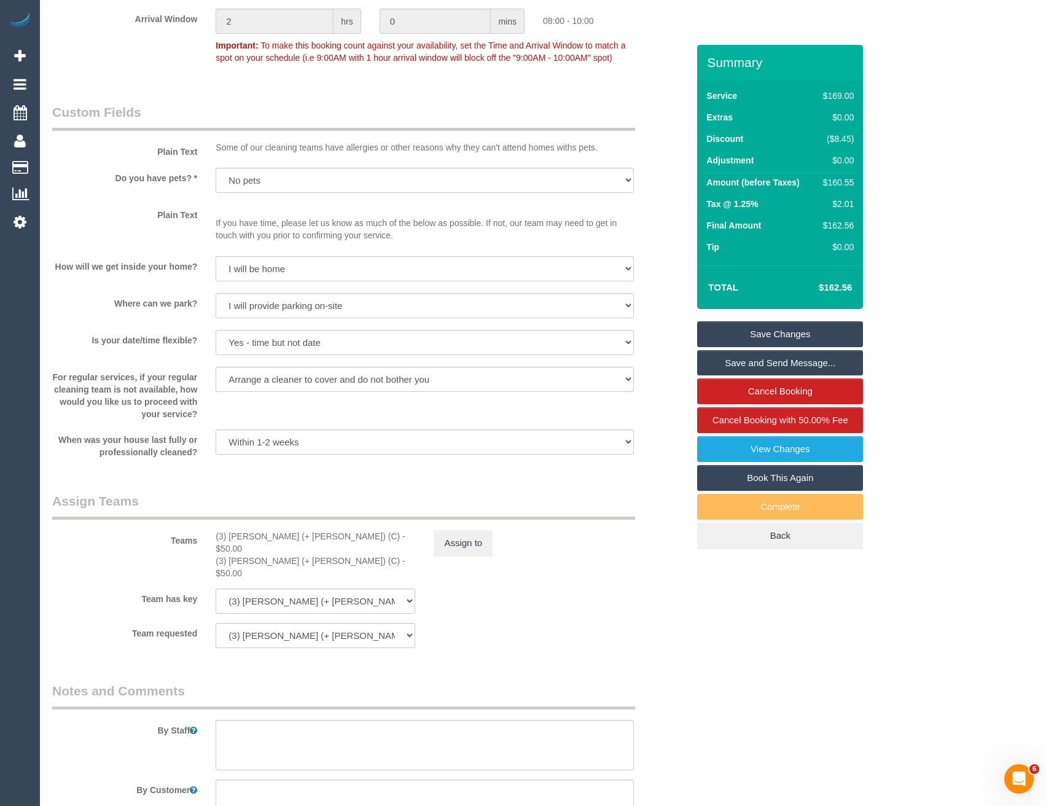
scroll to position [1413, 0]
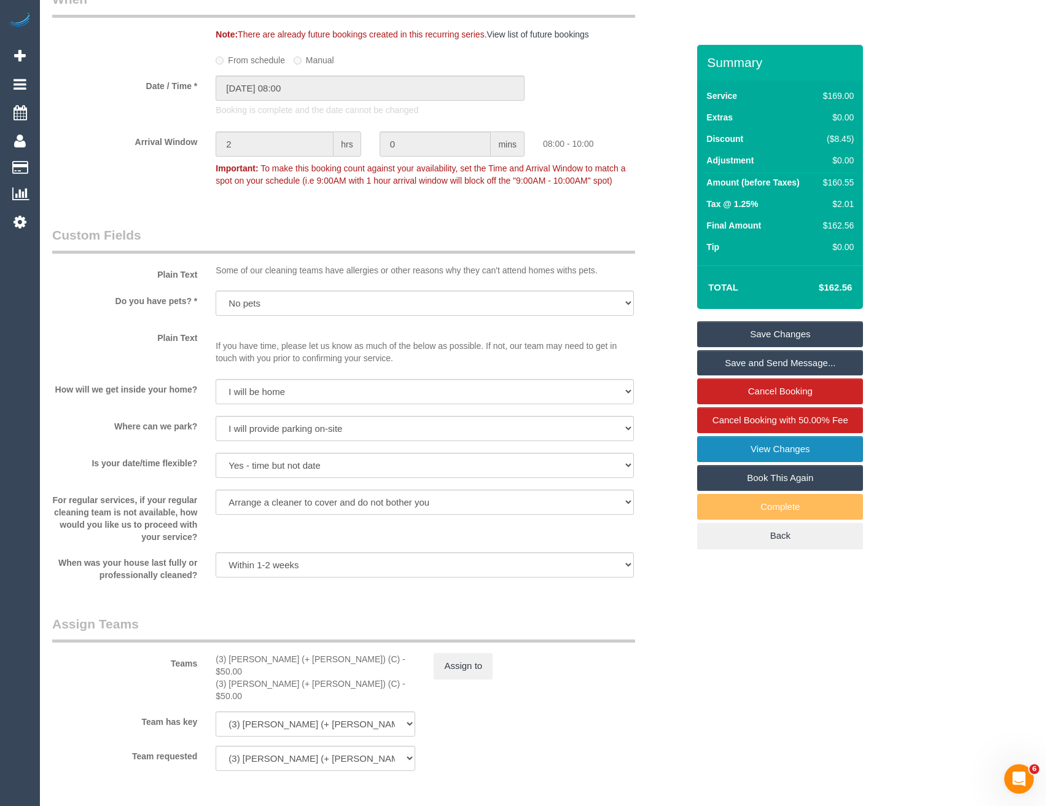
click at [760, 449] on link "View Changes" at bounding box center [780, 449] width 166 height 26
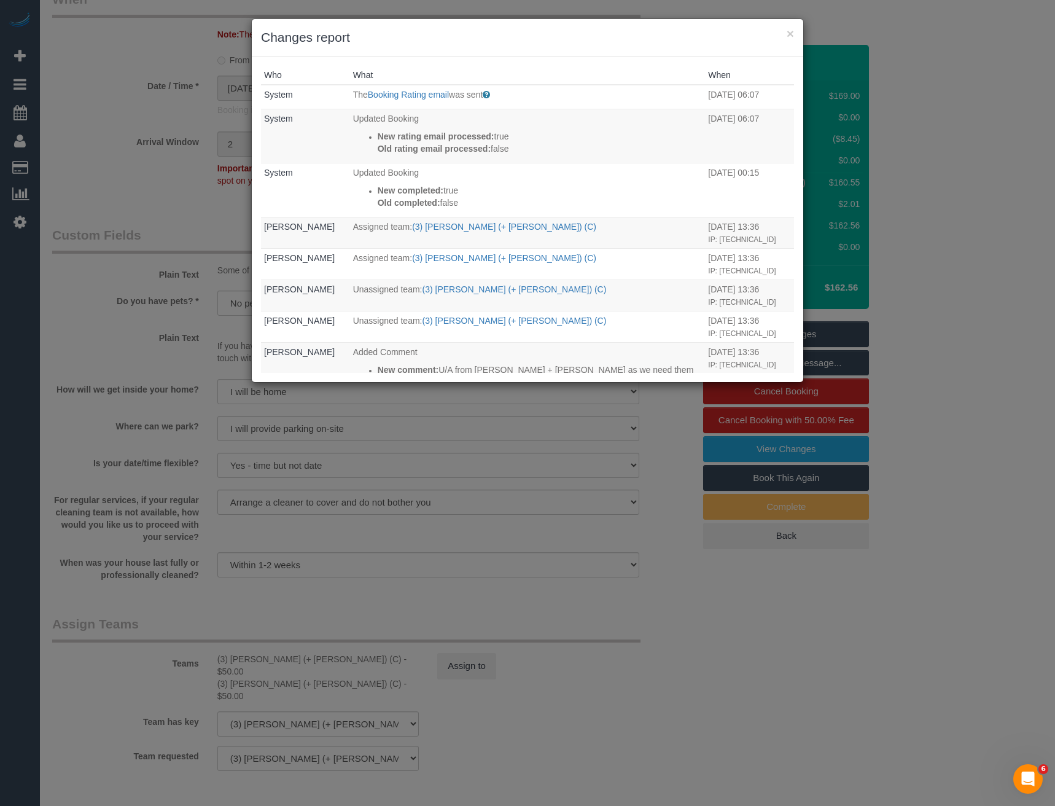
click at [547, 530] on div "× Changes report Who What When System The Booking Rating email was sent Sent to…" at bounding box center [527, 403] width 1055 height 806
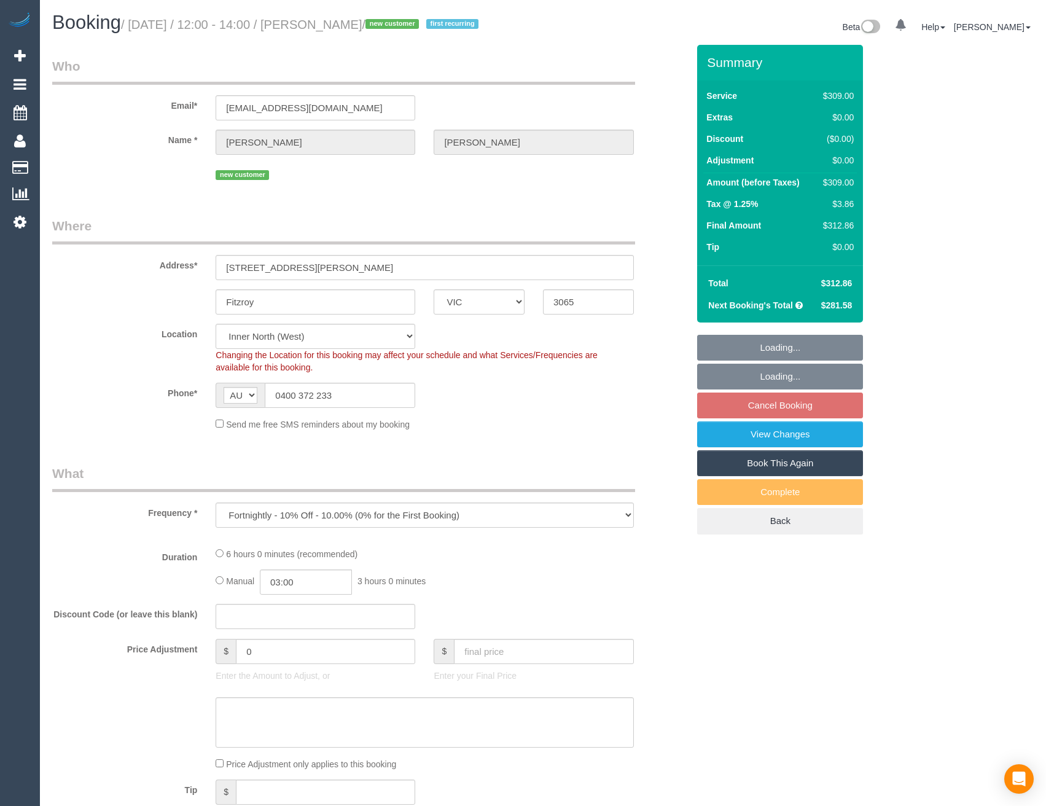
select select "VIC"
select select "object:738"
select select "number:28"
select select "number:14"
select select "number:19"
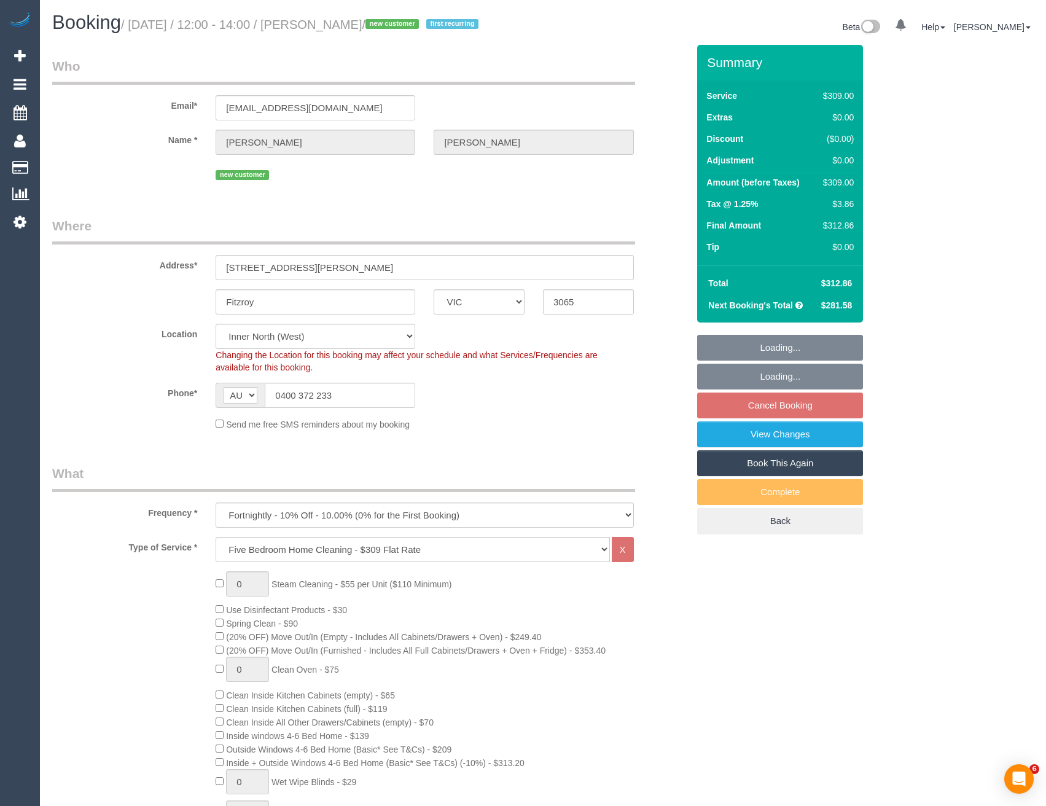
select select "string:stripe-pm_1SA1DW2GScqysDRVgSQAKOkF"
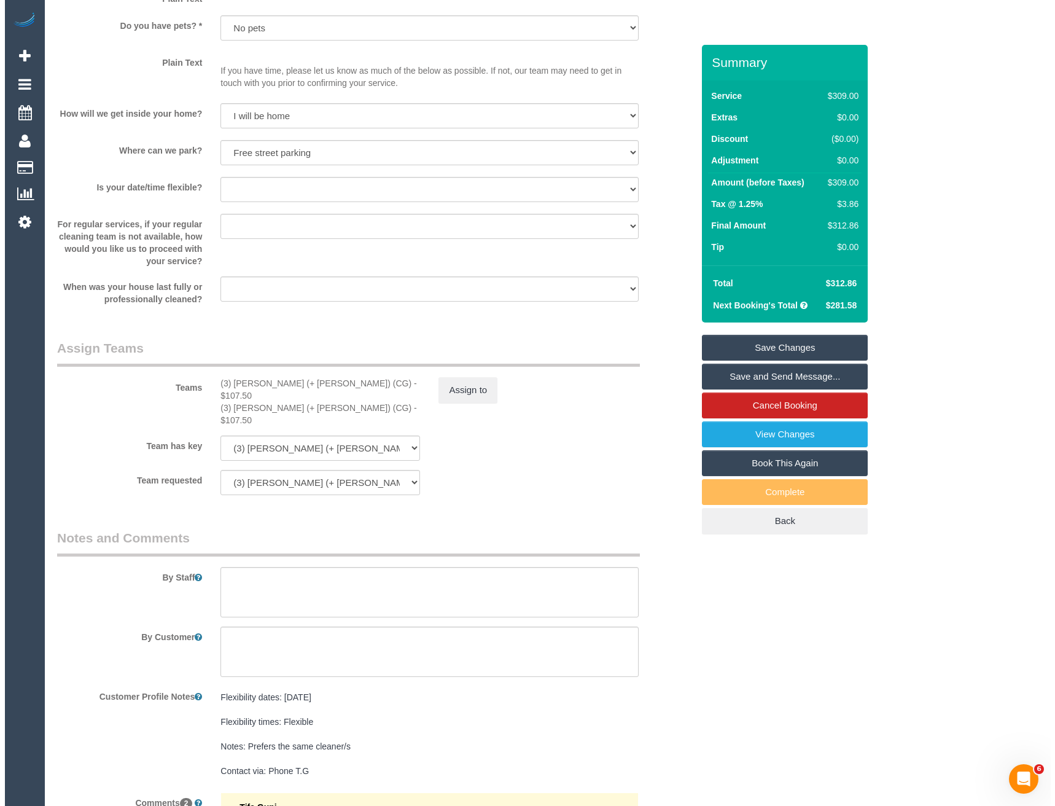
scroll to position [1659, 0]
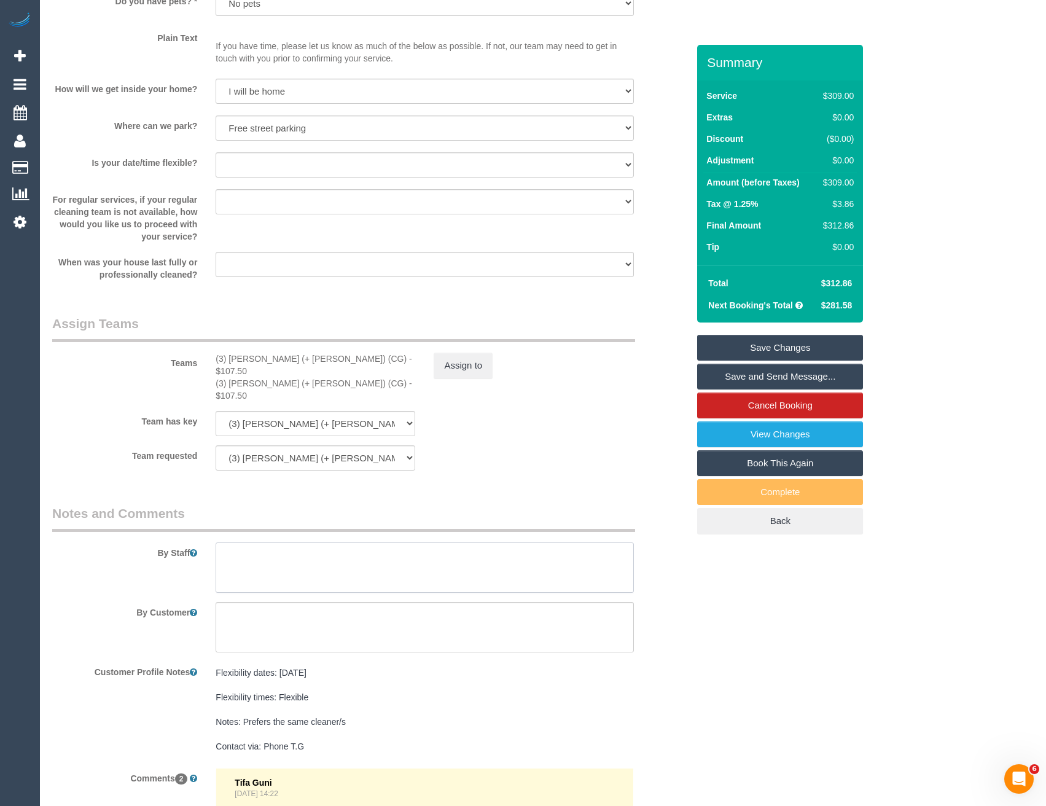
drag, startPoint x: 267, startPoint y: 551, endPoint x: 272, endPoint y: 540, distance: 11.9
click at [268, 550] on textarea at bounding box center [425, 567] width 418 height 50
type textarea "Est 4 - 6 hours"
click at [763, 436] on link "View Changes" at bounding box center [780, 434] width 166 height 26
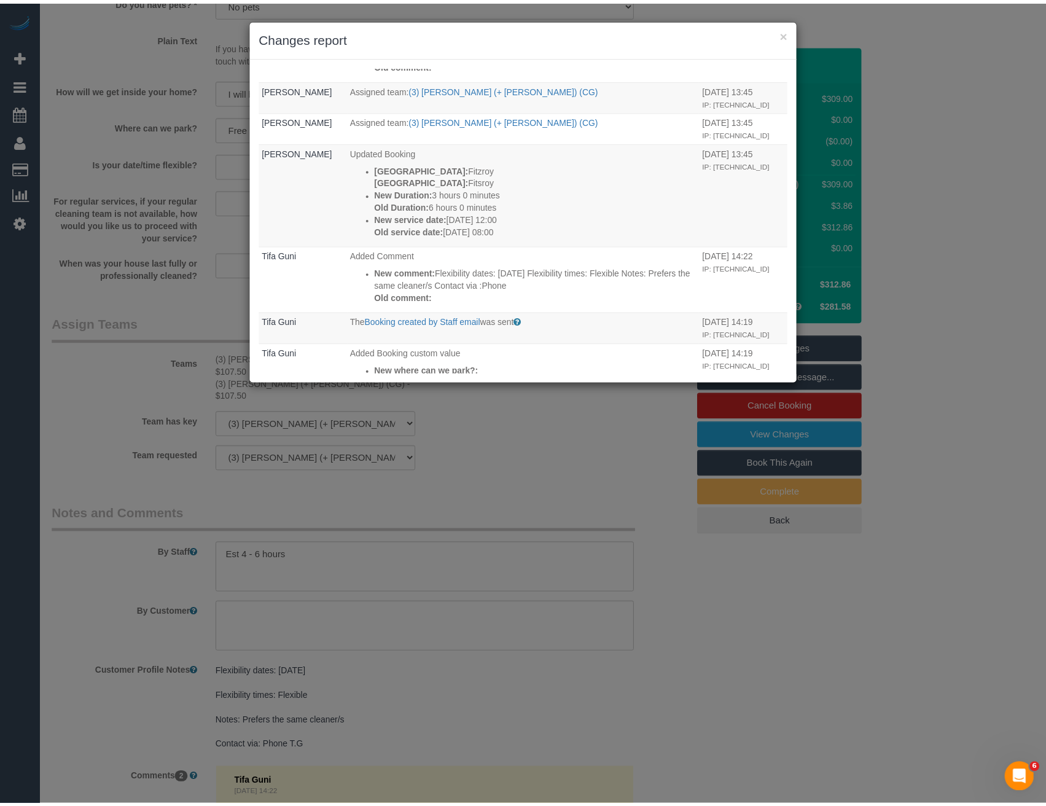
scroll to position [123, 0]
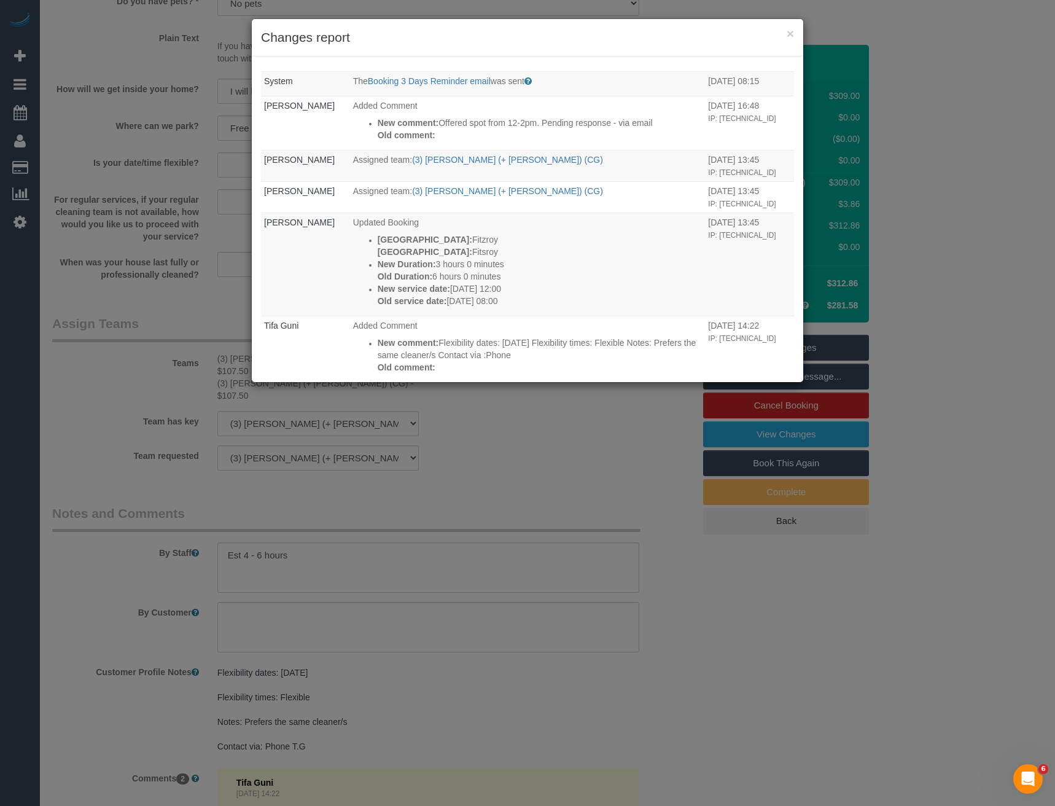
click at [536, 483] on div "× Changes report Who What When Steve Cranston The Booking Confirmation (Manual)…" at bounding box center [527, 403] width 1055 height 806
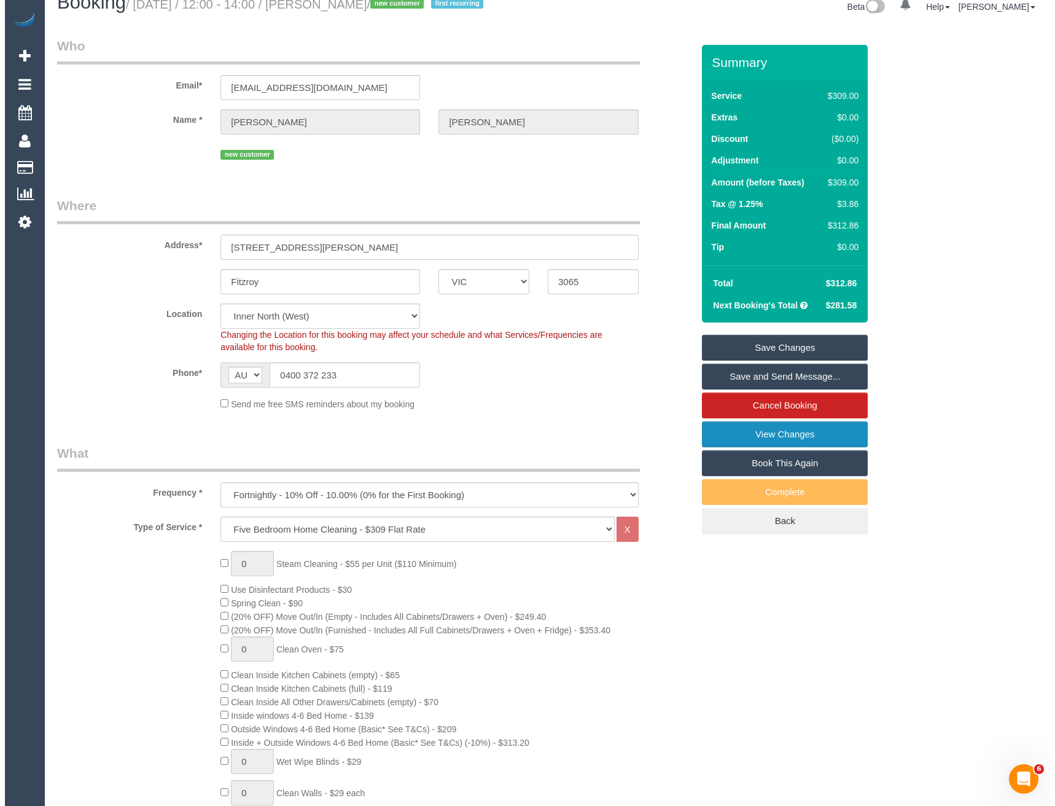
scroll to position [0, 0]
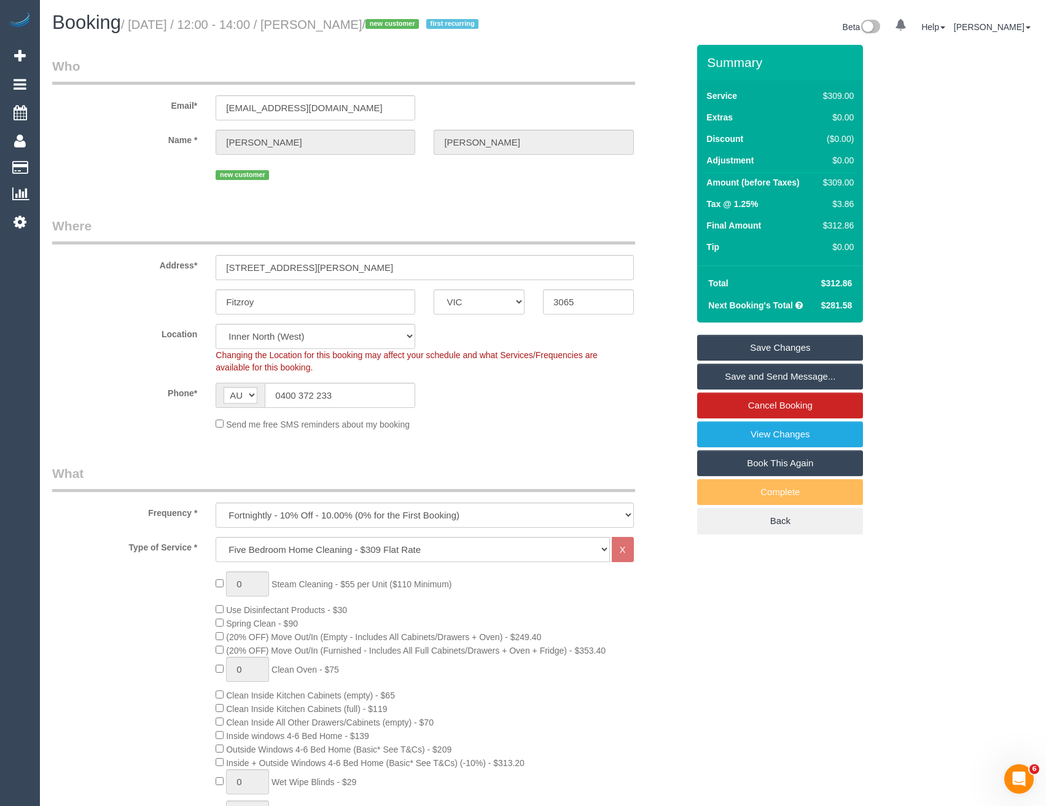
click at [767, 353] on link "Save Changes" at bounding box center [780, 348] width 166 height 26
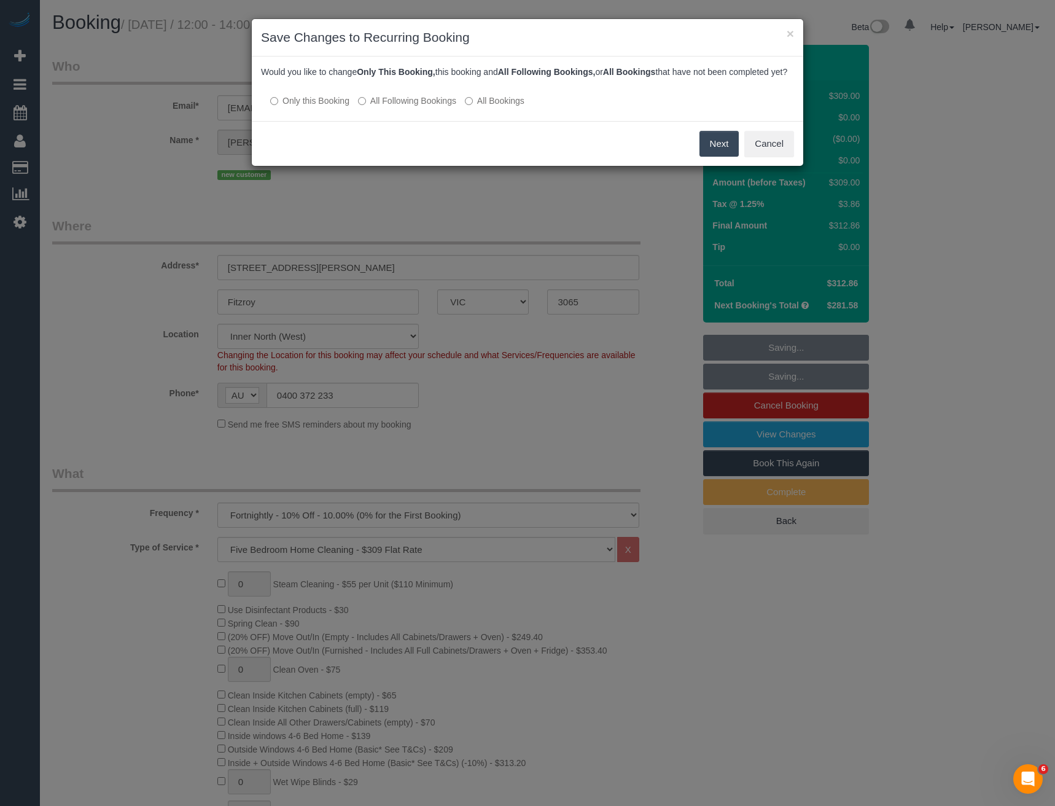
click at [719, 157] on button "Next" at bounding box center [720, 144] width 40 height 26
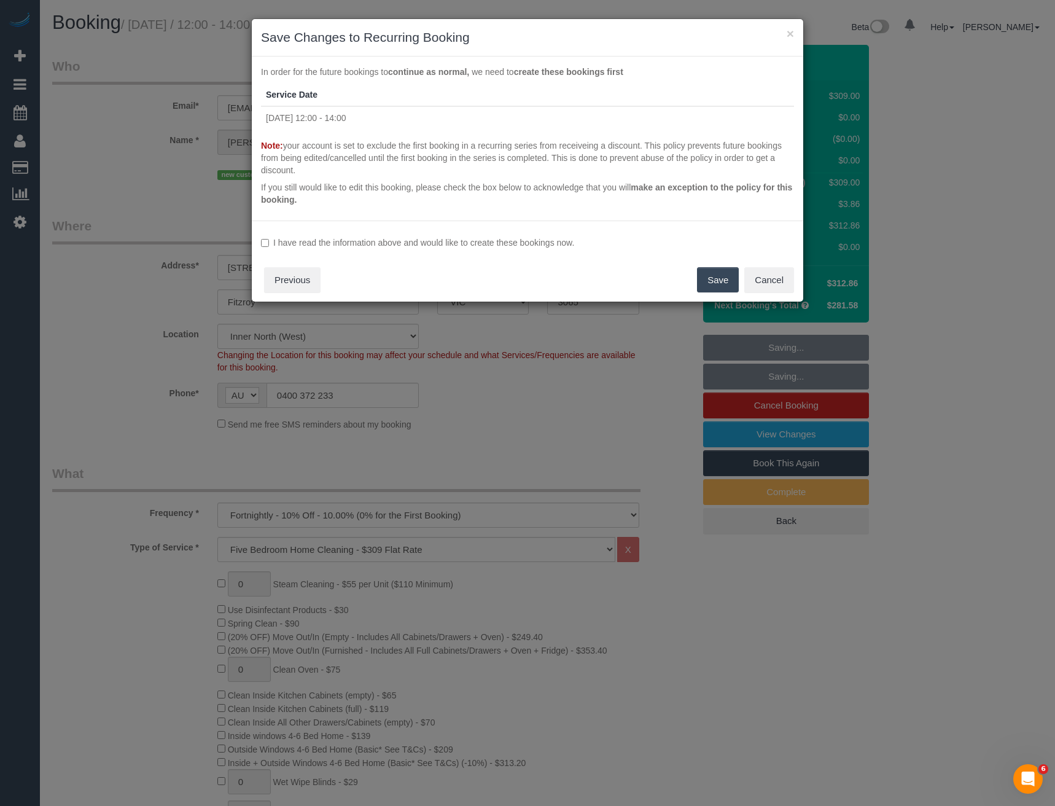
click at [341, 252] on div "I have read the information above and would like to create these bookings now. …" at bounding box center [528, 262] width 552 height 82
click at [346, 243] on label "I have read the information above and would like to create these bookings now." at bounding box center [527, 242] width 533 height 12
click at [716, 278] on button "Save" at bounding box center [718, 280] width 42 height 26
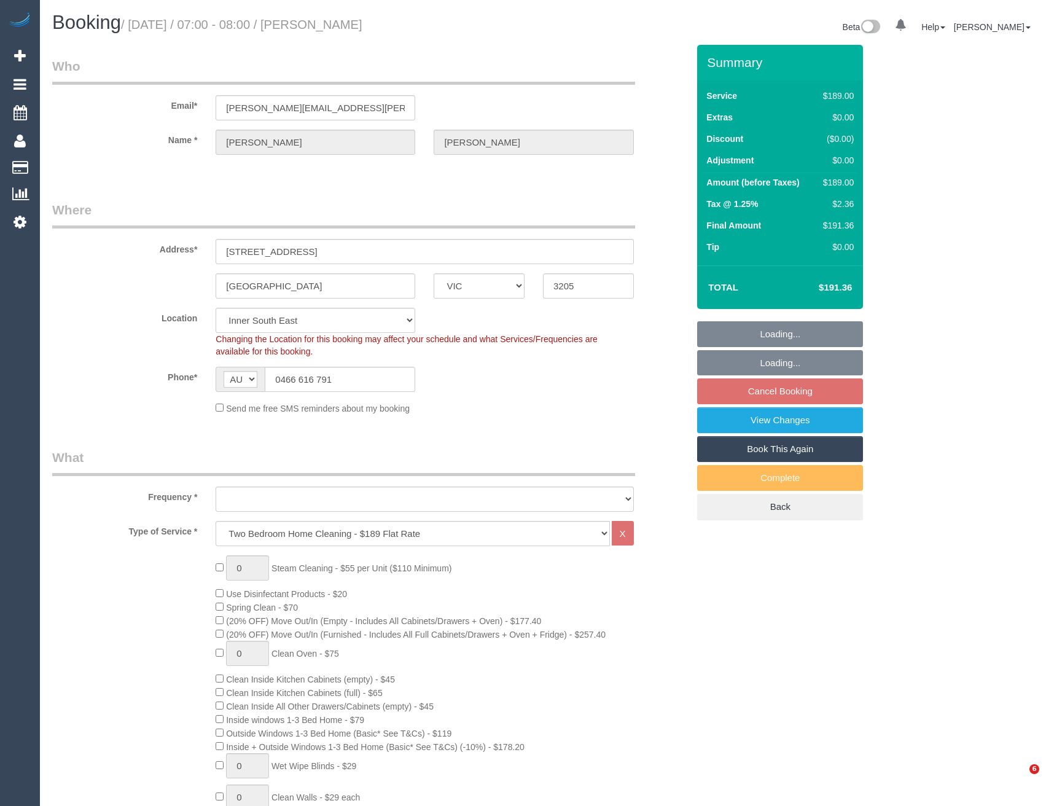
select select "VIC"
select select "string:stripe-pm_1SFlMn2GScqysDRVomPMLYWq"
select select "object:1440"
select select "number:29"
select select "number:14"
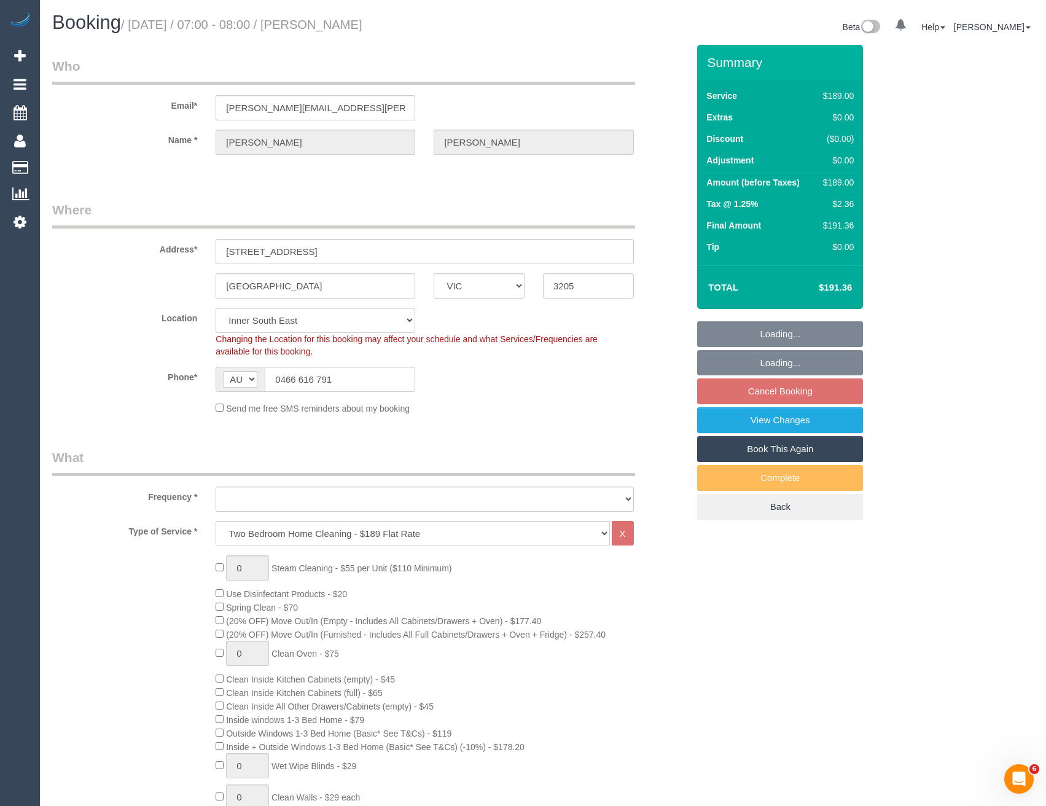
select select "number:18"
select select "number:25"
select select "number:13"
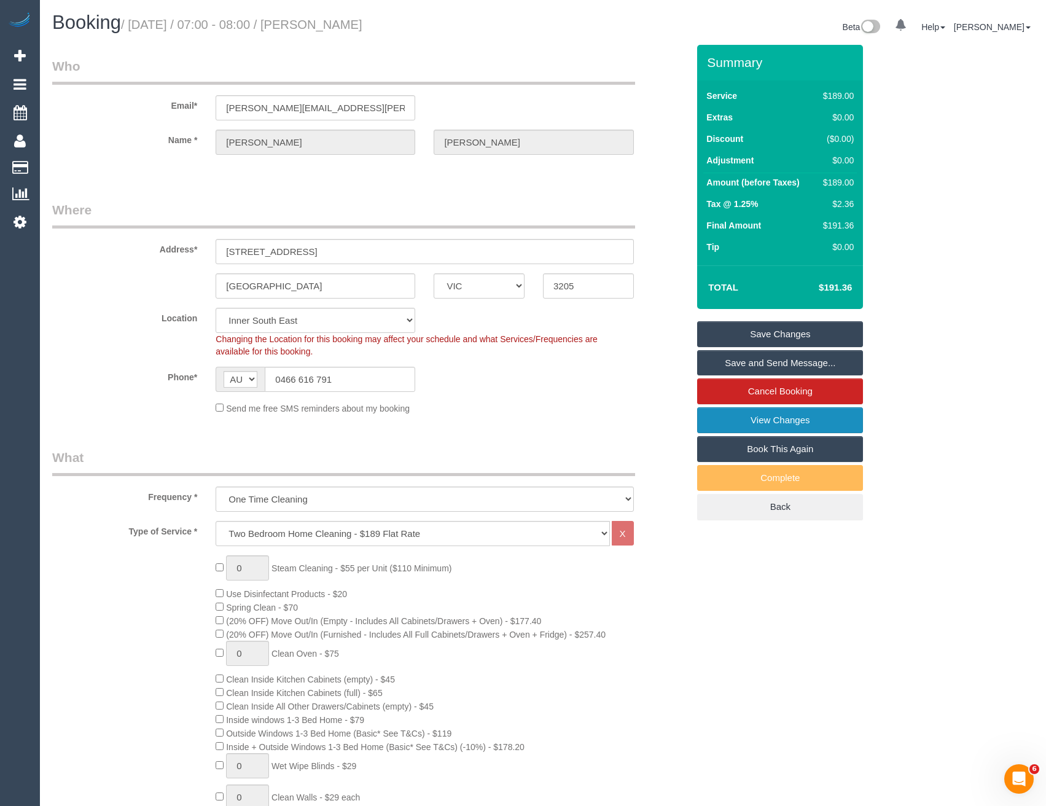
click at [771, 426] on link "View Changes" at bounding box center [780, 420] width 166 height 26
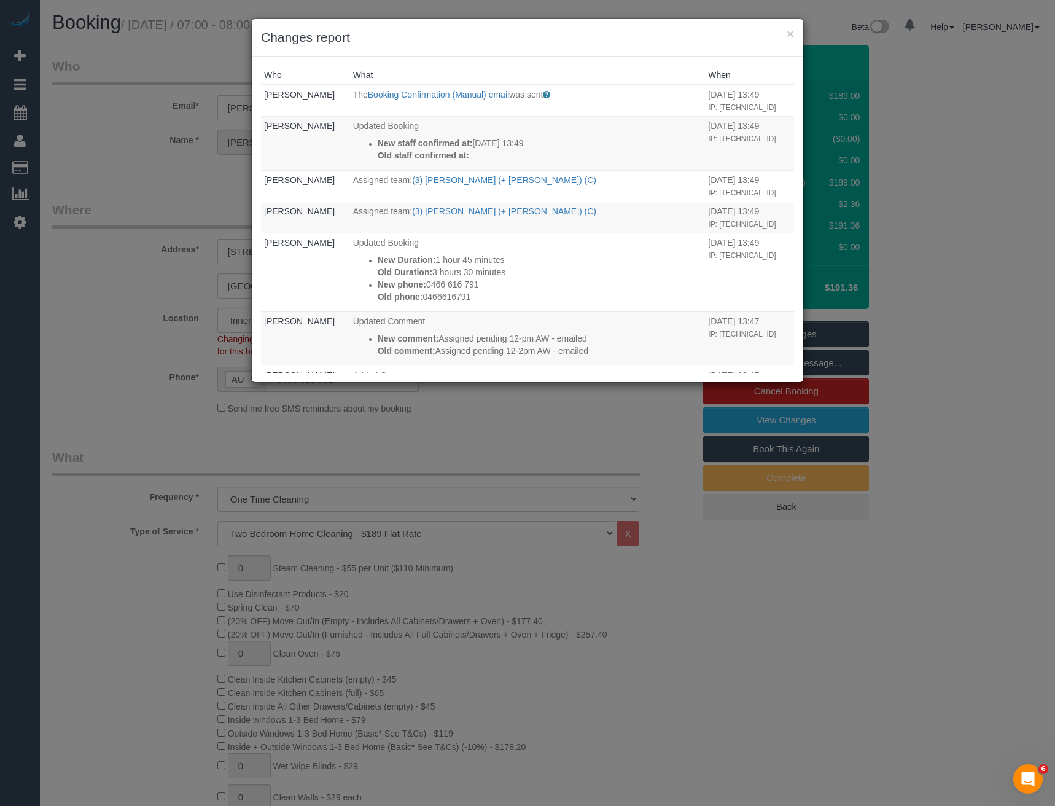
click at [461, 419] on div "× Changes report Who What When Laura Butera The Booking Confirmation (Manual) e…" at bounding box center [527, 403] width 1055 height 806
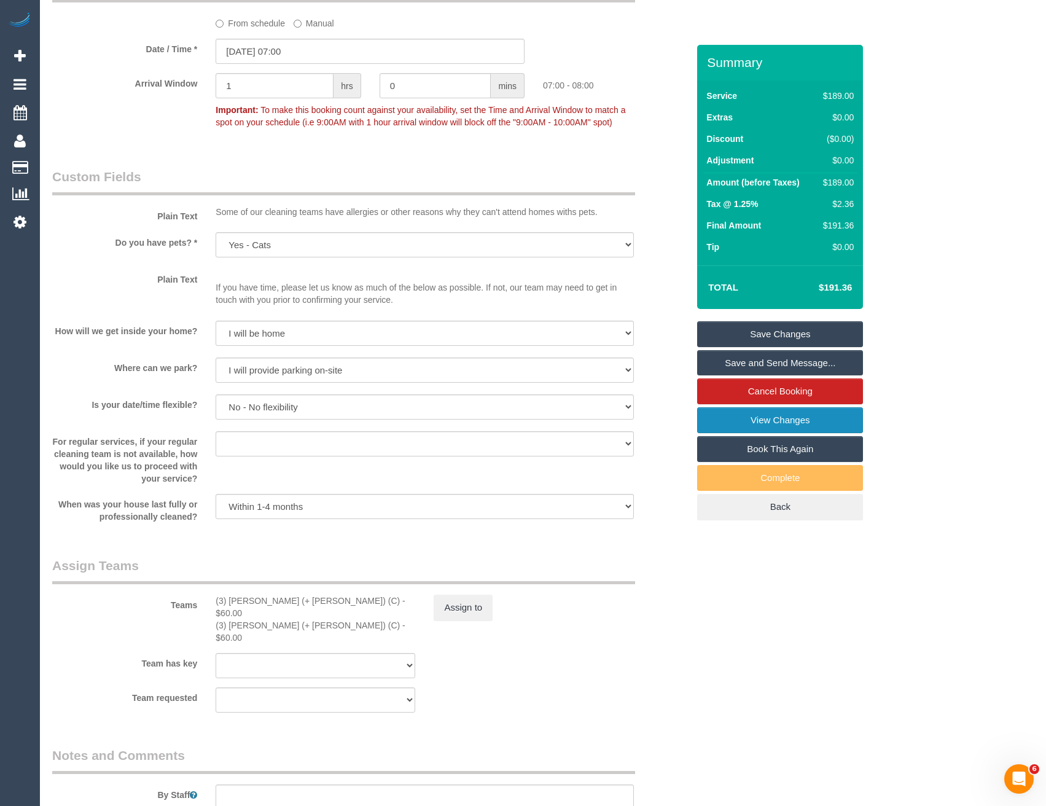
scroll to position [1536, 0]
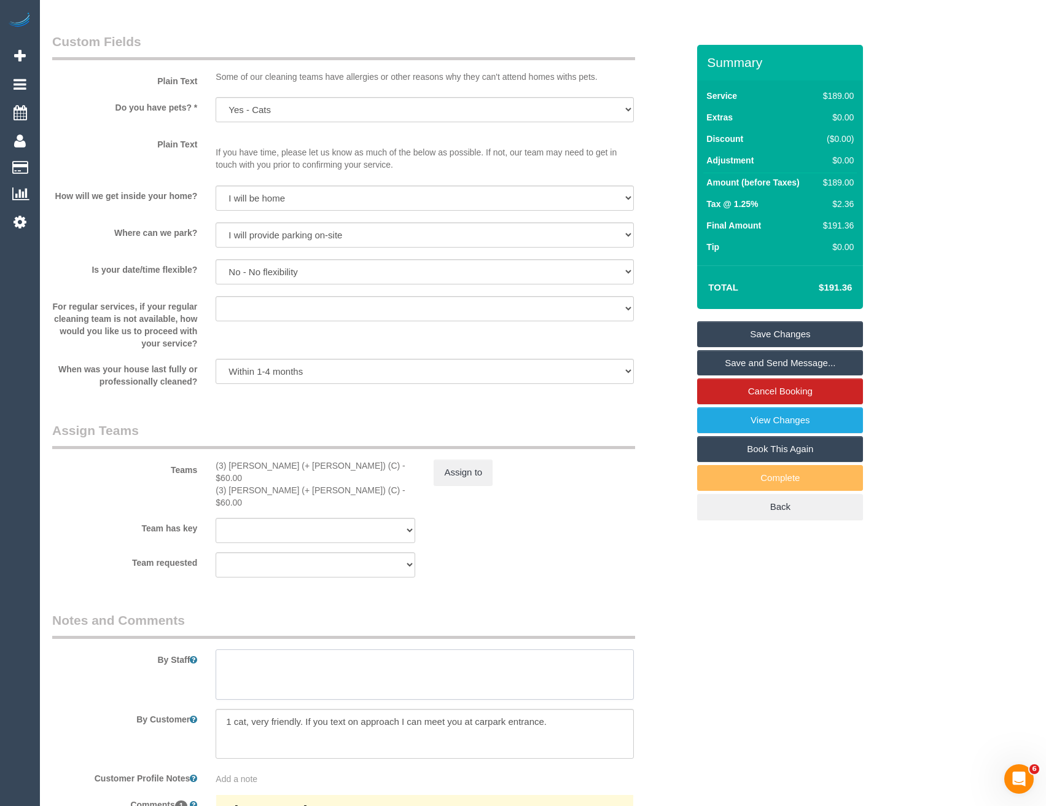
click at [251, 649] on textarea at bounding box center [425, 674] width 418 height 50
type textarea "Est 3 - 3.5"
click at [814, 336] on link "Save Changes" at bounding box center [780, 334] width 166 height 26
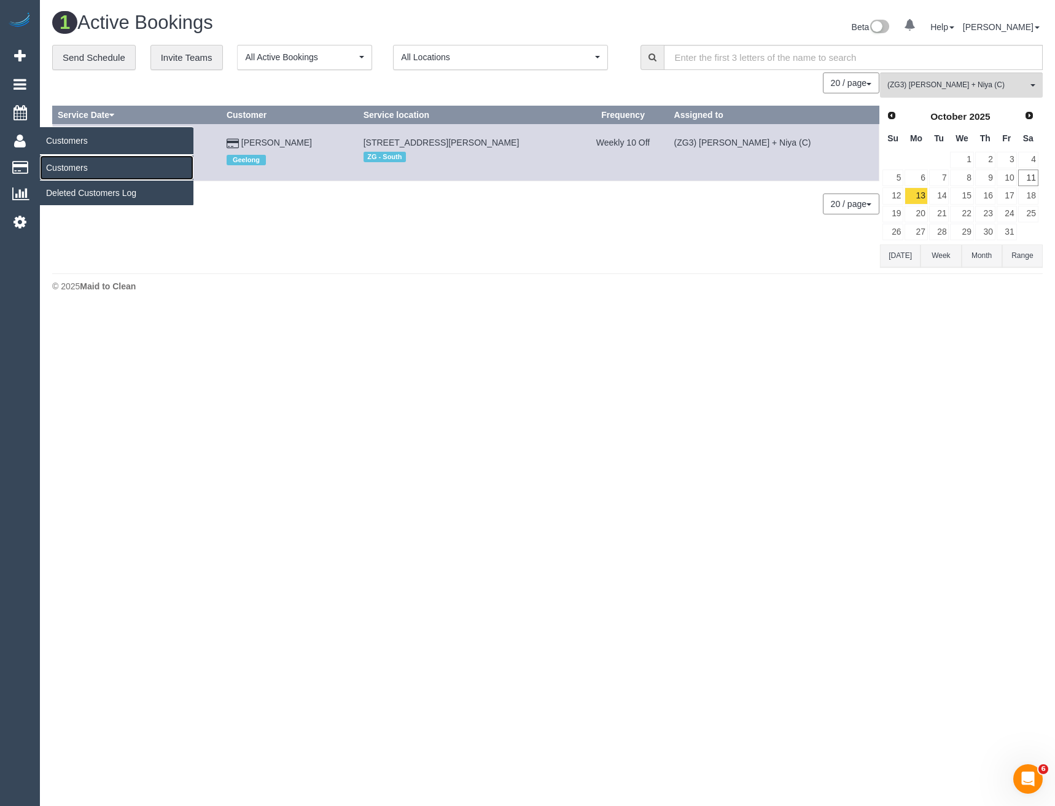
click at [57, 166] on link "Customers" at bounding box center [117, 167] width 154 height 25
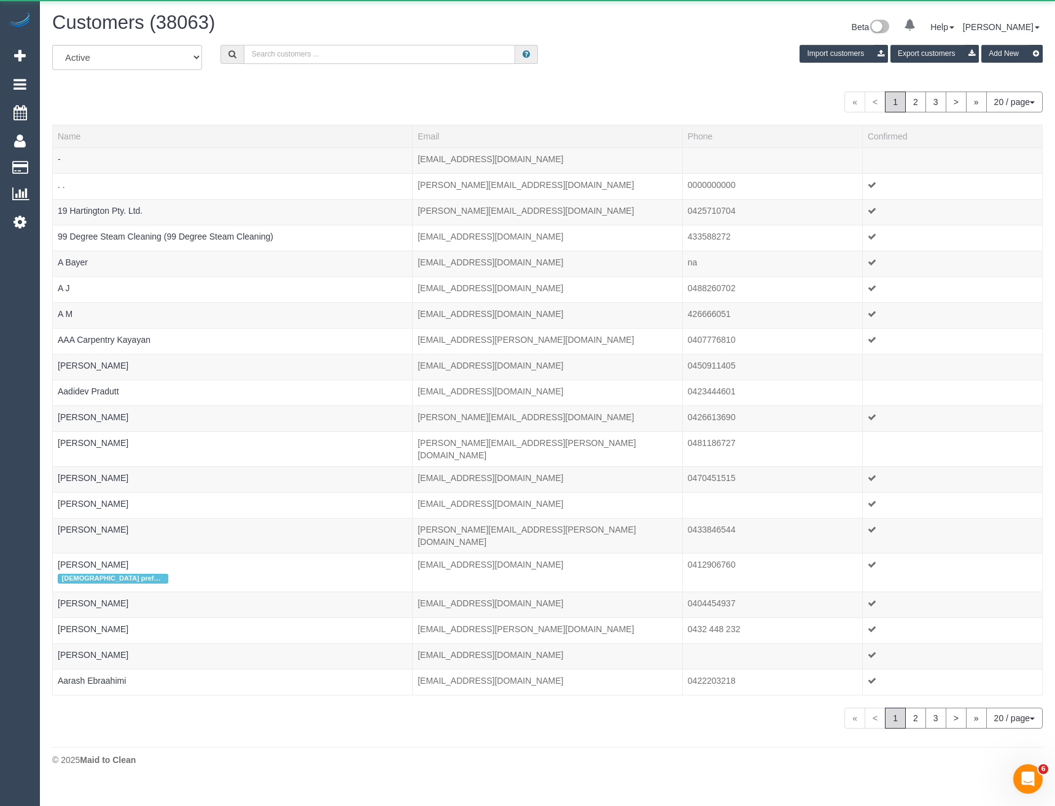
click at [297, 59] on input "text" at bounding box center [380, 54] width 272 height 19
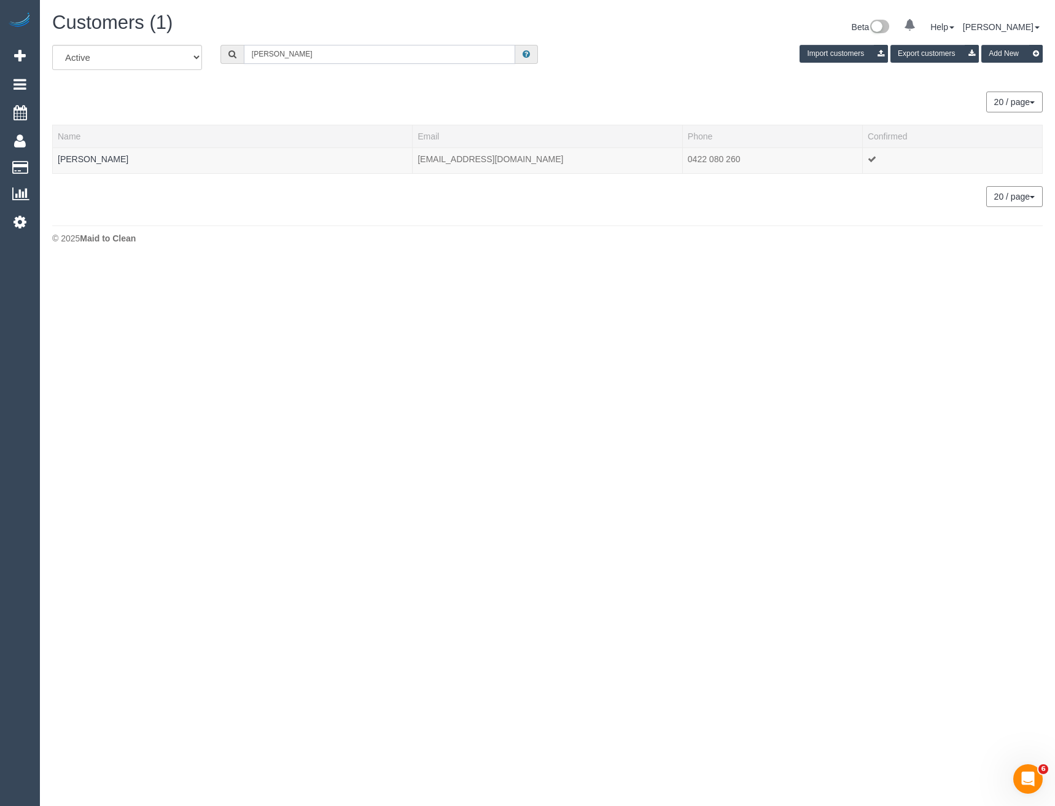
drag, startPoint x: 288, startPoint y: 60, endPoint x: 197, endPoint y: 61, distance: 90.9
click at [197, 61] on div "All Active Archived Jonathan Ca Import customers Export customers Add New" at bounding box center [547, 62] width 1009 height 34
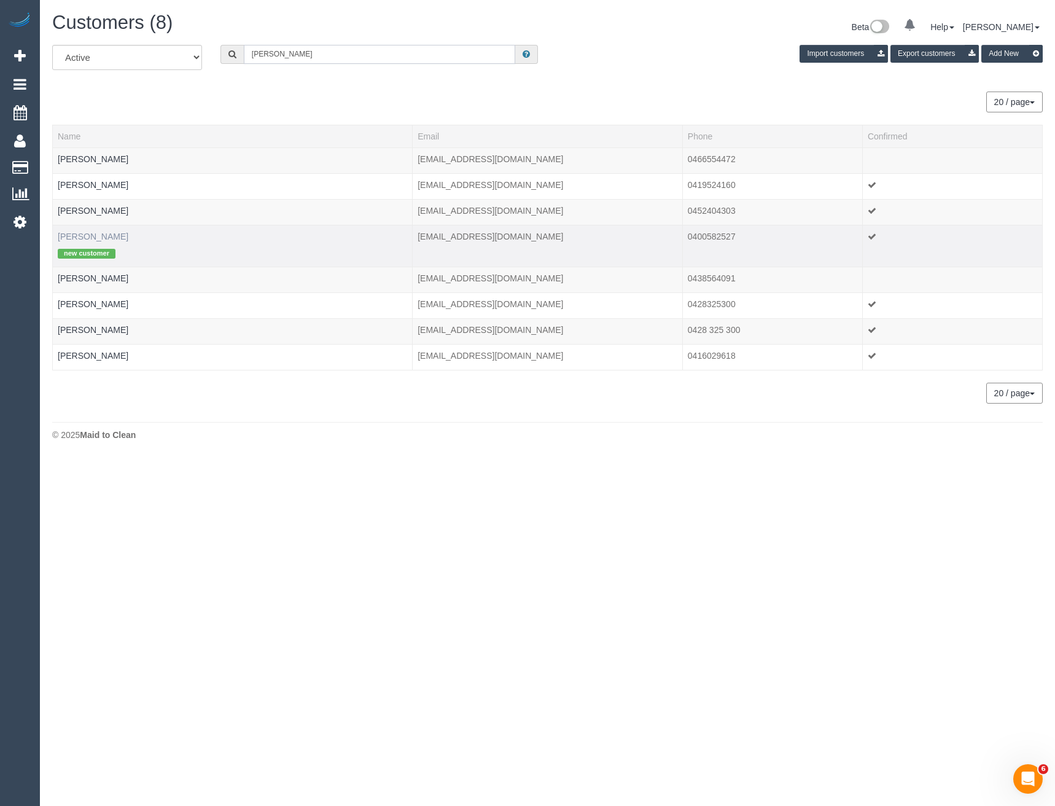
type input "Hannah K"
click at [117, 236] on link "Hannah Kindellan" at bounding box center [93, 237] width 71 height 10
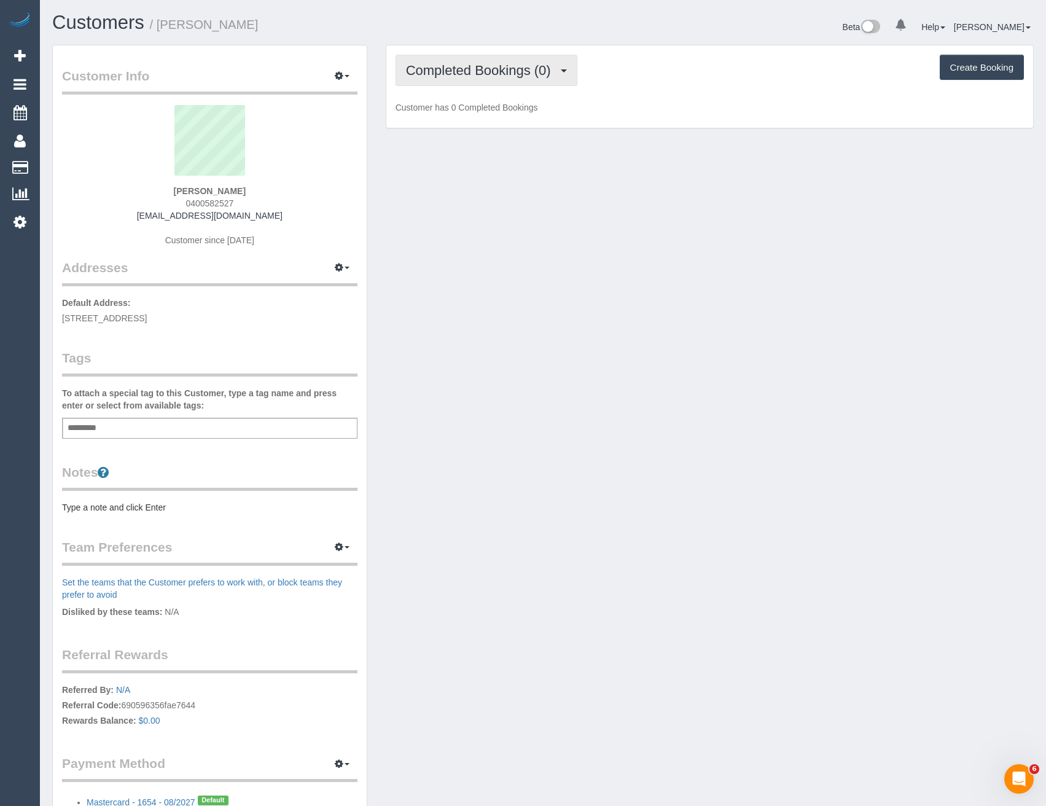
click at [548, 73] on span "Completed Bookings (0)" at bounding box center [481, 70] width 151 height 15
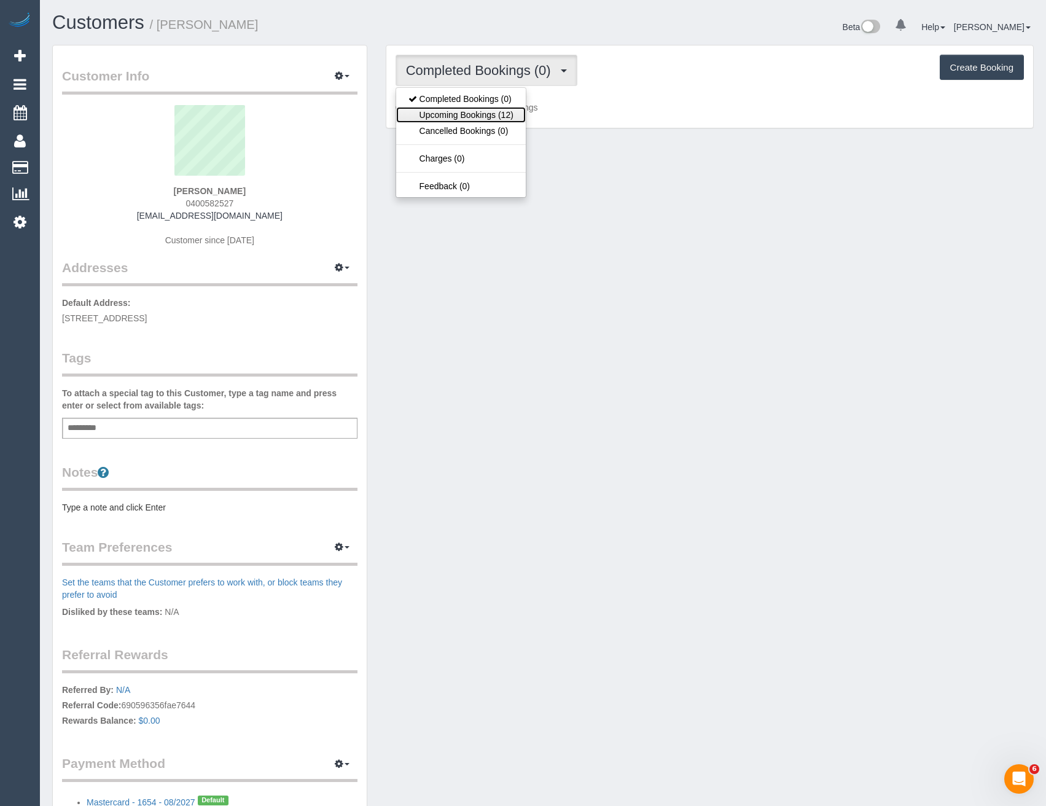
click at [503, 112] on link "Upcoming Bookings (12)" at bounding box center [461, 115] width 130 height 16
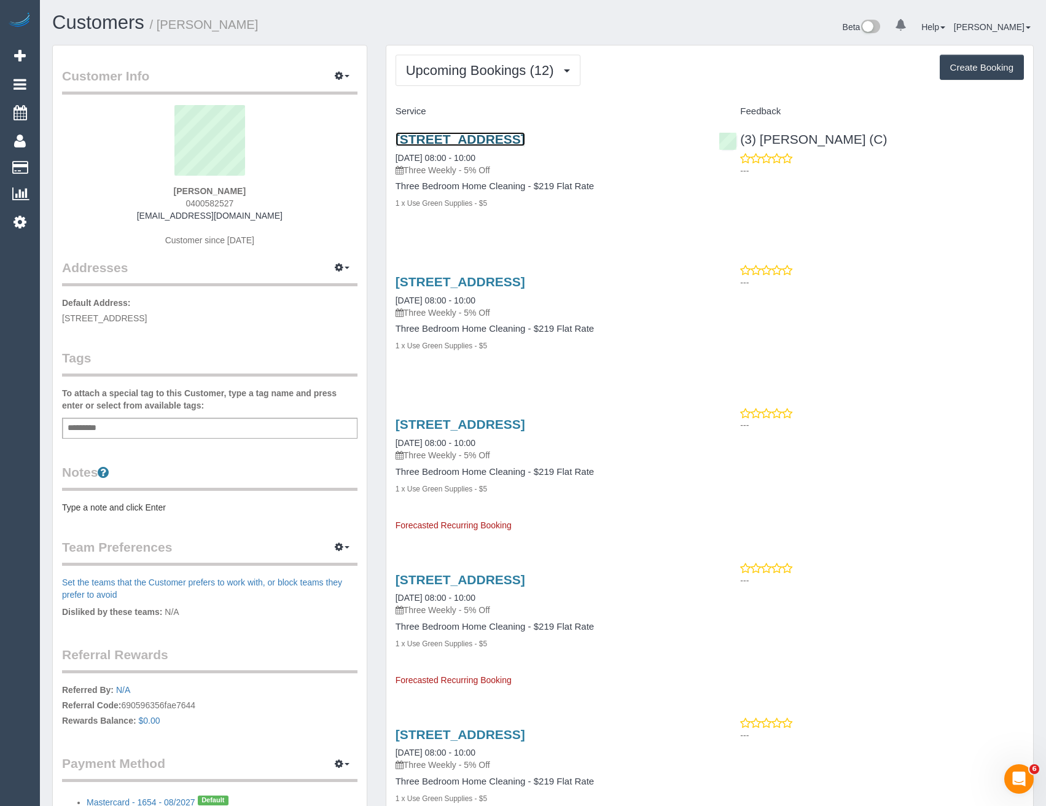
click at [525, 141] on link "31 Truro Crescent, Keilor Lodge, VIC 3038" at bounding box center [461, 139] width 130 height 14
click at [472, 74] on span "Upcoming Bookings (12)" at bounding box center [483, 70] width 154 height 15
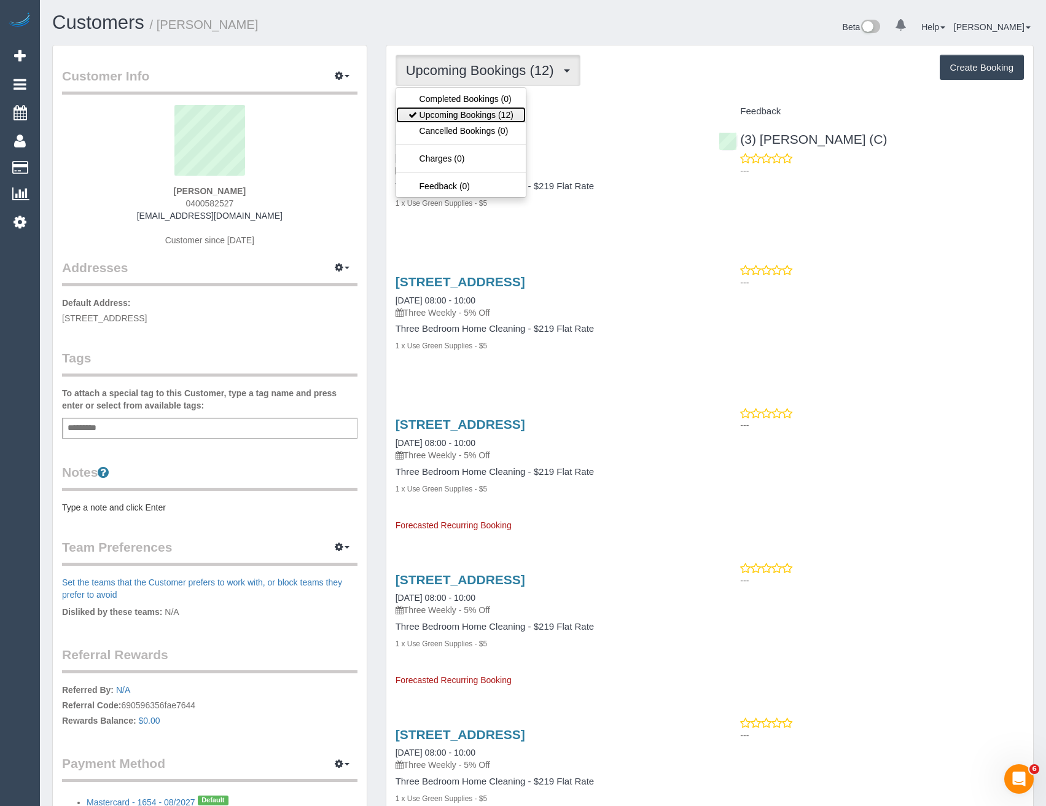
click at [495, 112] on link "Upcoming Bookings (12)" at bounding box center [461, 115] width 130 height 16
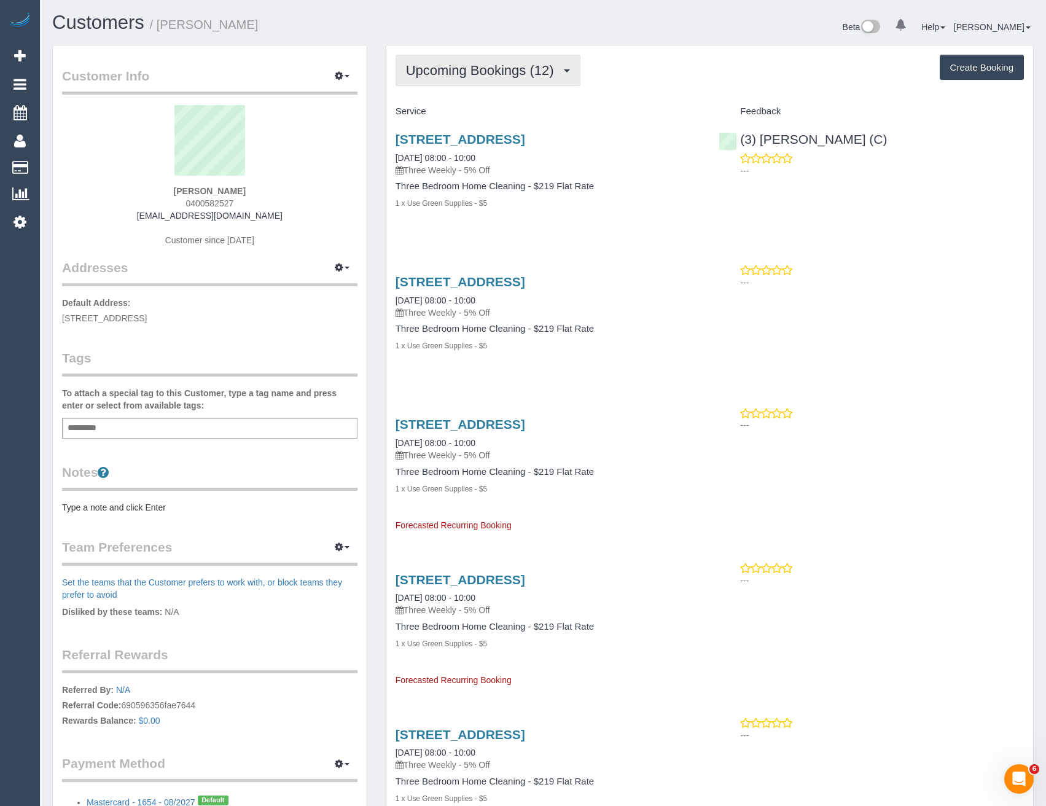
click at [488, 69] on span "Upcoming Bookings (12)" at bounding box center [483, 70] width 154 height 15
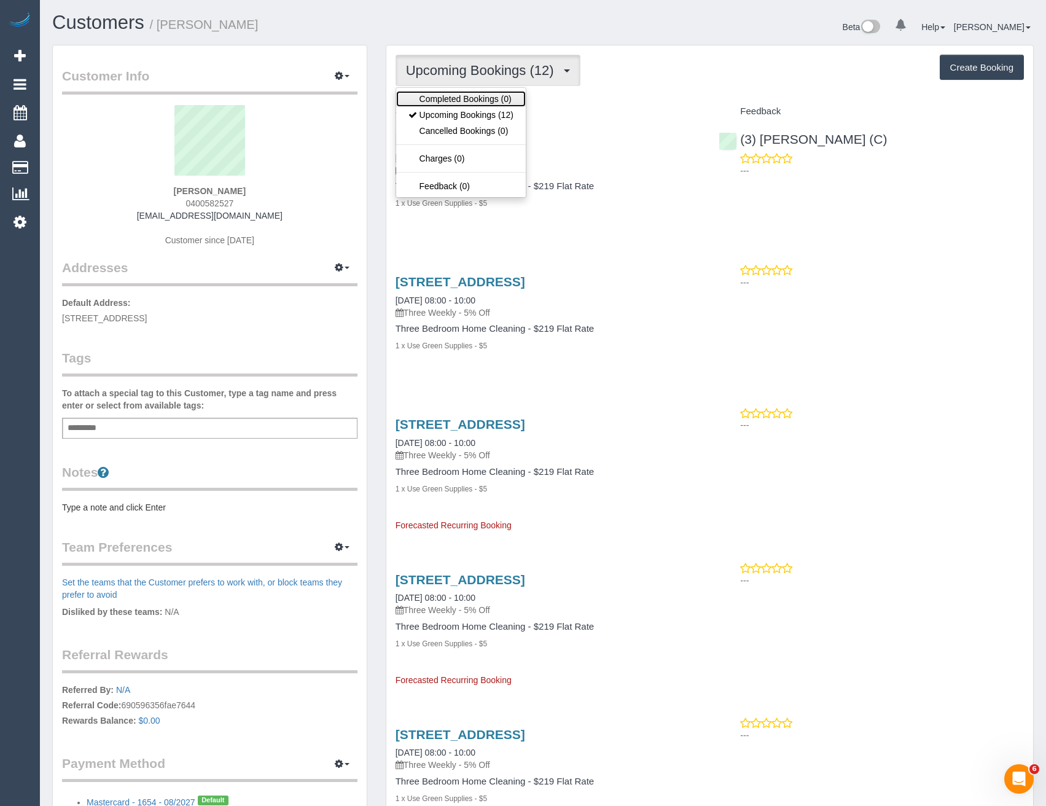
click at [485, 96] on link "Completed Bookings (0)" at bounding box center [461, 99] width 130 height 16
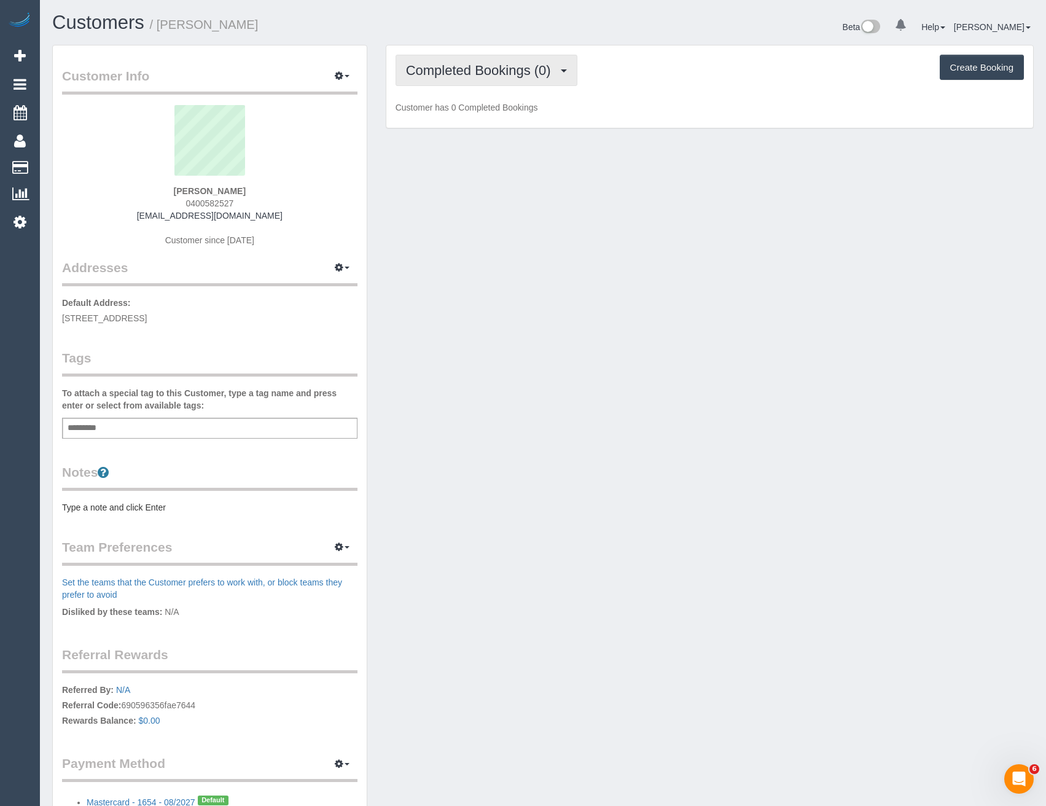
click at [483, 68] on span "Completed Bookings (0)" at bounding box center [481, 70] width 151 height 15
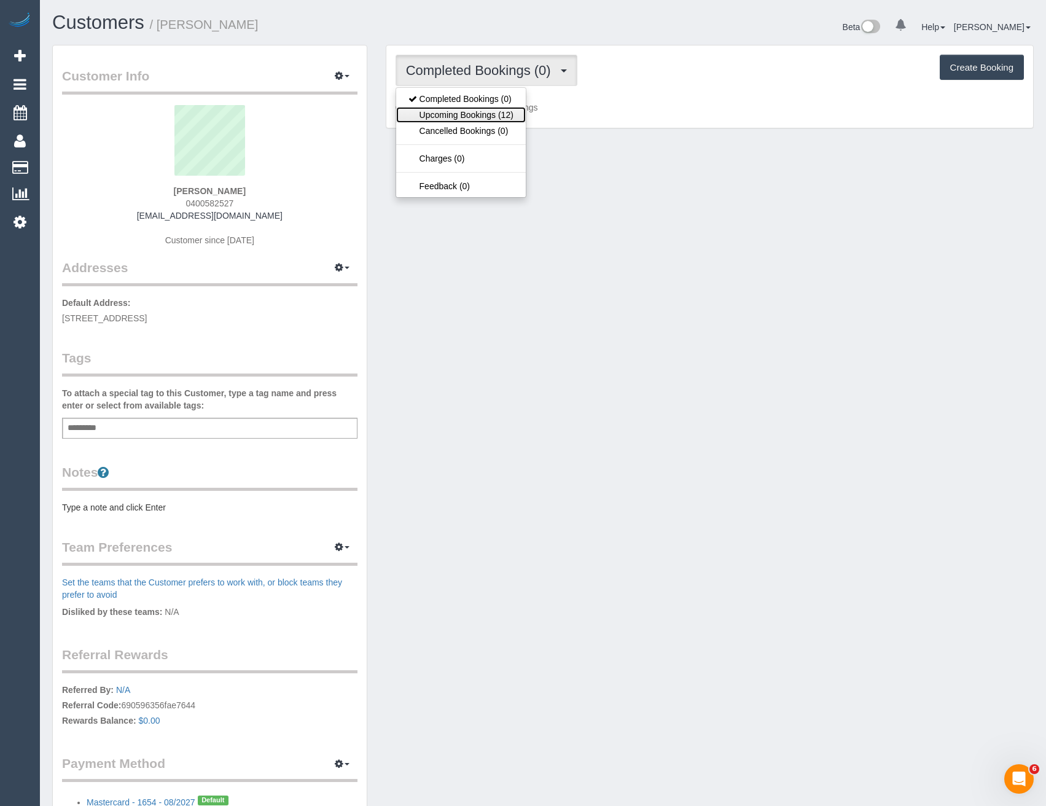
click at [487, 112] on link "Upcoming Bookings (12)" at bounding box center [461, 115] width 130 height 16
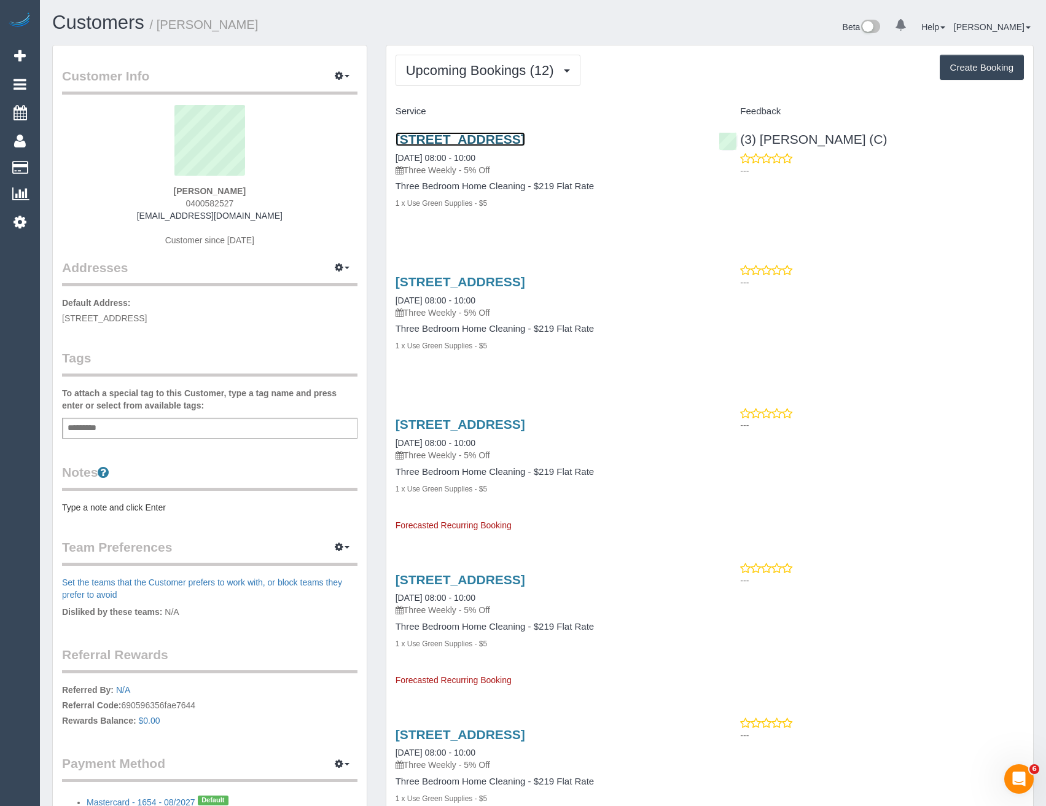
click at [517, 135] on link "31 Truro Crescent, Keilor Lodge, VIC 3038" at bounding box center [461, 139] width 130 height 14
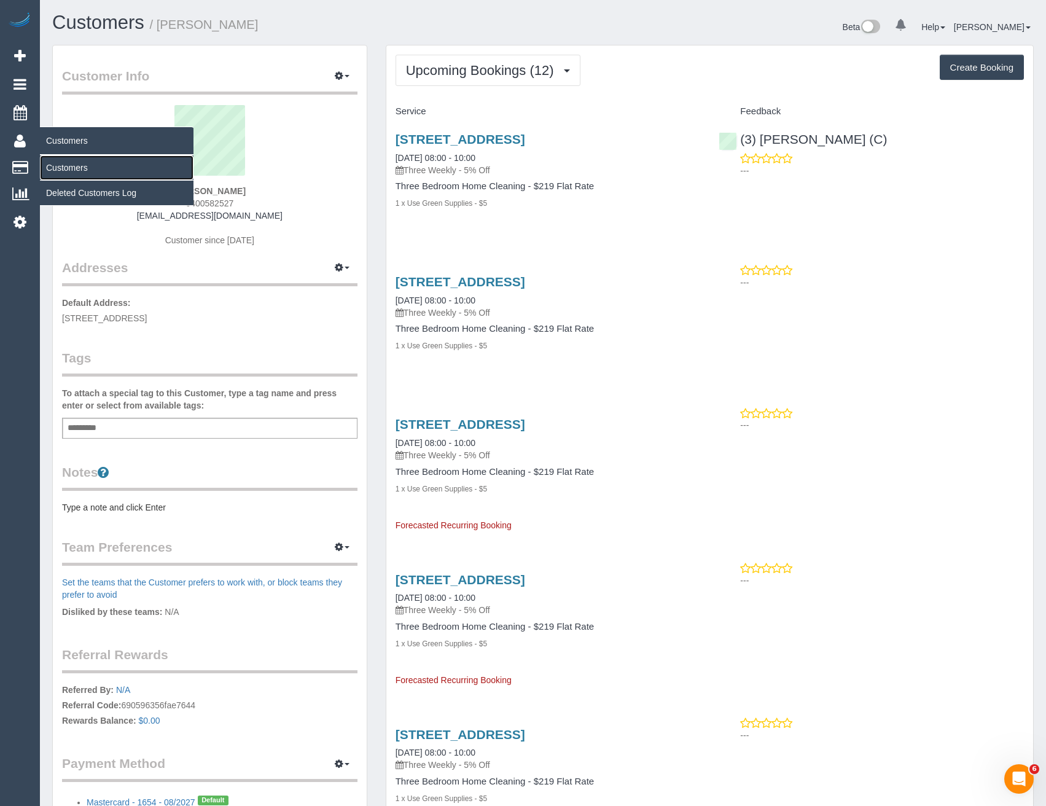
click at [68, 165] on link "Customers" at bounding box center [117, 167] width 154 height 25
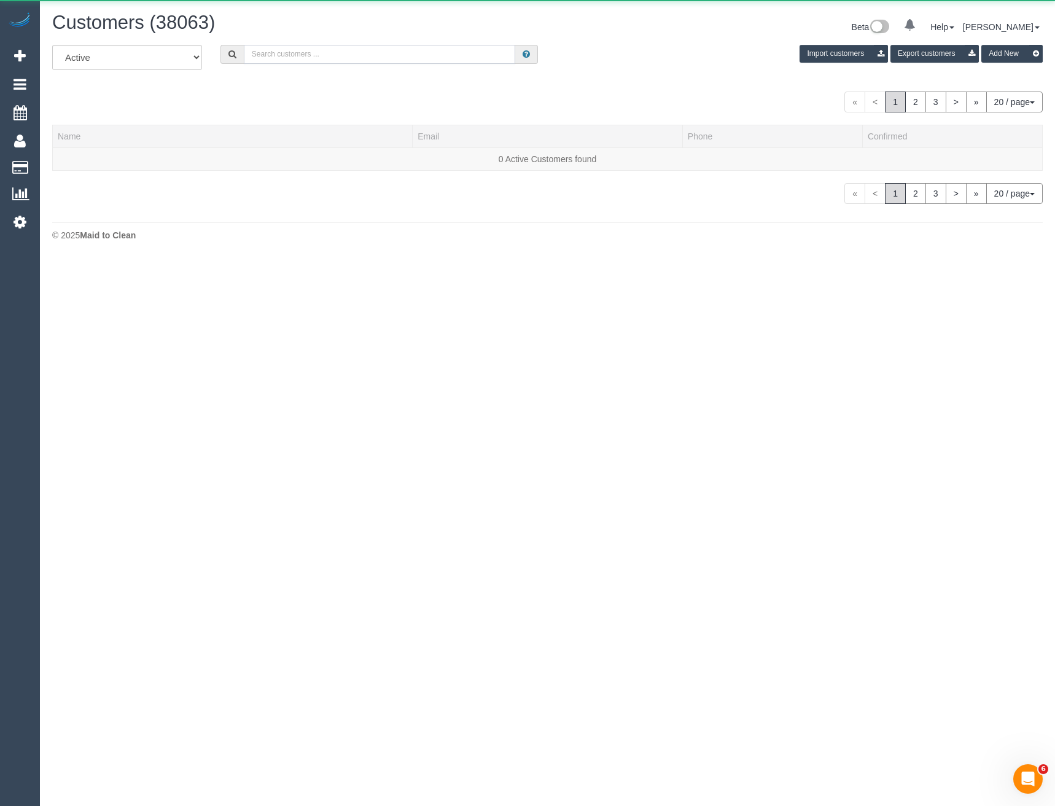
click at [278, 53] on input "text" at bounding box center [380, 54] width 272 height 19
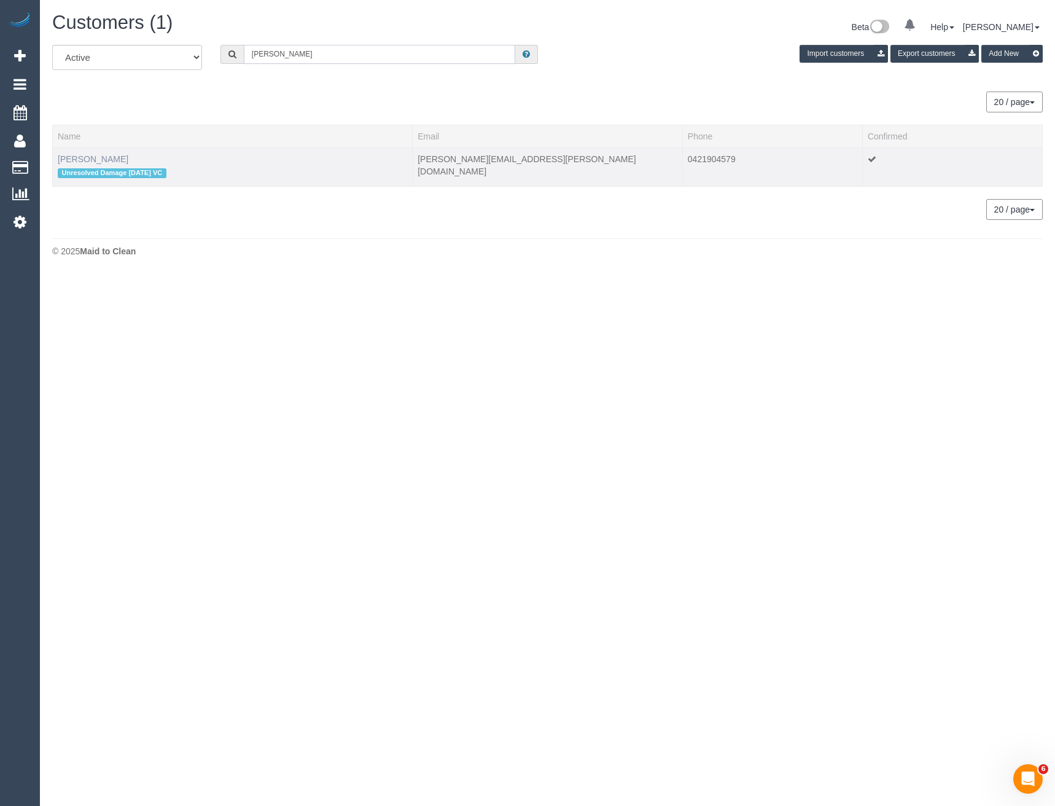
type input "Jenny cav"
click at [93, 160] on link "Jenny Cavanagh" at bounding box center [93, 159] width 71 height 10
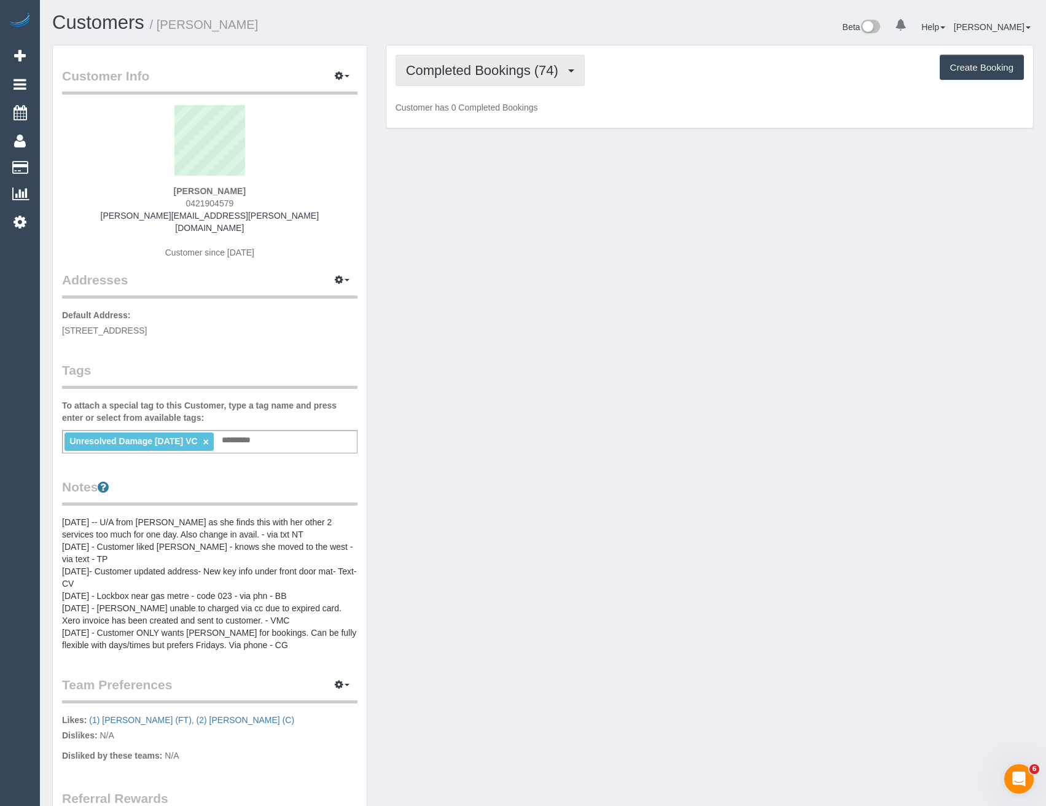
click at [524, 85] on button "Completed Bookings (74)" at bounding box center [490, 70] width 189 height 31
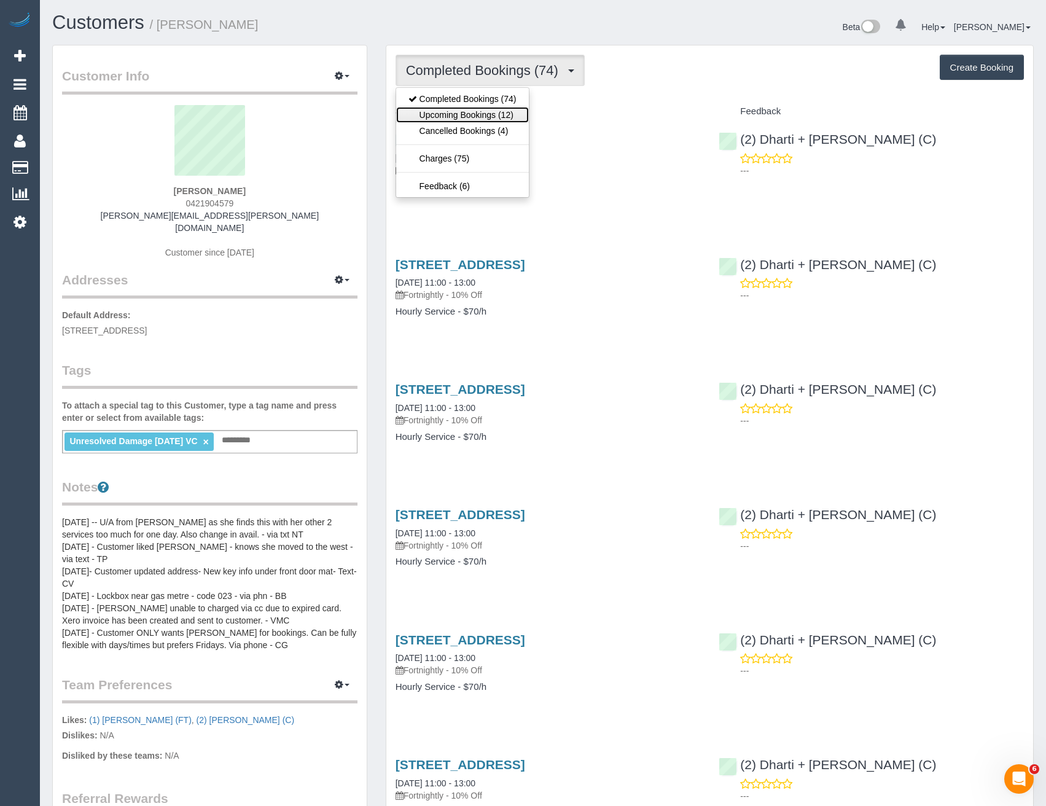
click at [464, 117] on link "Upcoming Bookings (12)" at bounding box center [462, 115] width 133 height 16
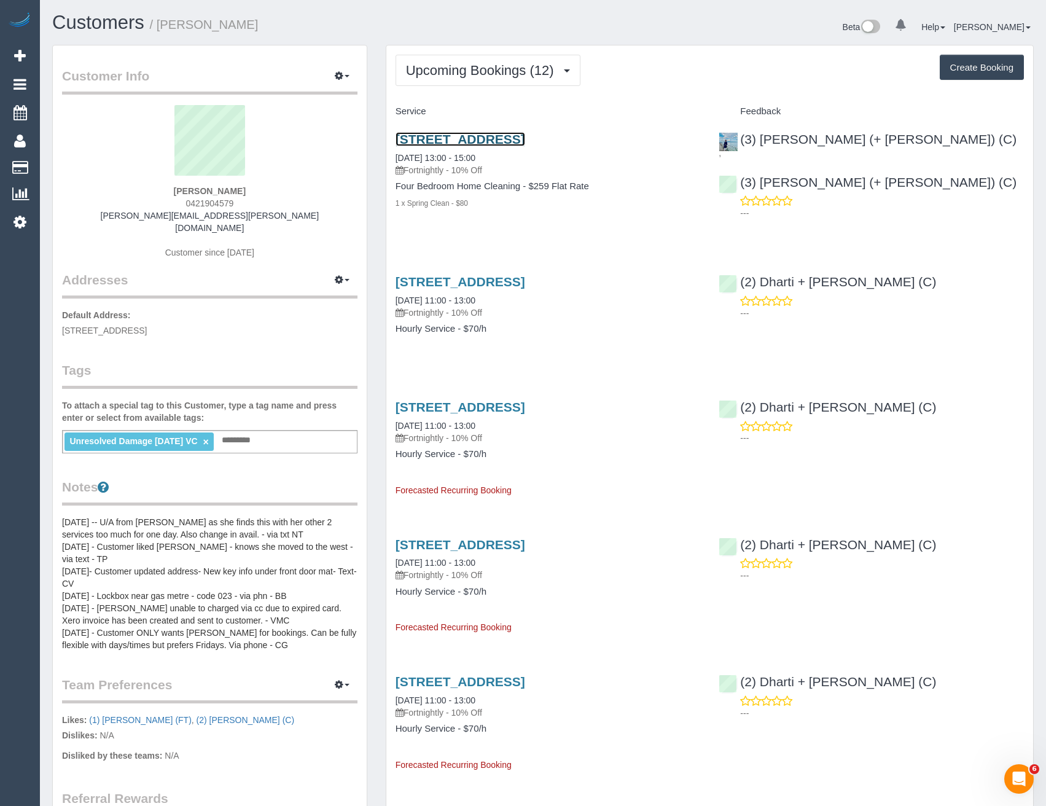
click at [513, 136] on link "60 Bird Ave, Northcote, VIC 3070" at bounding box center [461, 139] width 130 height 14
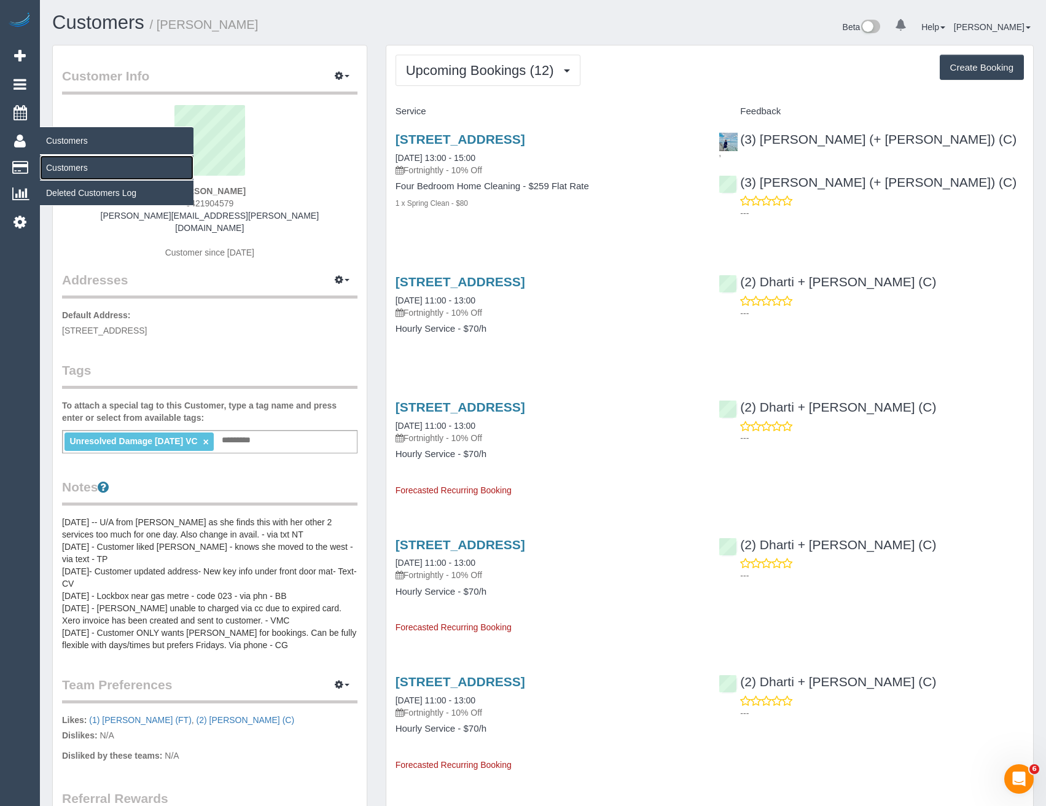
click at [68, 166] on link "Customers" at bounding box center [117, 167] width 154 height 25
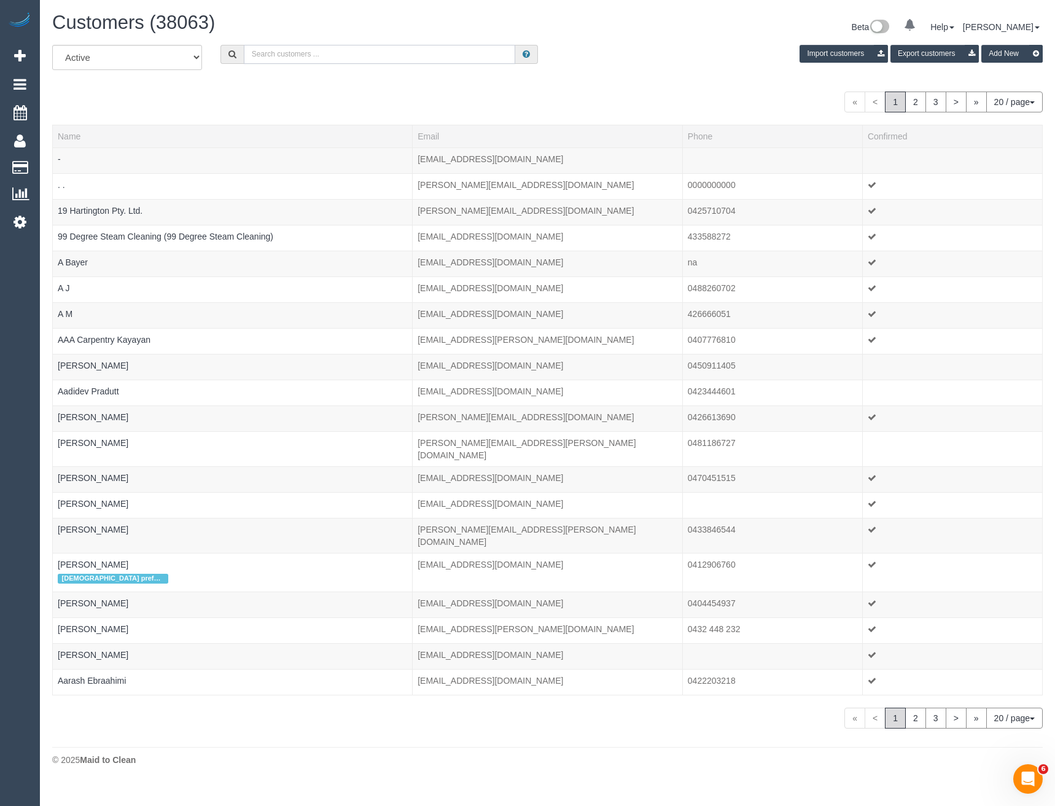
drag, startPoint x: 361, startPoint y: 50, endPoint x: 360, endPoint y: 63, distance: 12.9
click at [360, 50] on input "text" at bounding box center [380, 54] width 272 height 19
type input "d"
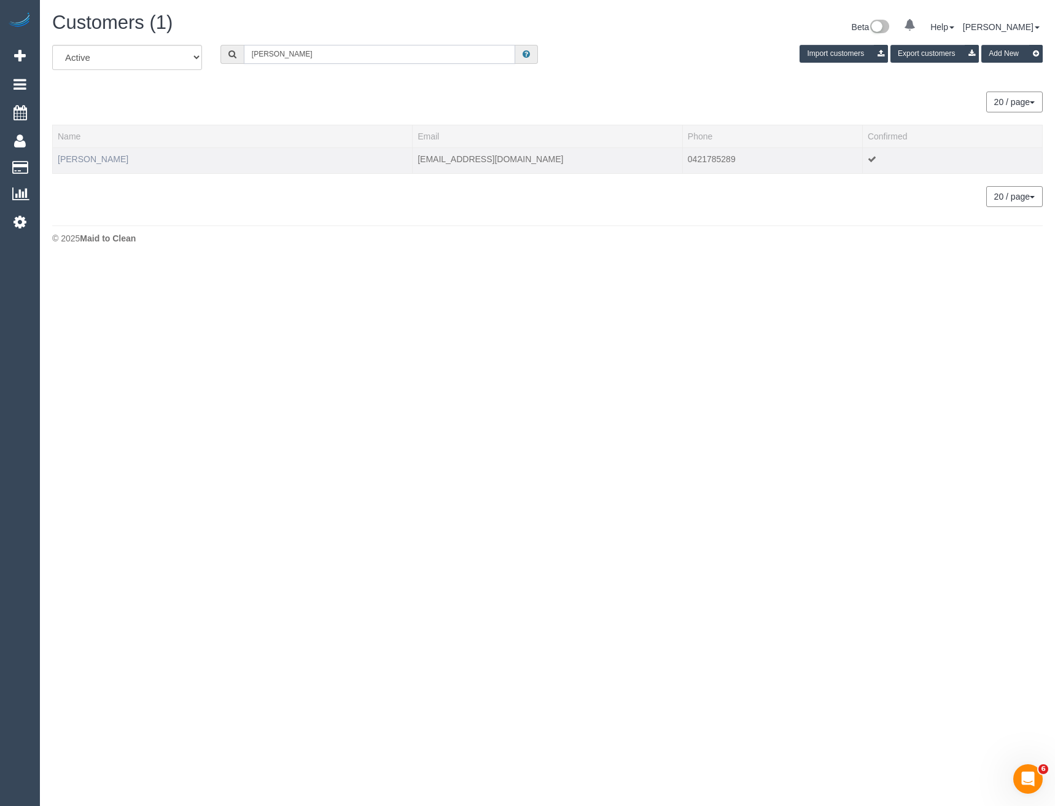
type input "David Georg"
click at [90, 156] on link "David George" at bounding box center [93, 159] width 71 height 10
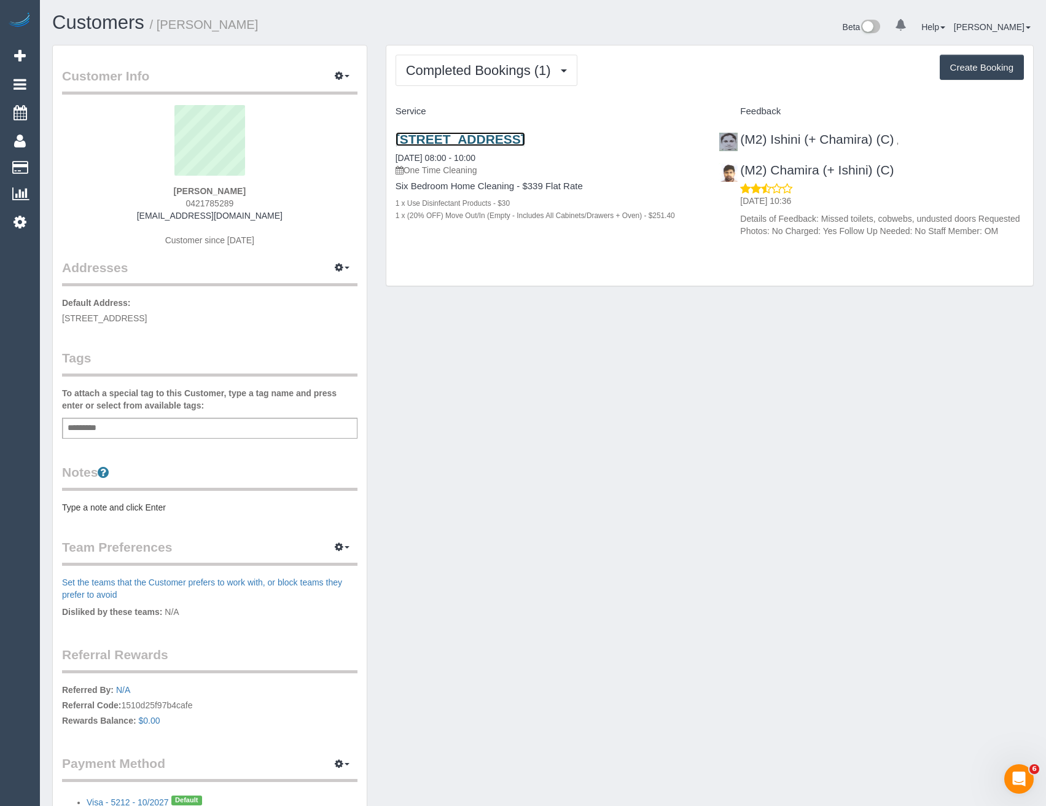
click at [525, 142] on link "2 Charlton Court, Wantirna South, VIC 3152" at bounding box center [461, 139] width 130 height 14
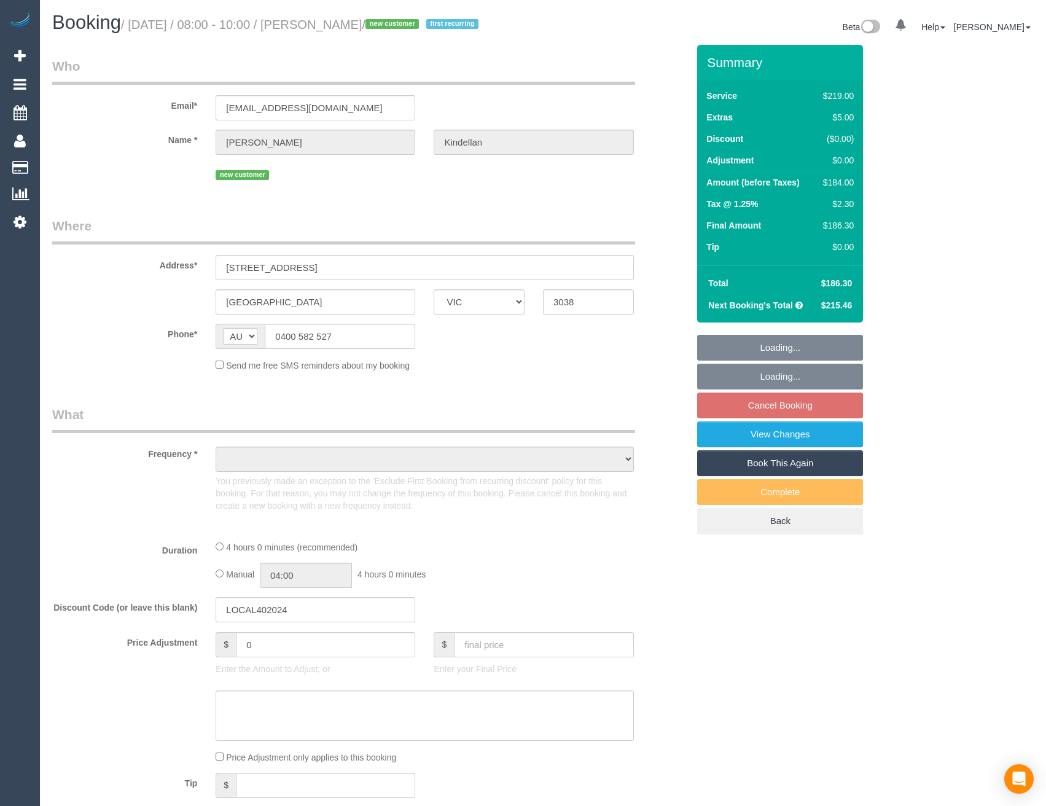
select select "VIC"
select select "string:stripe-pm_1SDxQJ2GScqysDRVBYtRaOwu"
select select "number:29"
select select "number:14"
select select "number:19"
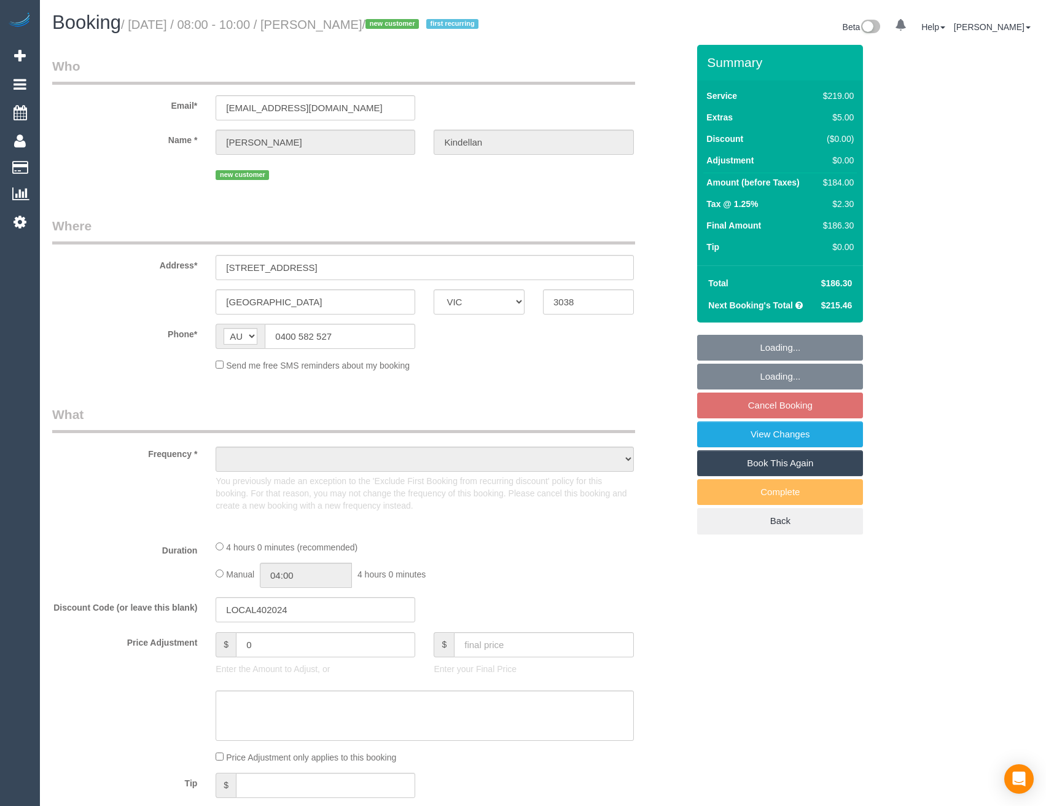
select select "number:22"
select select "number:35"
select select "number:13"
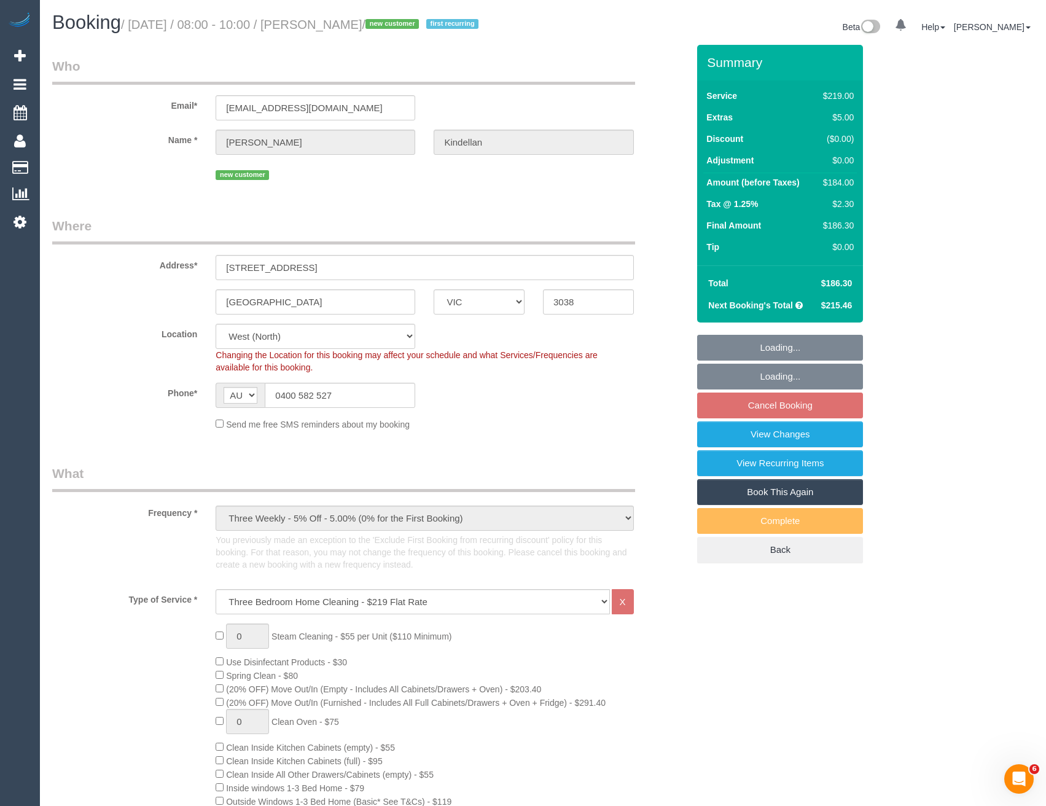
select select "object:804"
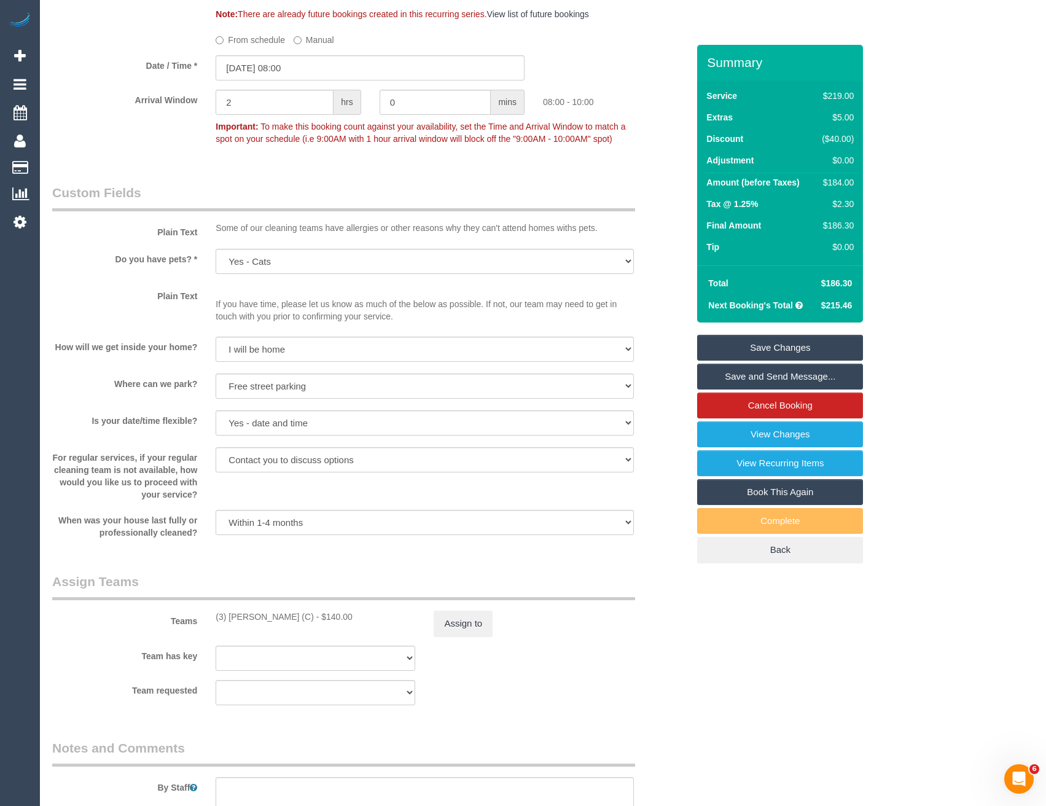
scroll to position [1753, 0]
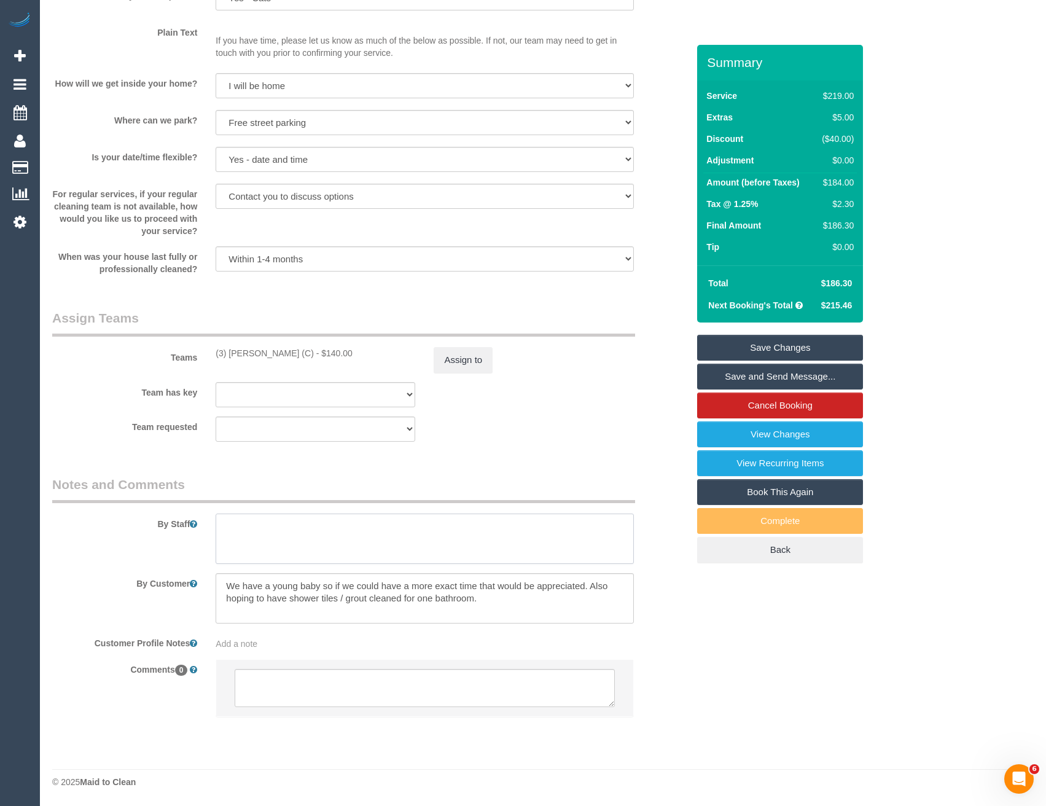
click at [296, 544] on textarea at bounding box center [425, 539] width 418 height 50
type textarea "Est 3 - 4 hours"
click at [759, 447] on link "View Changes" at bounding box center [780, 434] width 166 height 26
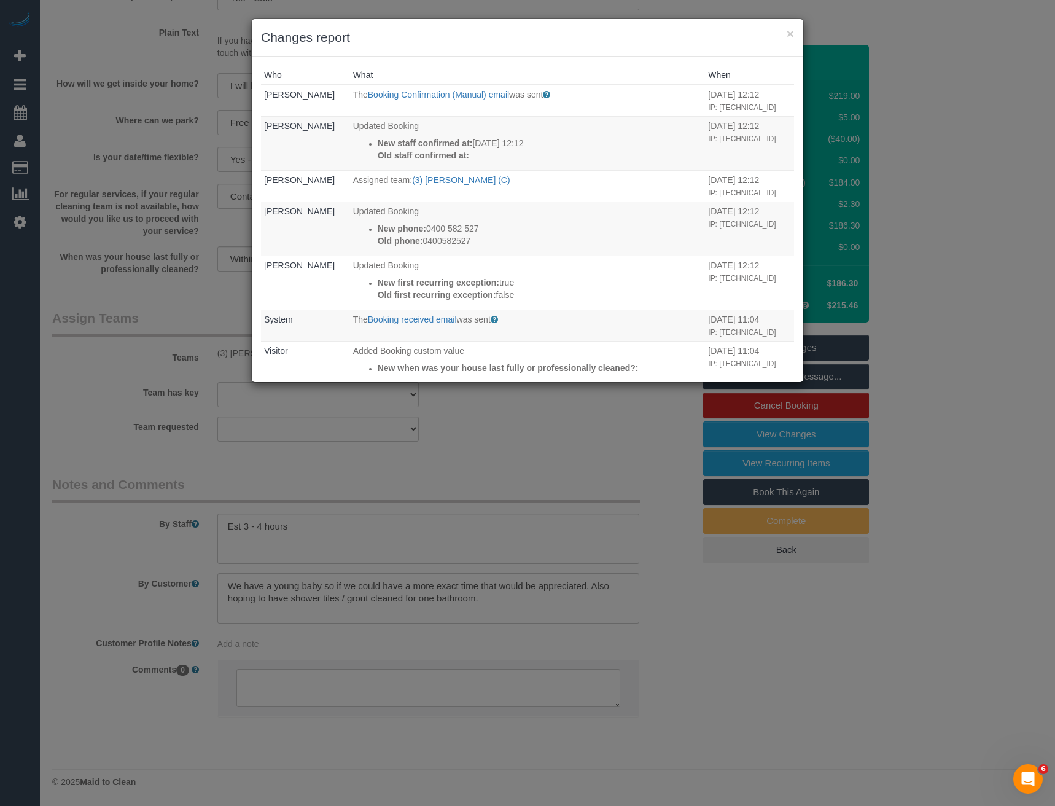
click at [569, 466] on div "× Changes report Who What When [PERSON_NAME] The Booking Confirmation (Manual) …" at bounding box center [527, 403] width 1055 height 806
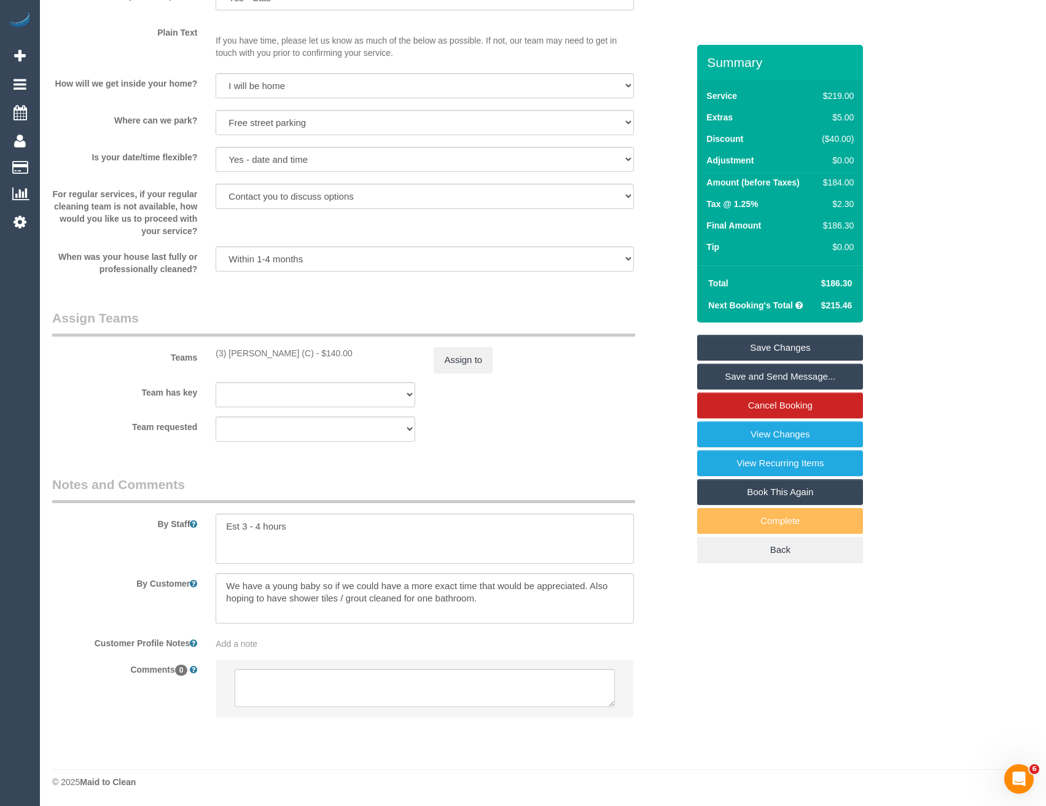
click at [762, 361] on link "Save Changes" at bounding box center [780, 348] width 166 height 26
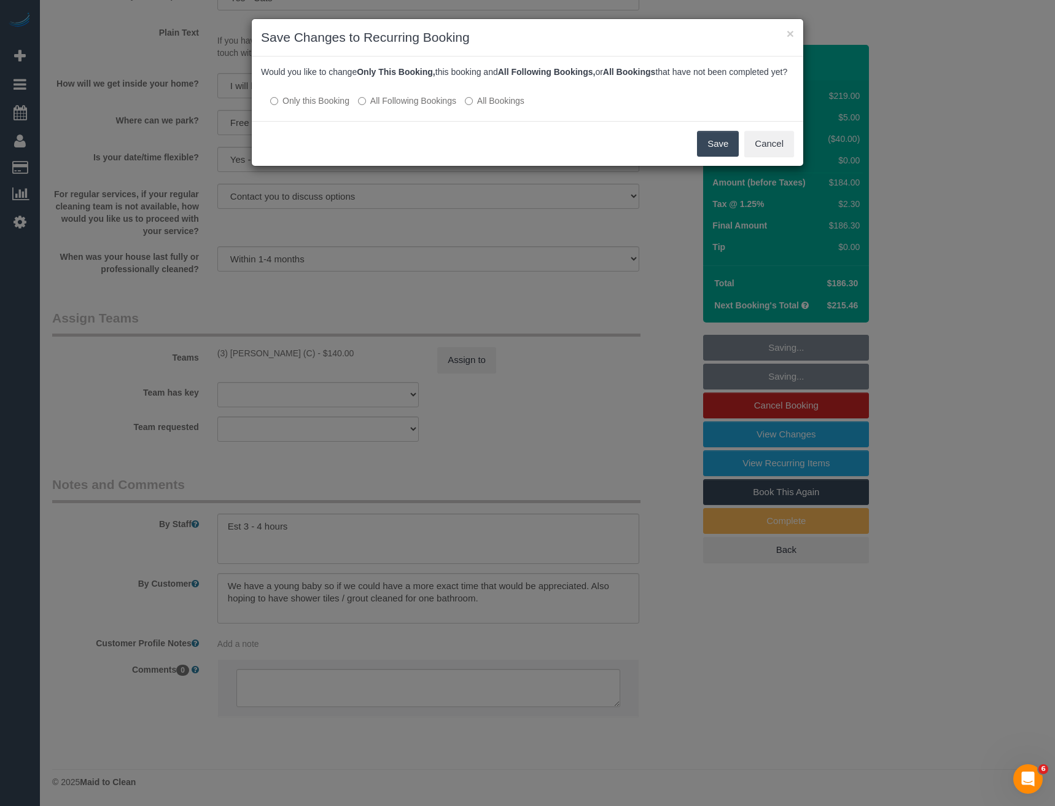
click at [709, 155] on button "Save" at bounding box center [718, 144] width 42 height 26
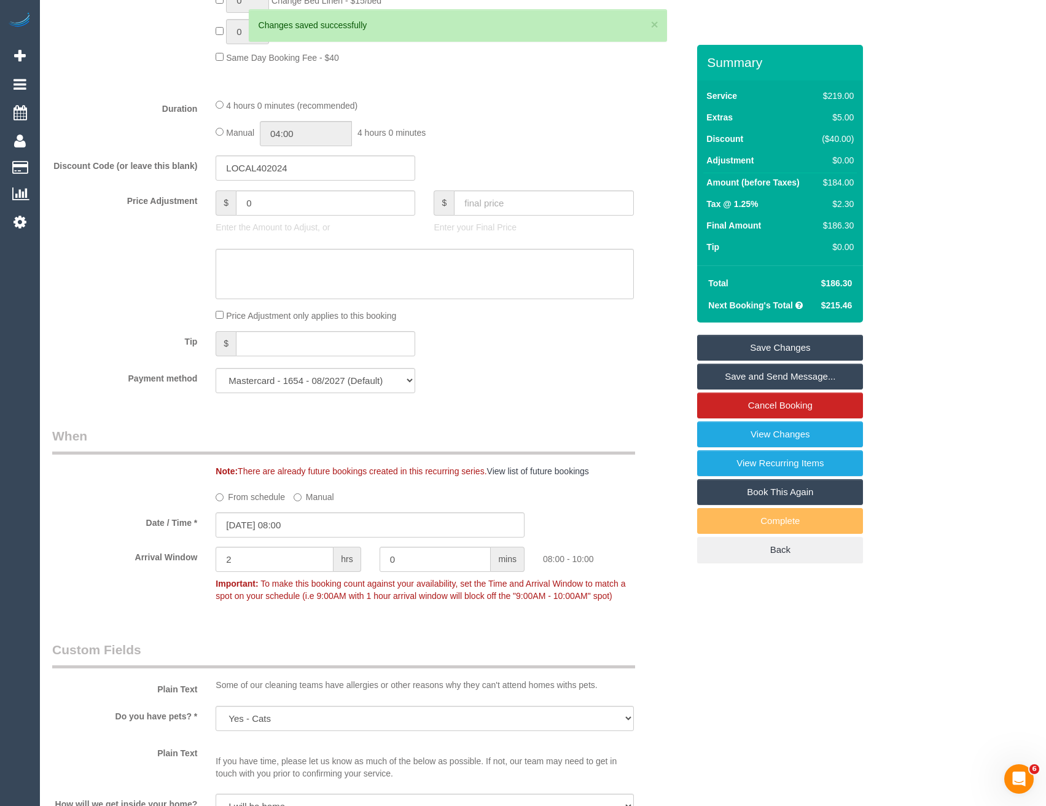
scroll to position [1014, 0]
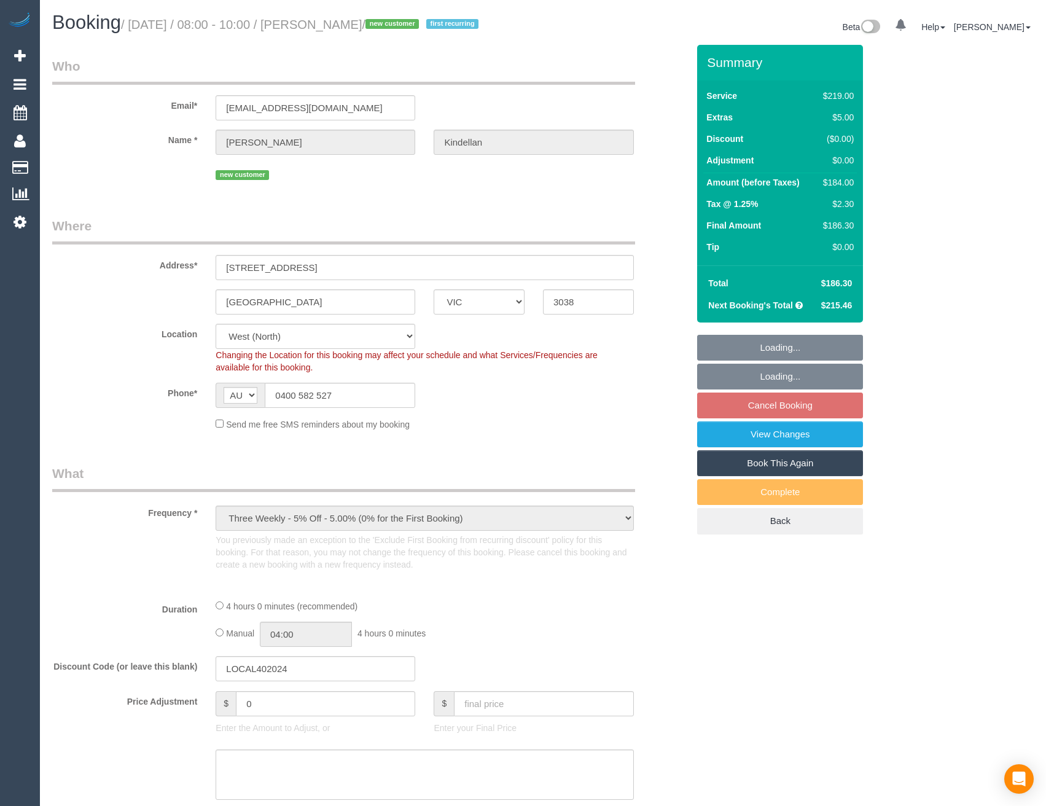
select select "VIC"
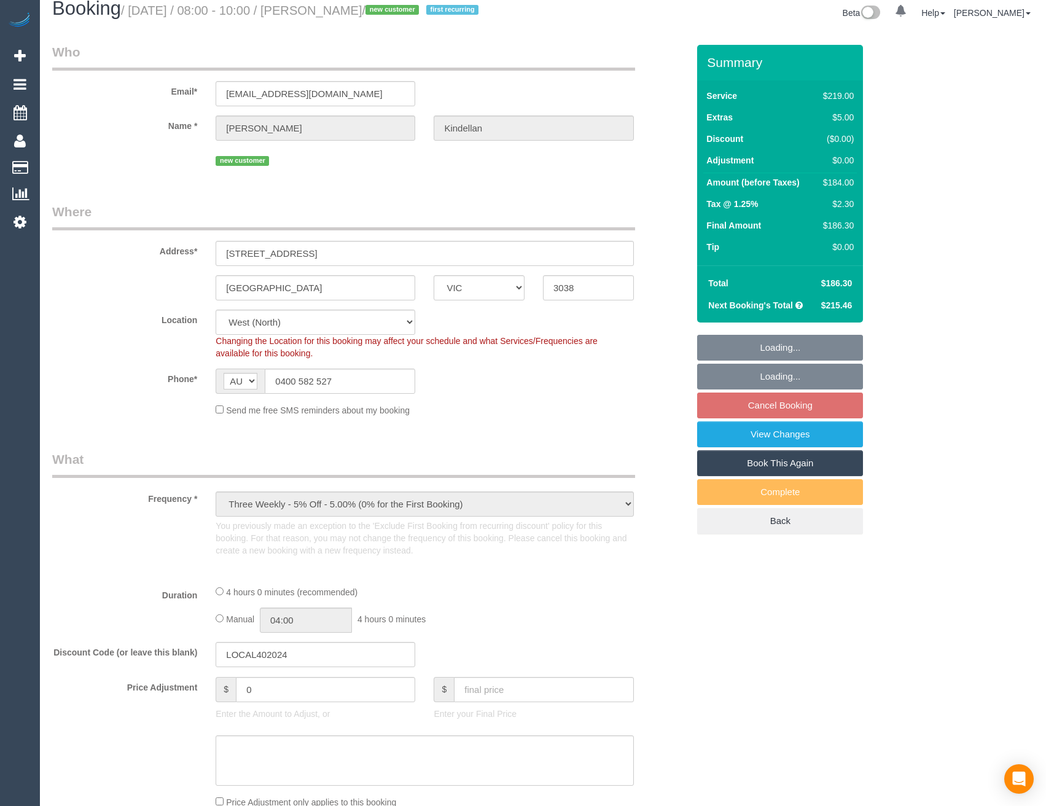
select select "string:stripe-pm_1SDxQJ2GScqysDRVBYtRaOwu"
select select "number:29"
select select "number:14"
select select "number:19"
select select "number:22"
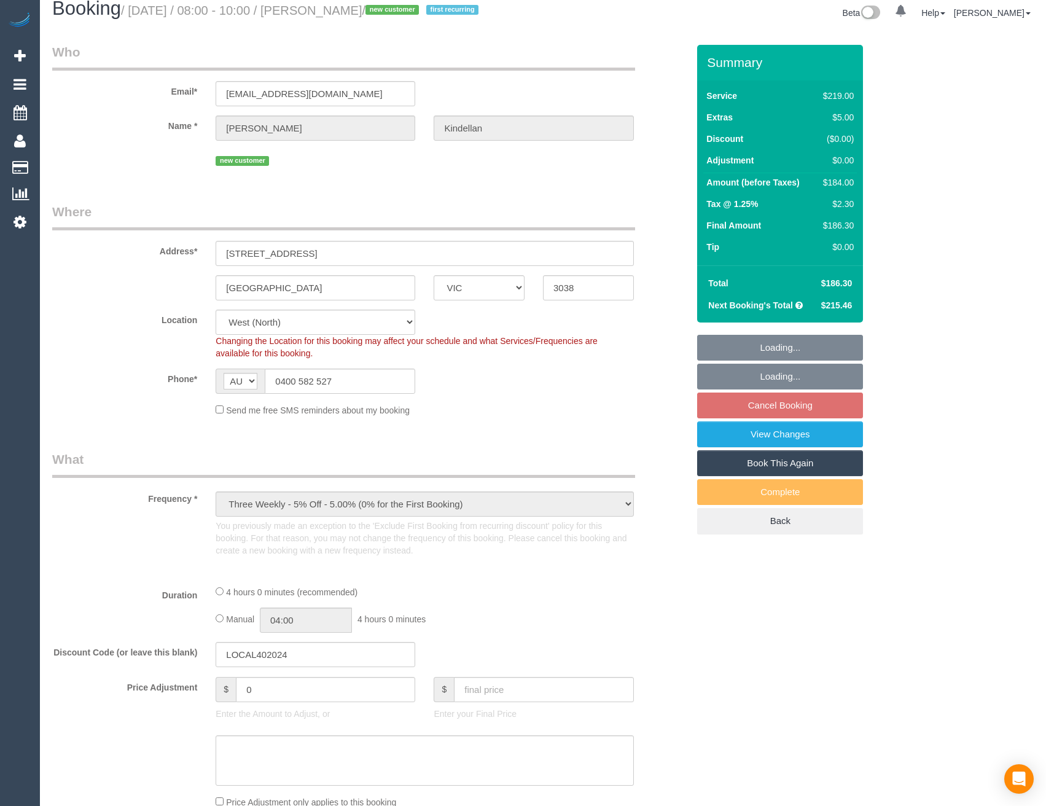
select select "number:35"
select select "number:13"
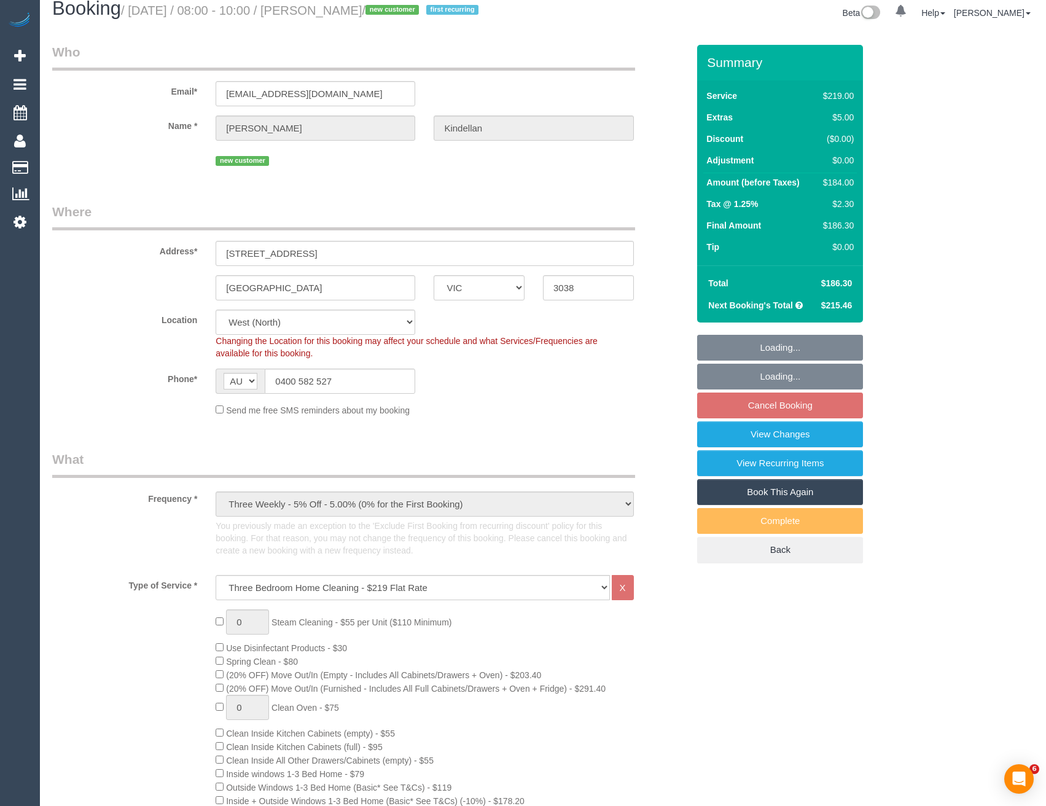
select select "object:810"
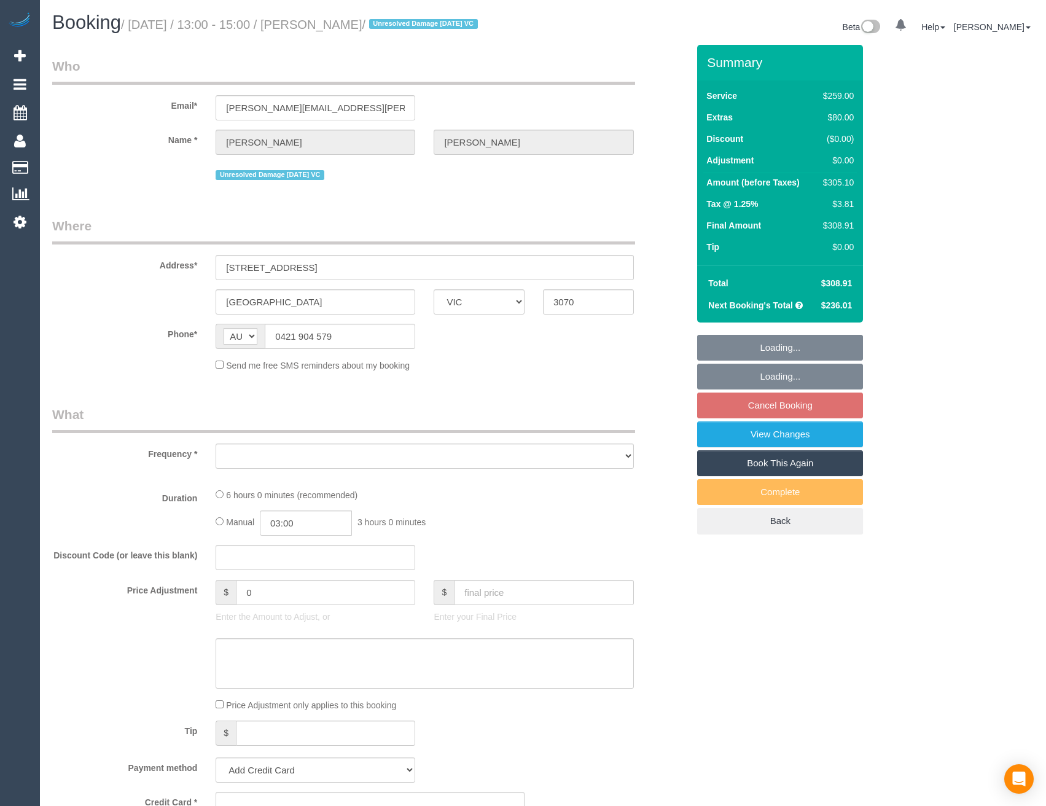
select select "VIC"
select select "string:stripe-pm_1MHynb2GScqysDRVxbkX4Qt1"
select select "number:28"
select select "number:14"
select select "number:19"
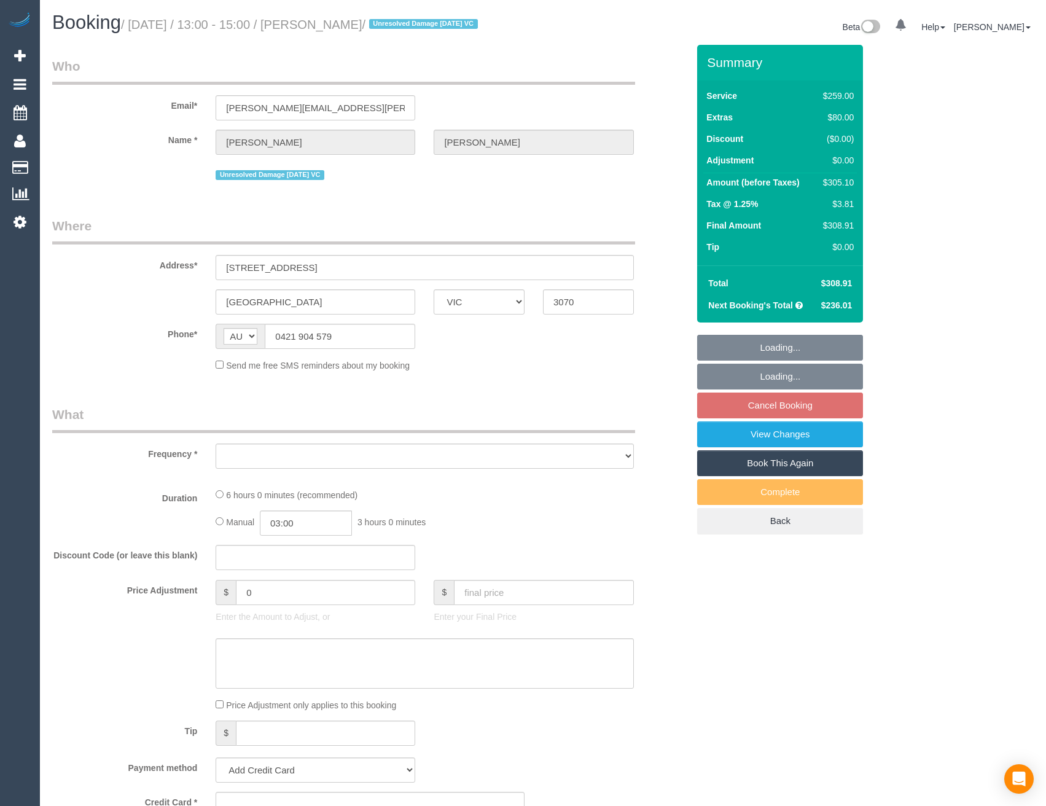
select select "number:22"
select select "number:35"
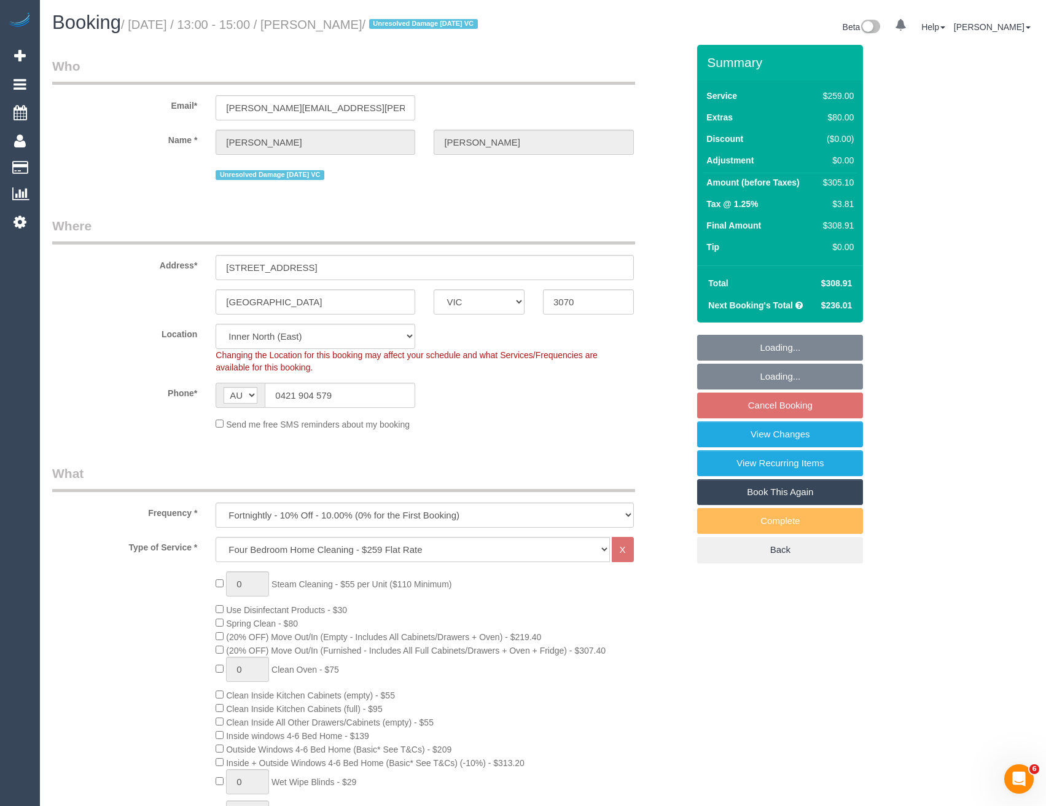
select select "object:1588"
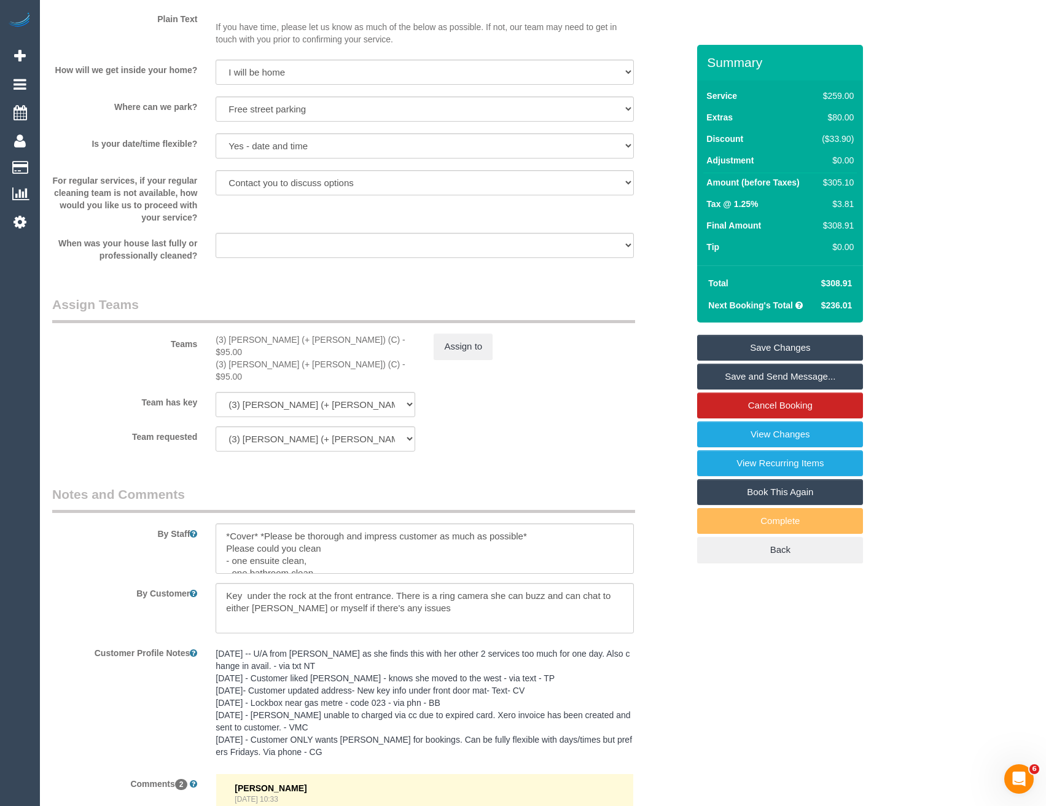
scroll to position [1720, 0]
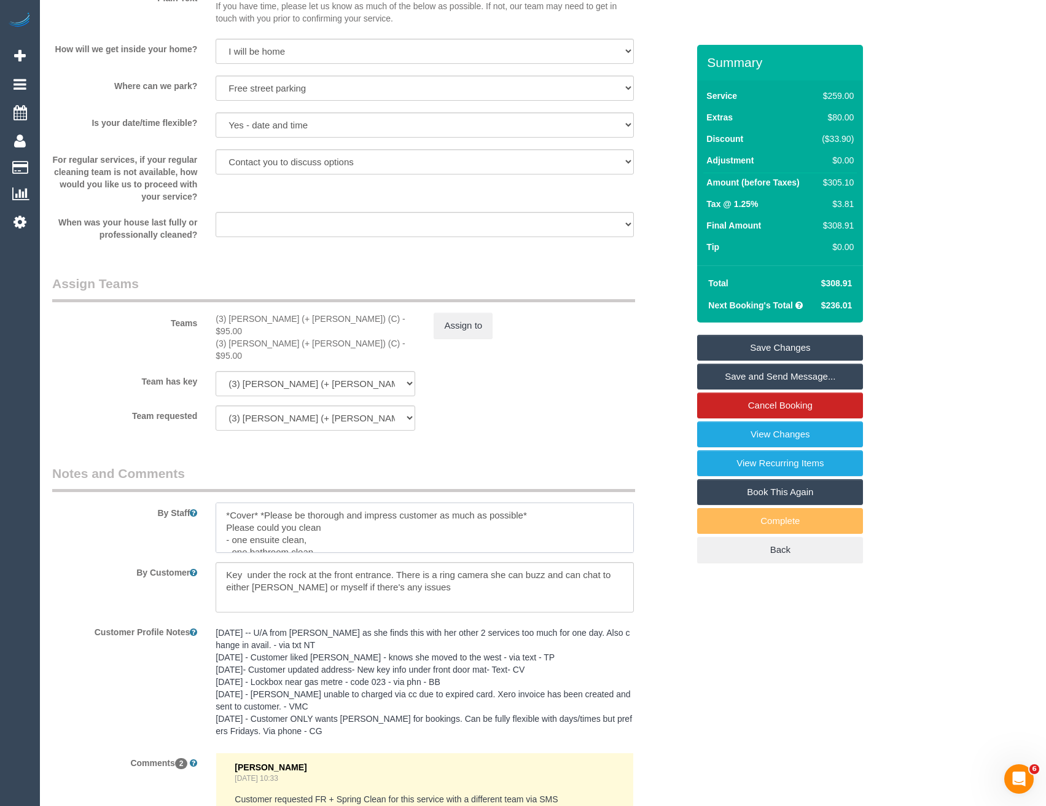
click at [222, 505] on textarea at bounding box center [425, 527] width 418 height 50
type textarea "Est 4.5 - 5.5 hrs *Cover* *Please be thorough and impress customer as much as p…"
click at [744, 361] on link "Save Changes" at bounding box center [780, 348] width 166 height 26
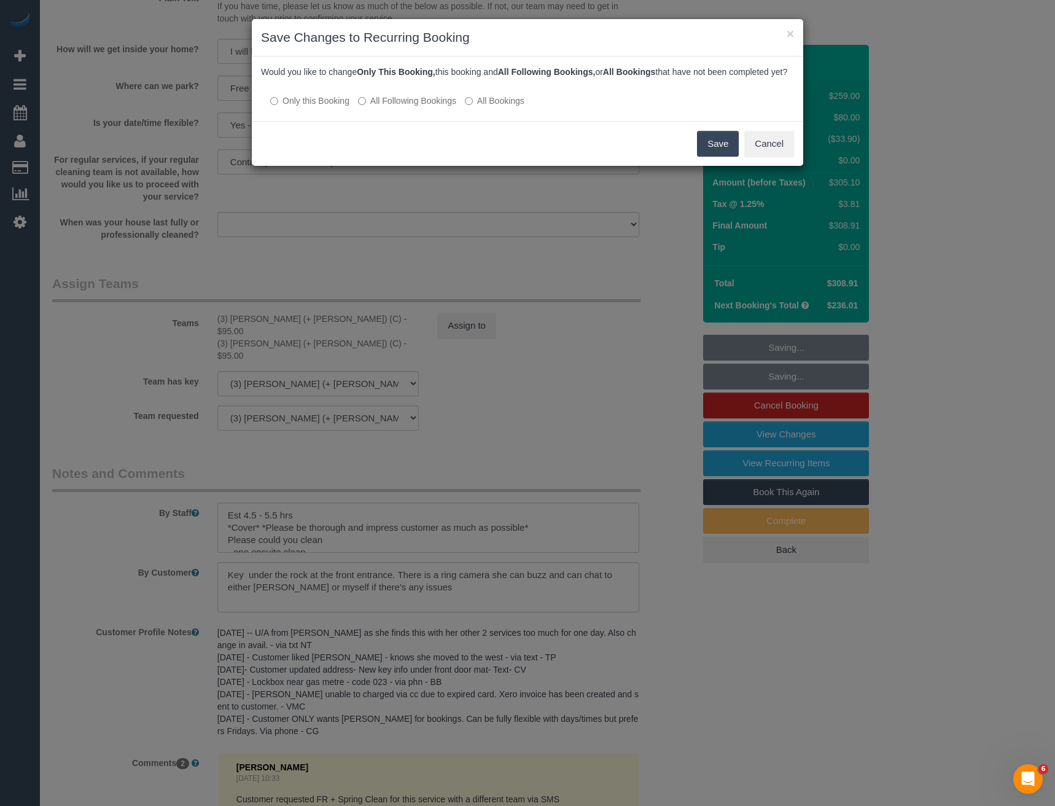
click at [706, 157] on button "Save" at bounding box center [718, 144] width 42 height 26
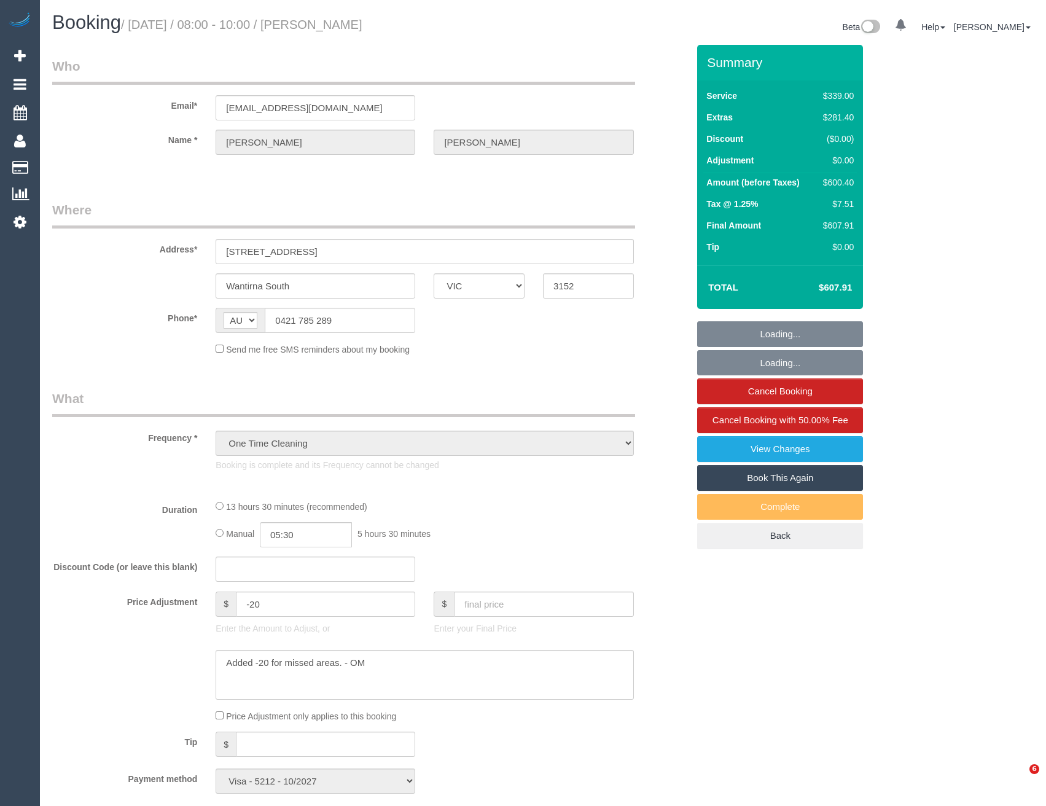
select select "VIC"
select select "number:28"
select select "number:15"
select select "number:18"
select select "number:24"
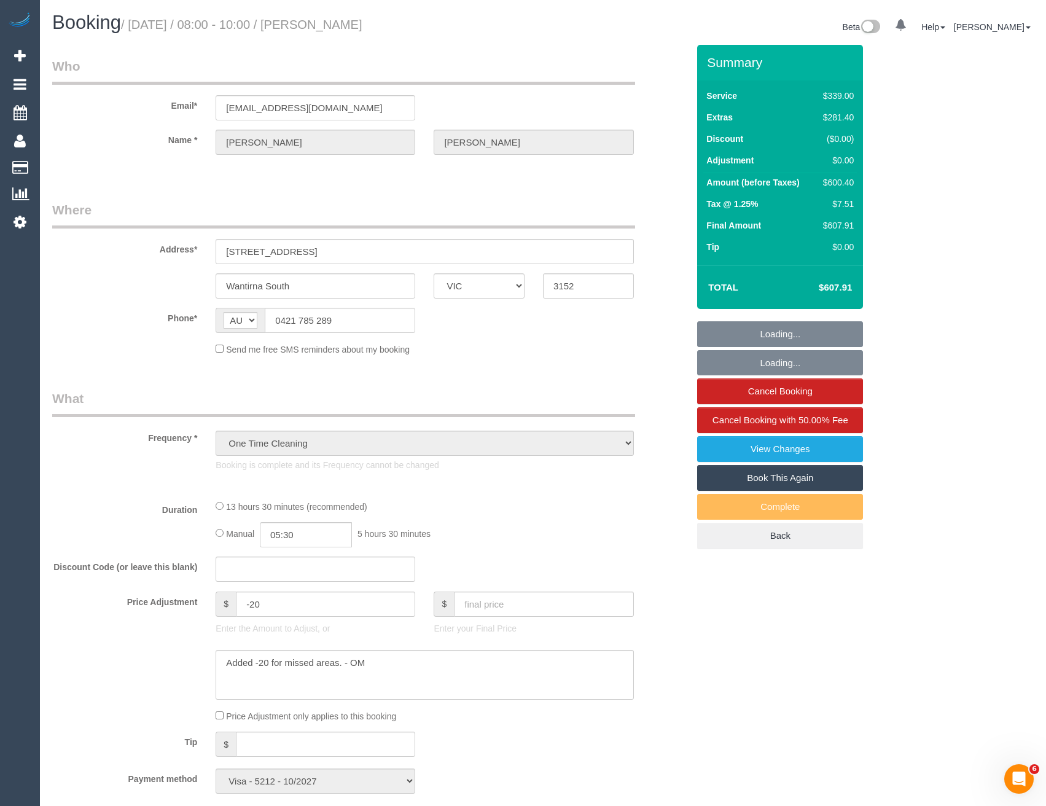
select select "number:13"
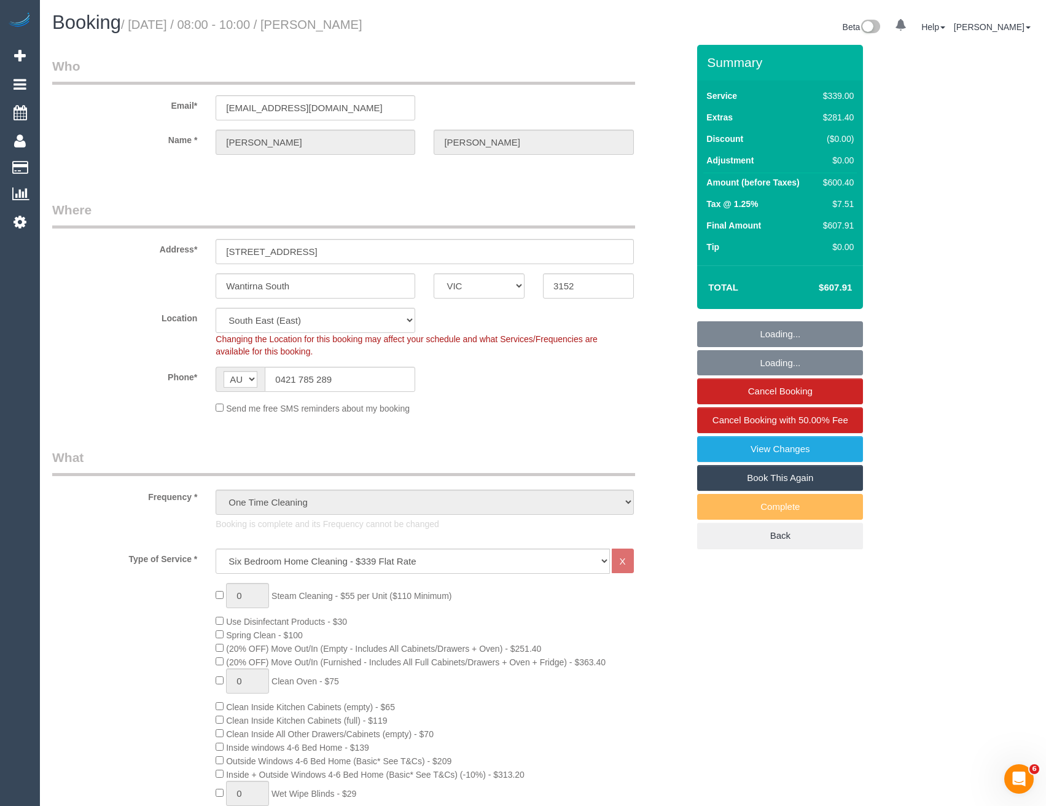
select select "object:1384"
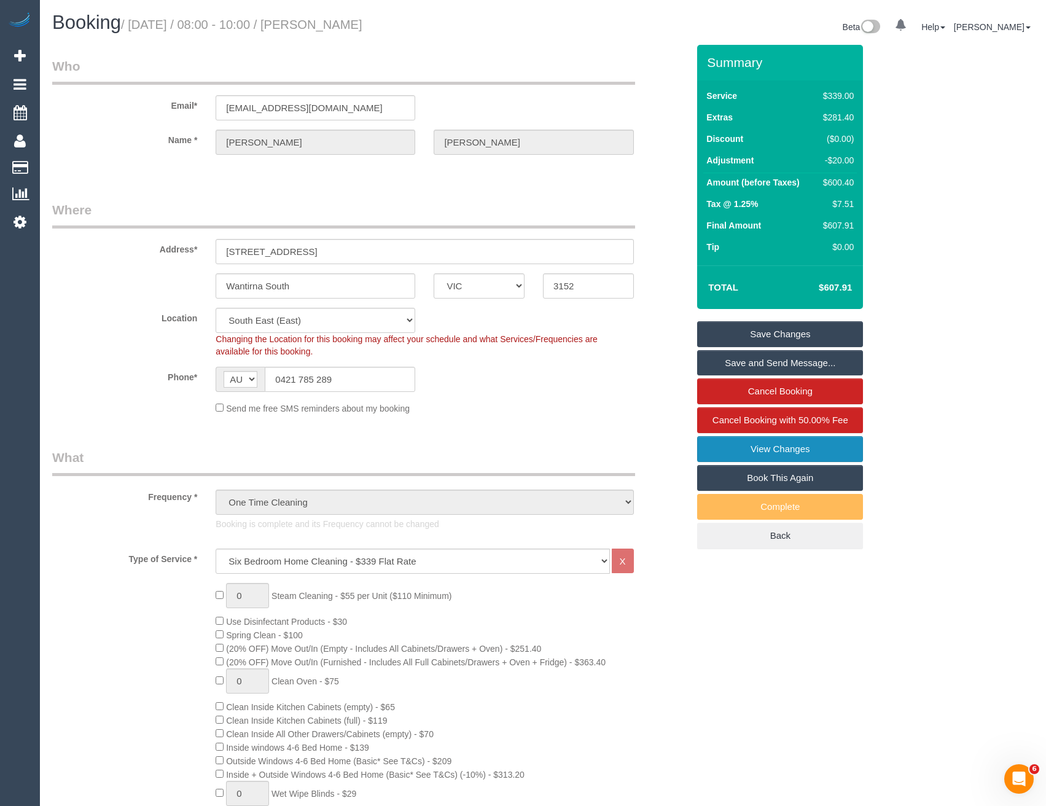
click at [780, 455] on link "View Changes" at bounding box center [780, 449] width 166 height 26
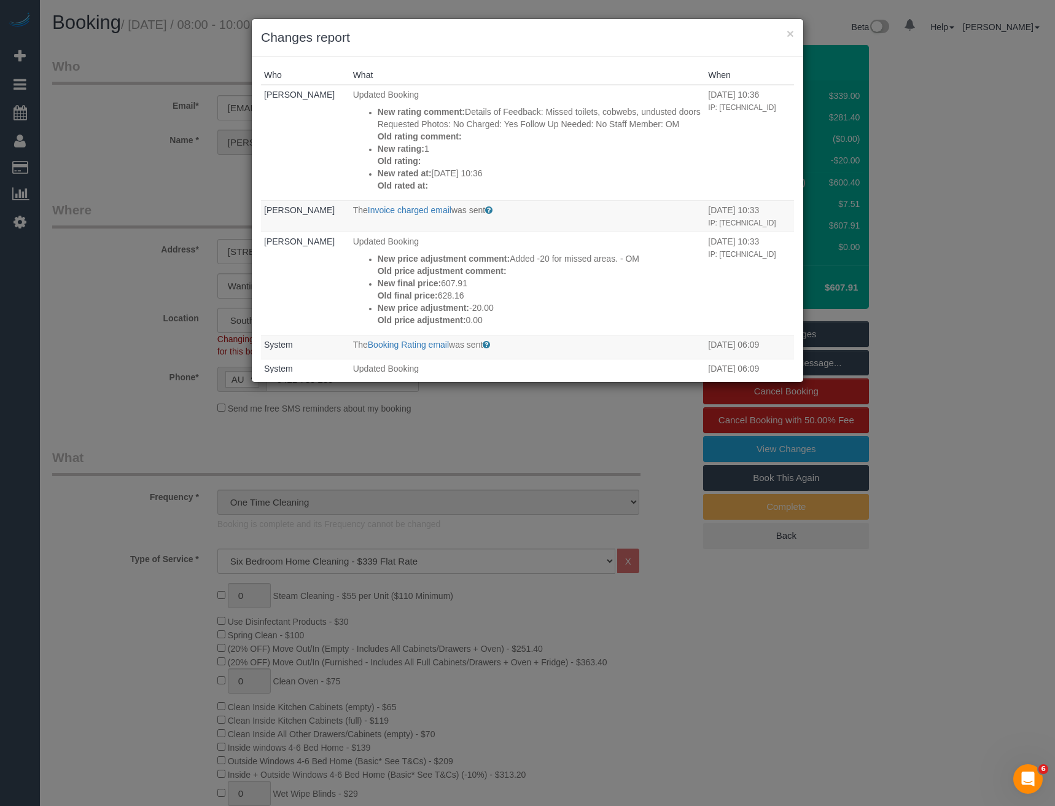
click at [474, 405] on div "× Changes report Who What When Odelle Marie Updated Booking New rating comment:…" at bounding box center [527, 403] width 1055 height 806
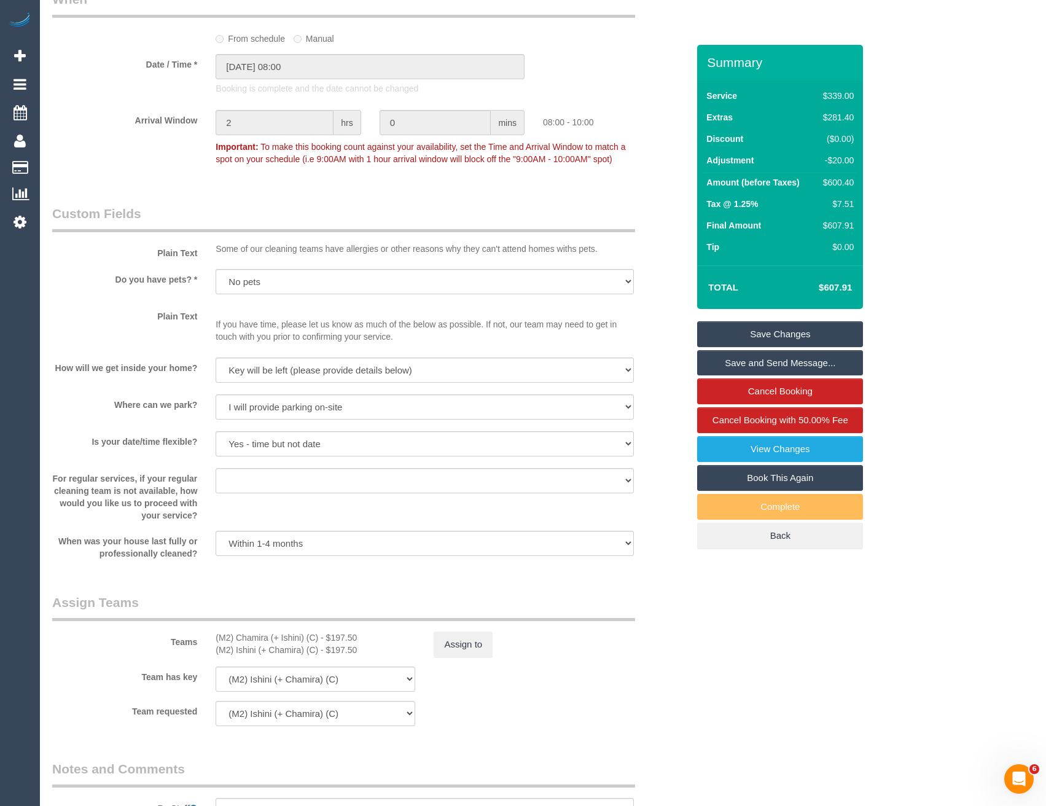
scroll to position [1843, 0]
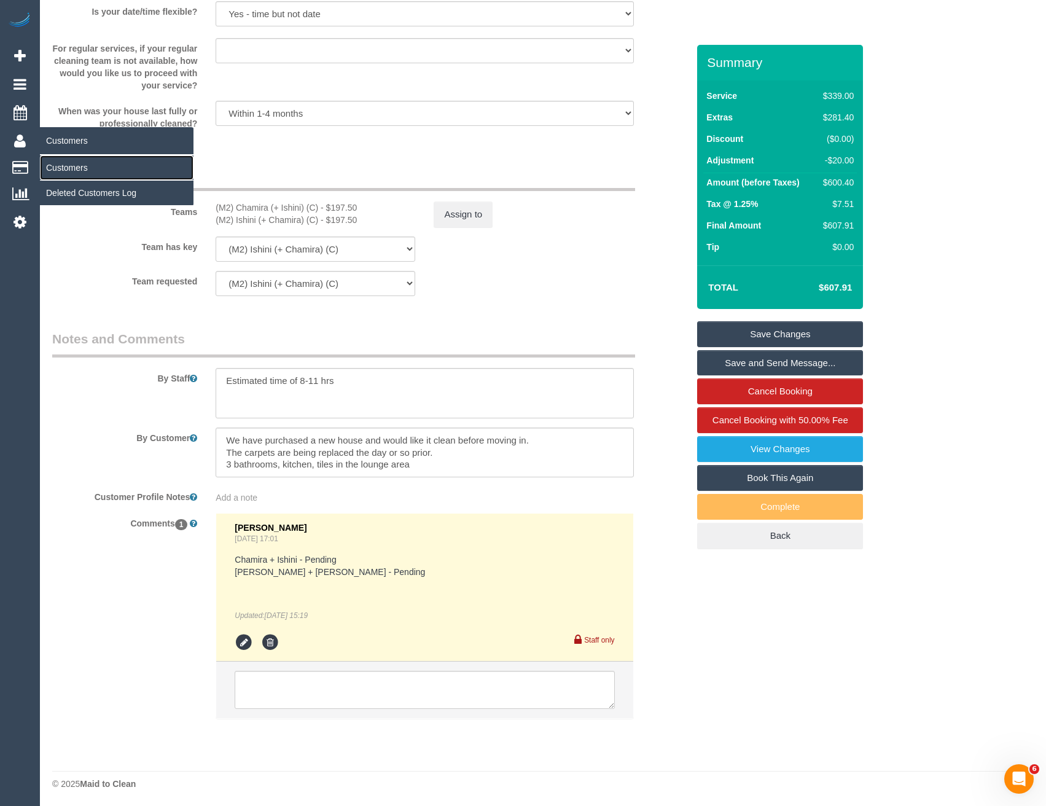
click at [71, 165] on link "Customers" at bounding box center [117, 167] width 154 height 25
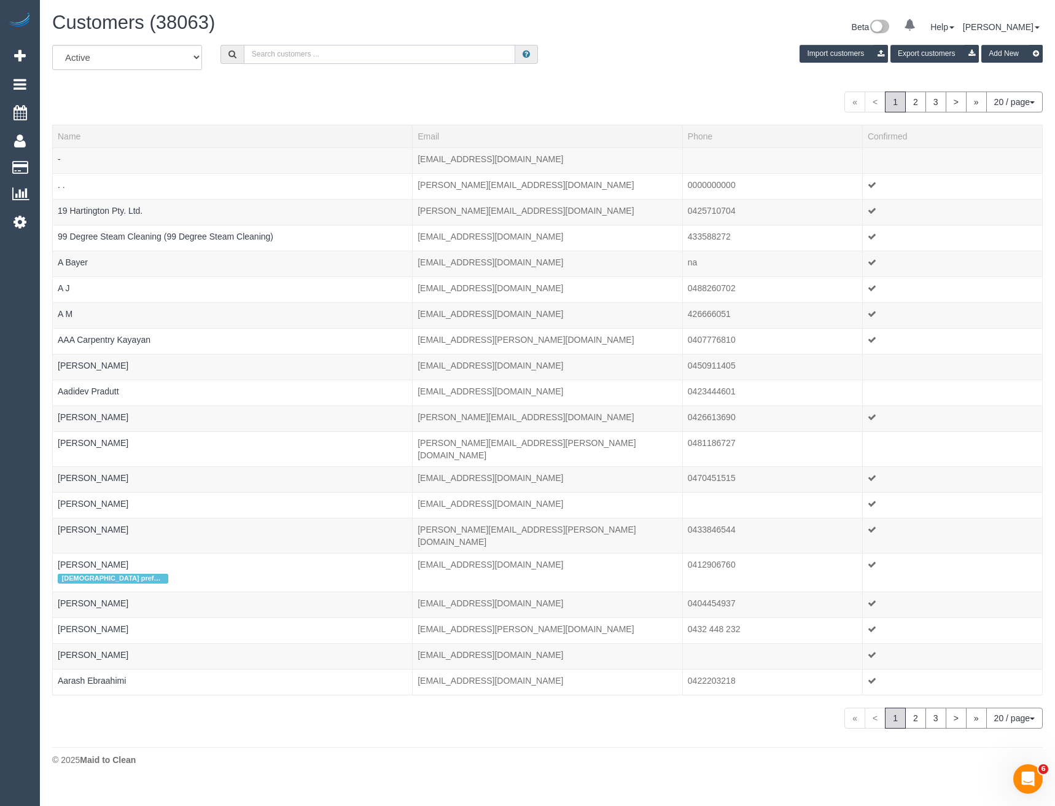
click at [294, 53] on input "text" at bounding box center [380, 54] width 272 height 19
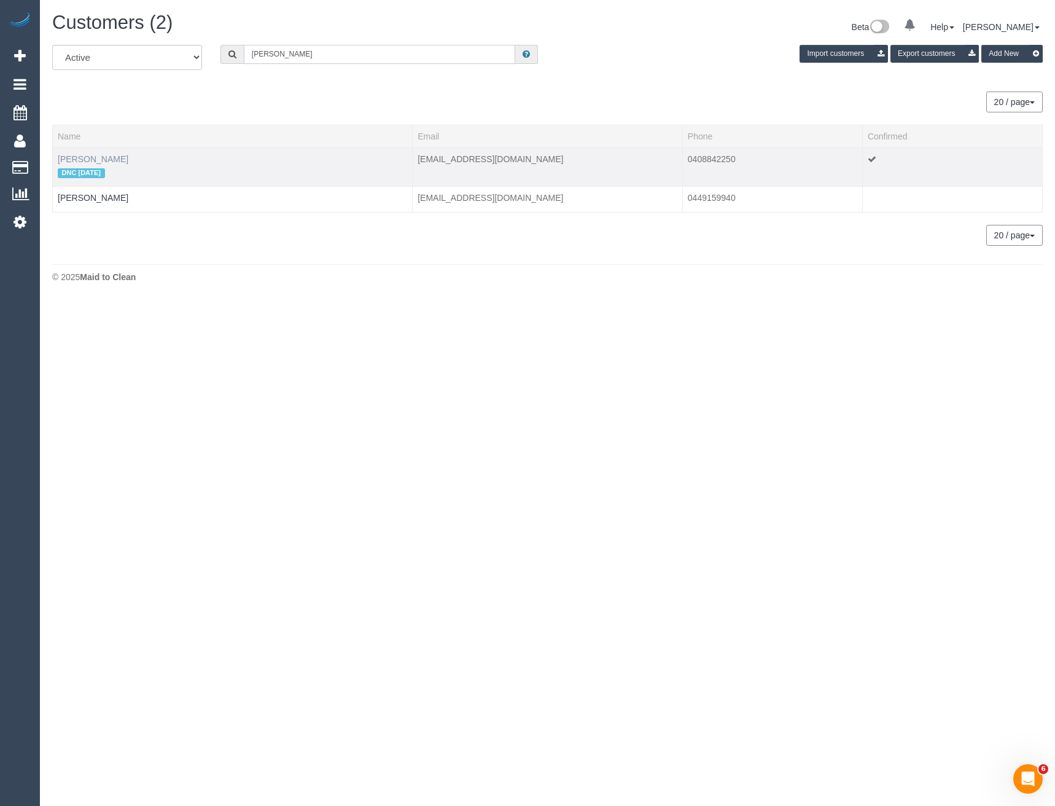
type input "Amy hay"
click at [86, 161] on link "Amy Hayes" at bounding box center [93, 159] width 71 height 10
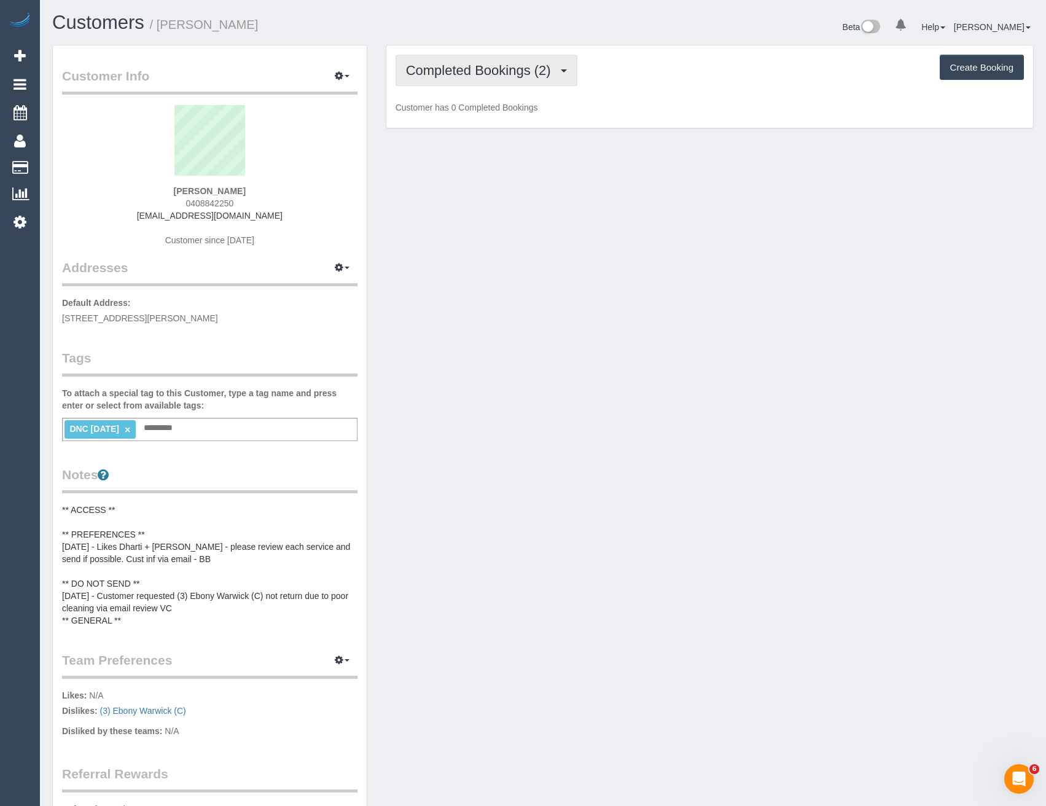
click at [510, 72] on span "Completed Bookings (2)" at bounding box center [481, 70] width 151 height 15
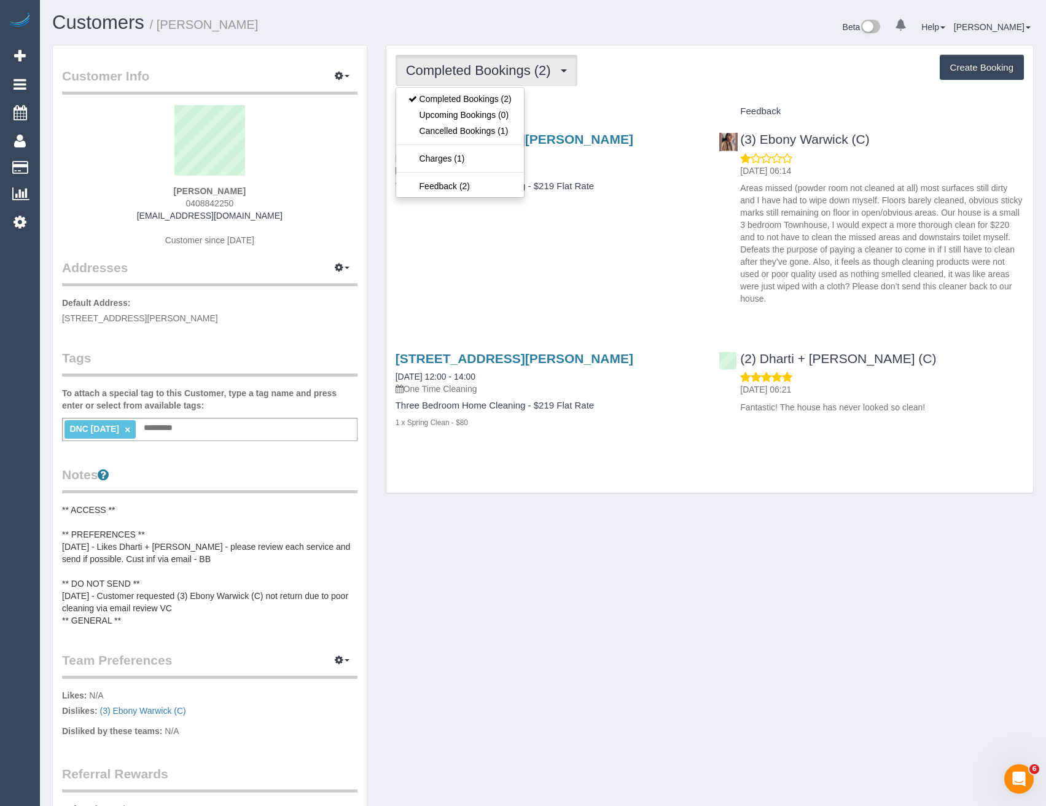
click at [609, 279] on div "30 Rayner Street, 2, Altona, VIC 3018 06/10/2025 12:00 - 14:00 Three Weekly - 5…" at bounding box center [709, 216] width 647 height 189
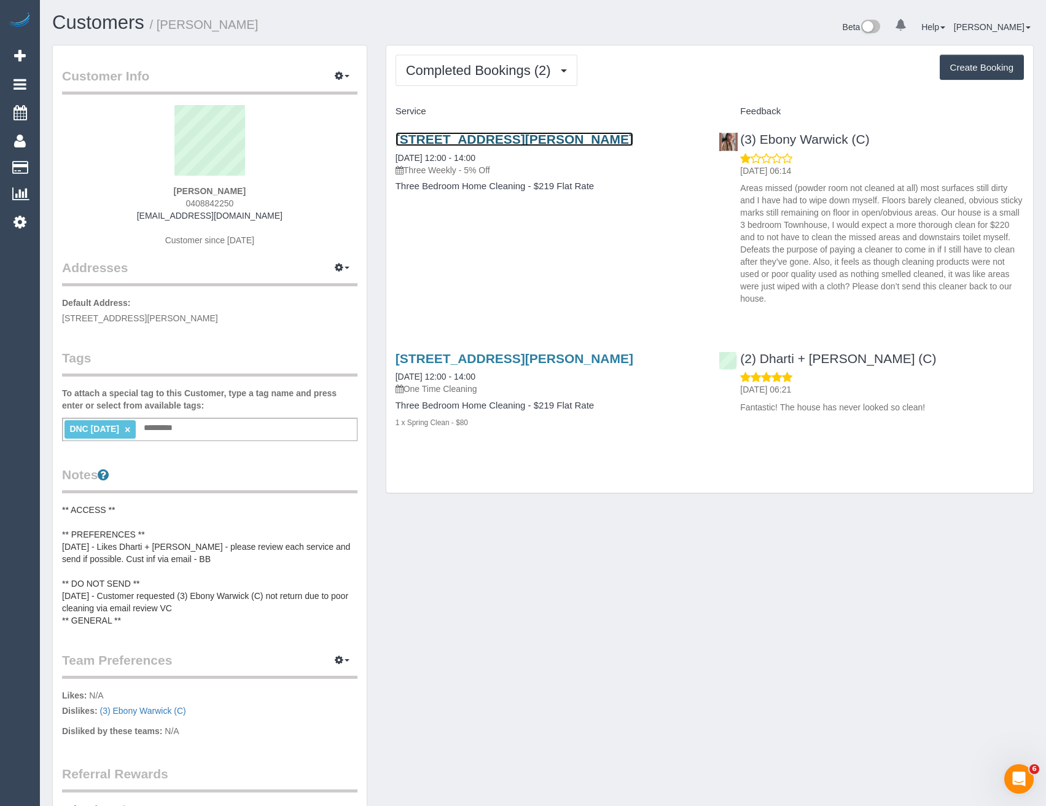
click at [547, 139] on link "30 Rayner Street, 2, Altona, VIC 3018" at bounding box center [515, 139] width 238 height 14
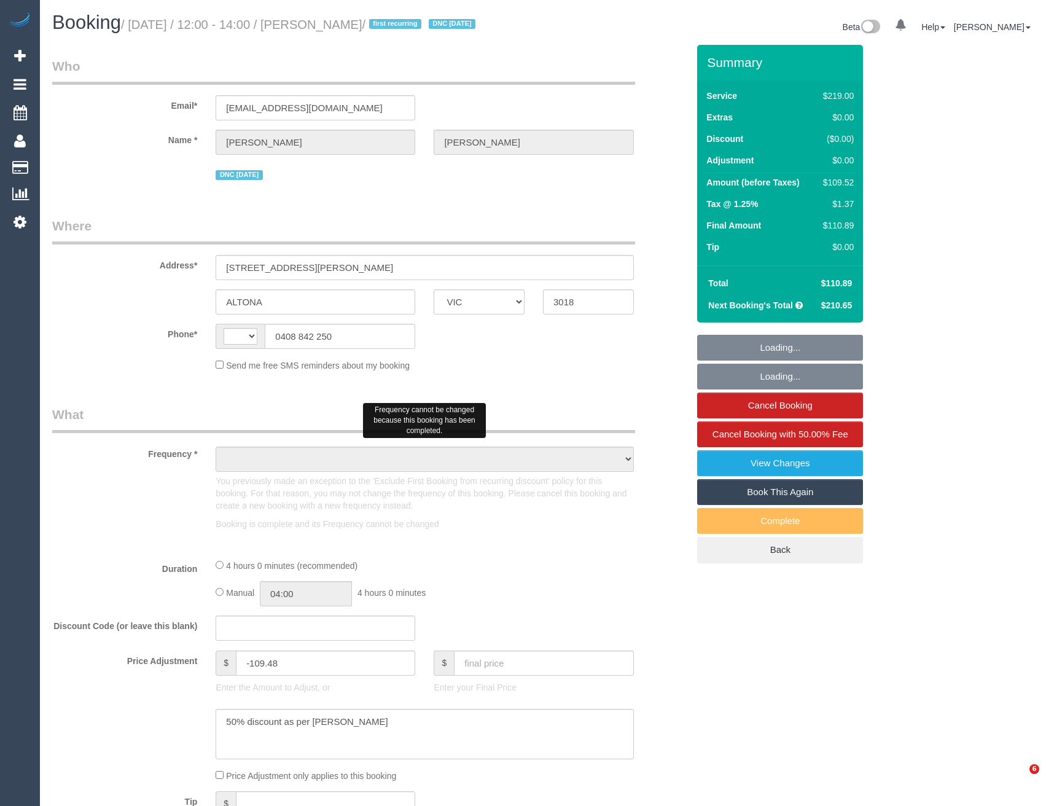
select select "VIC"
select select "string:stripe-pm_1S1Q192GScqysDRVRgpB1GM1"
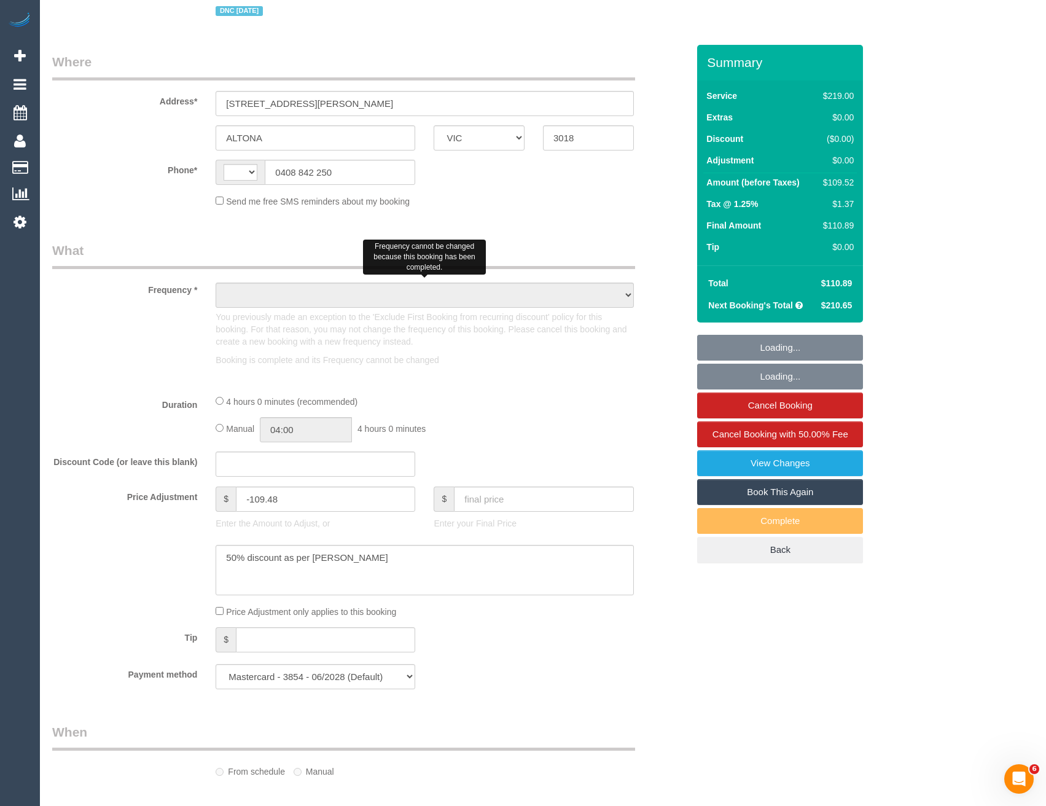
select select "string:AU"
select select "object:759"
select select "number:27"
select select "number:14"
select select "number:18"
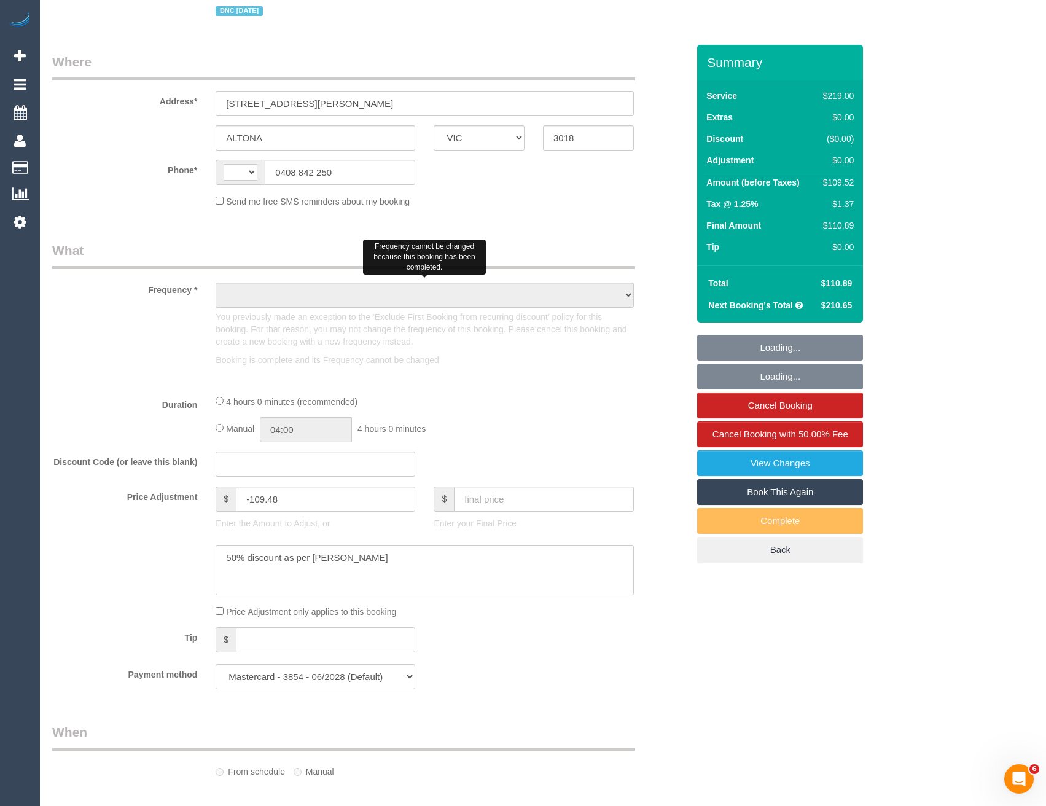
select select "number:24"
select select "number:34"
select select "number:11"
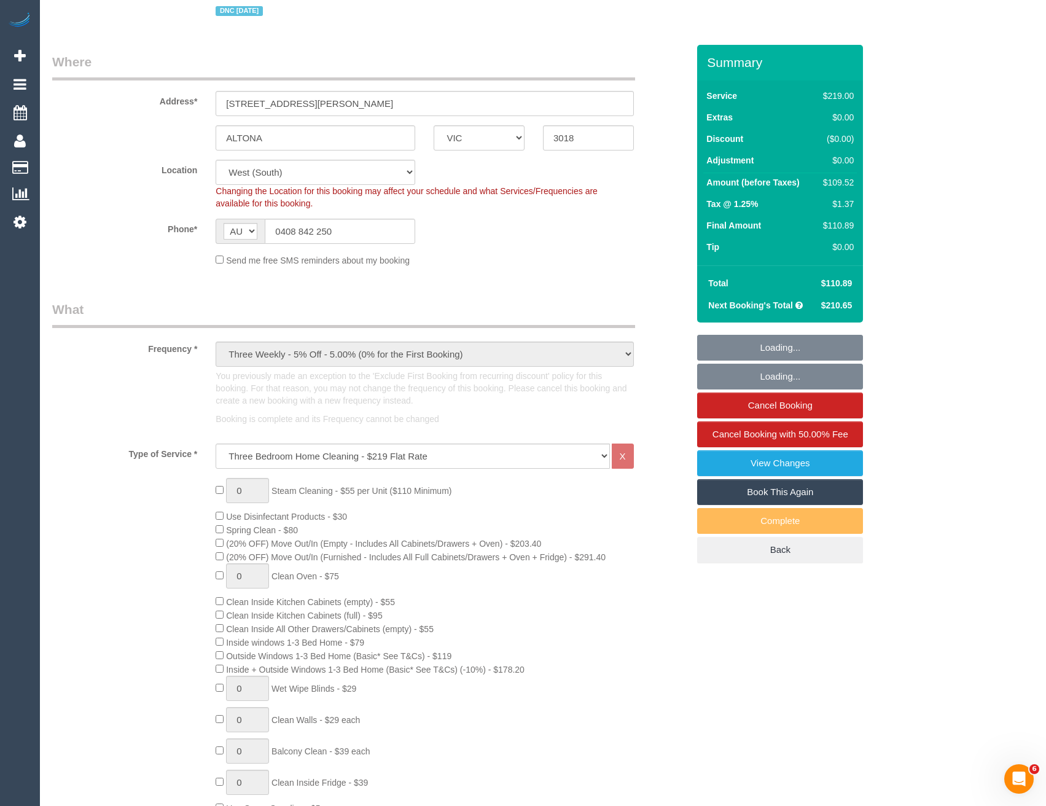
select select "object:1324"
